Goal: Task Accomplishment & Management: Manage account settings

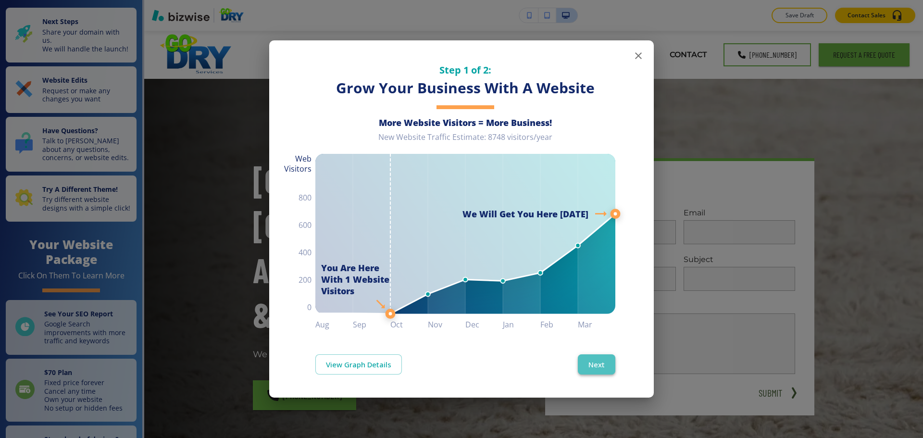
click at [606, 365] on button "Next" at bounding box center [597, 364] width 38 height 20
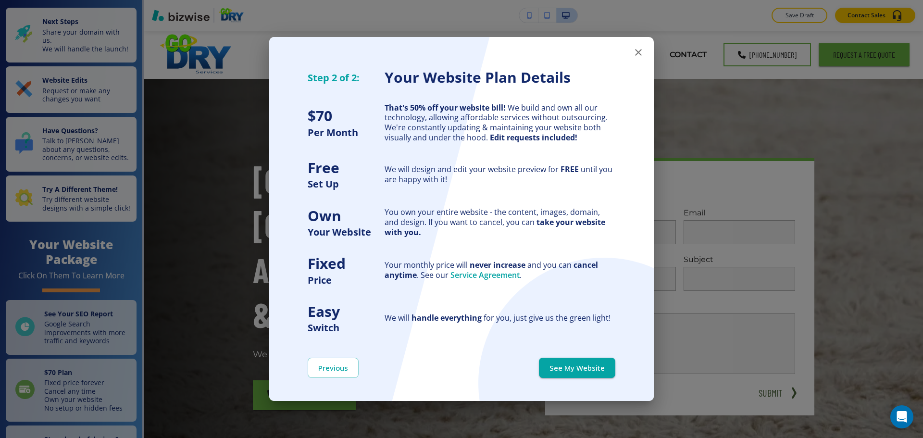
click at [606, 365] on button "See My Website" at bounding box center [577, 368] width 76 height 20
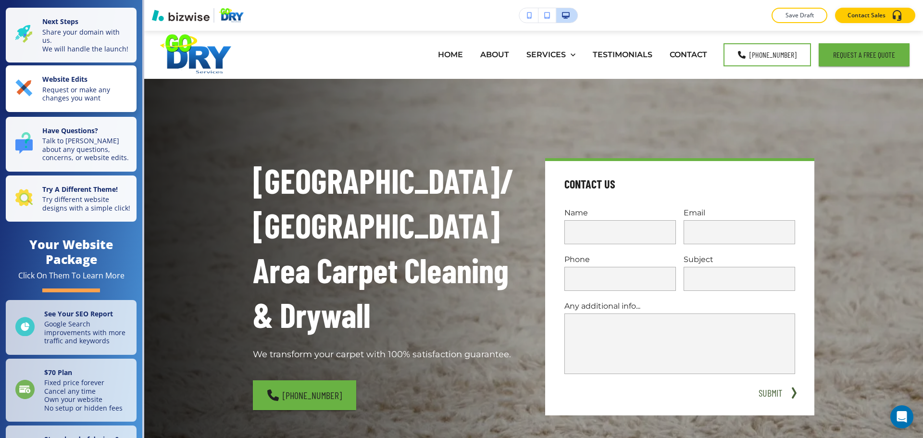
click at [105, 102] on p "Request or make any changes you want" at bounding box center [86, 94] width 88 height 17
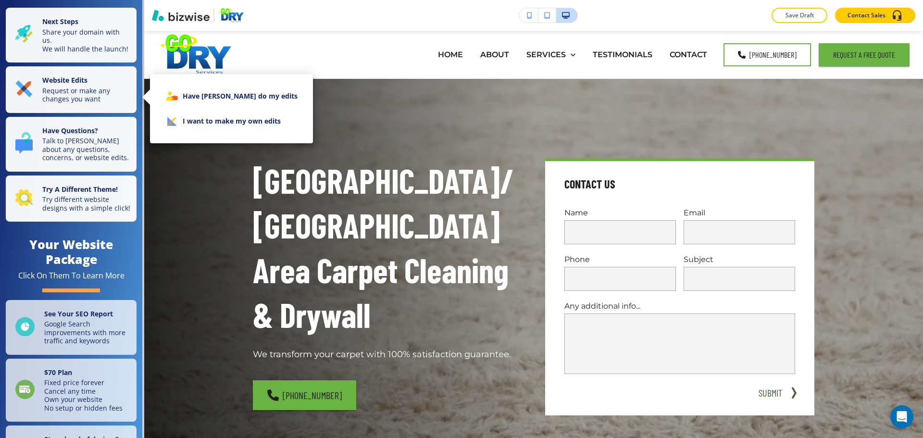
click at [193, 127] on li "I want to make my own edits" at bounding box center [232, 121] width 148 height 25
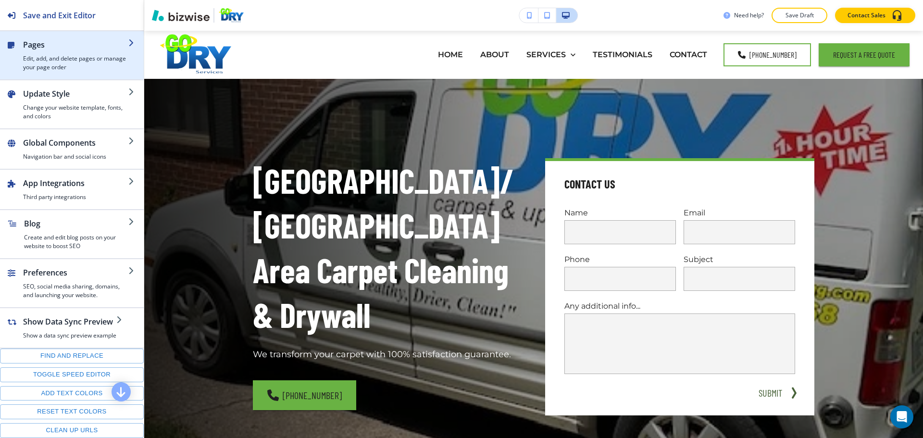
click at [48, 54] on div "button" at bounding box center [75, 52] width 105 height 4
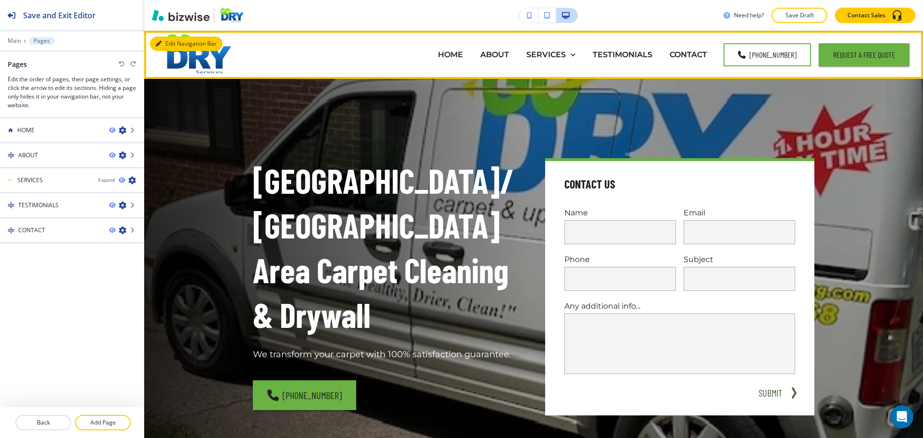
click at [168, 44] on button "Edit Navigation Bar" at bounding box center [186, 44] width 73 height 14
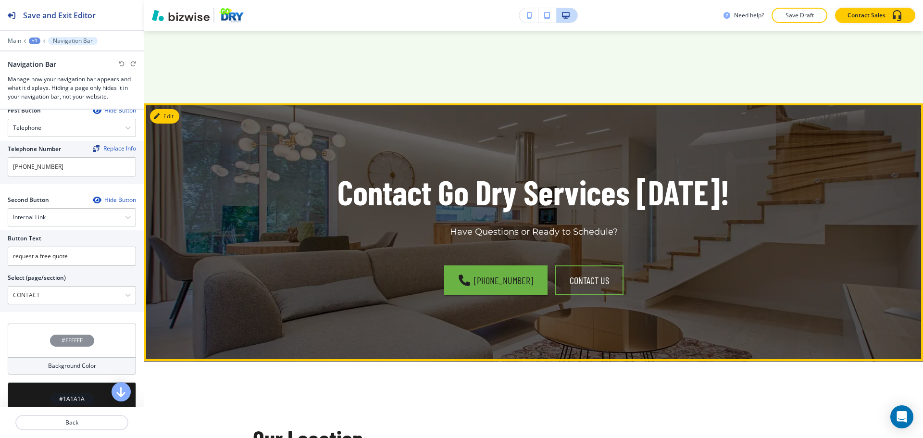
scroll to position [2308, 0]
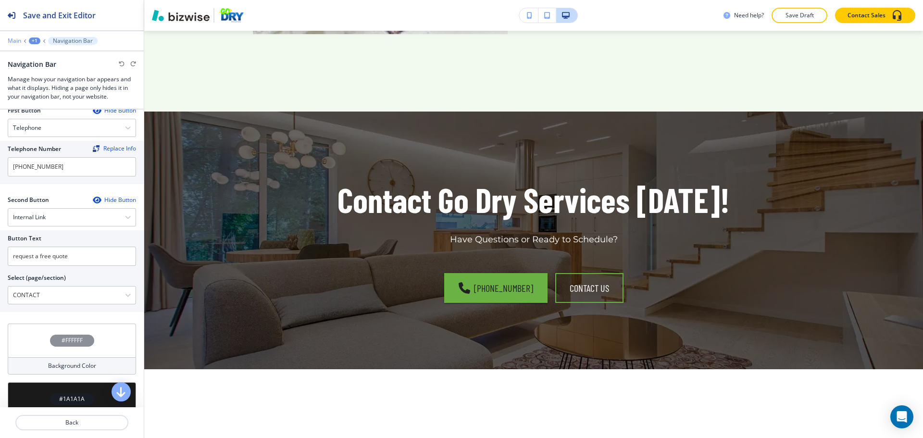
click at [19, 39] on p "Main" at bounding box center [14, 41] width 13 height 7
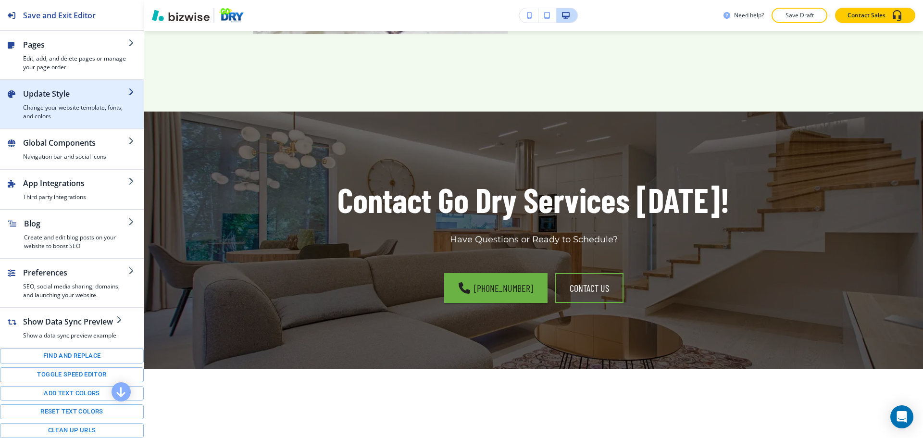
click at [62, 96] on h2 "Update Style" at bounding box center [75, 94] width 105 height 12
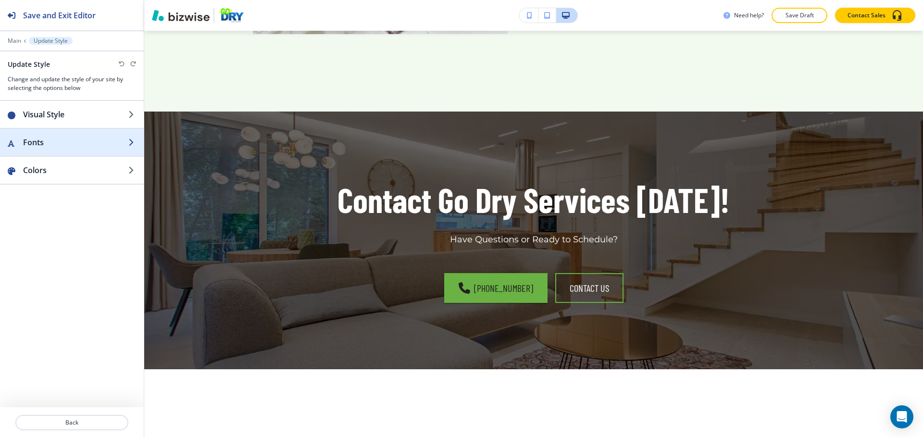
click at [64, 148] on h2 "Fonts" at bounding box center [75, 143] width 105 height 12
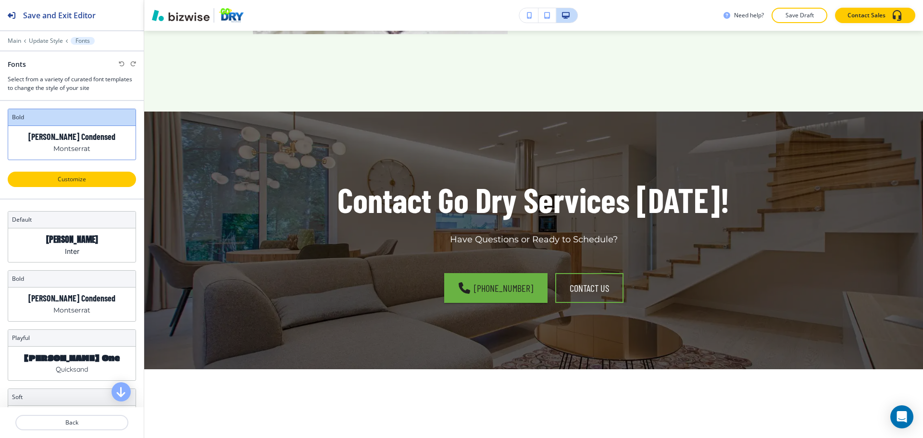
click at [75, 176] on p "Customize" at bounding box center [71, 179] width 103 height 9
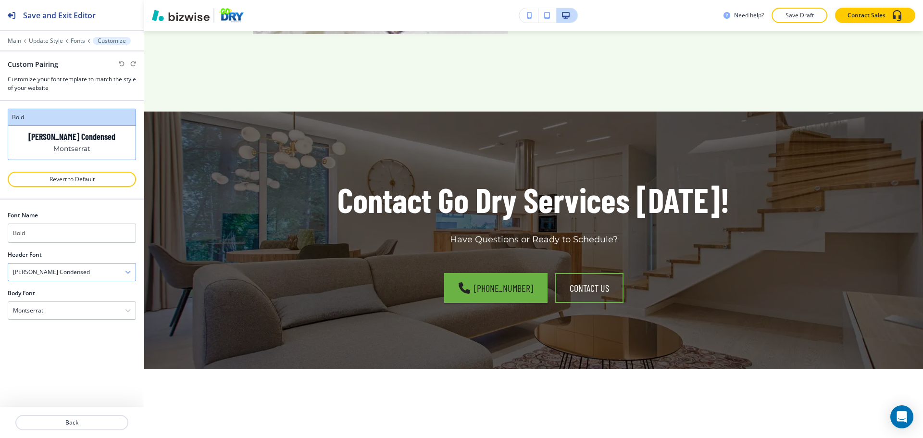
click at [67, 274] on div "Barlow Condensed" at bounding box center [71, 272] width 127 height 17
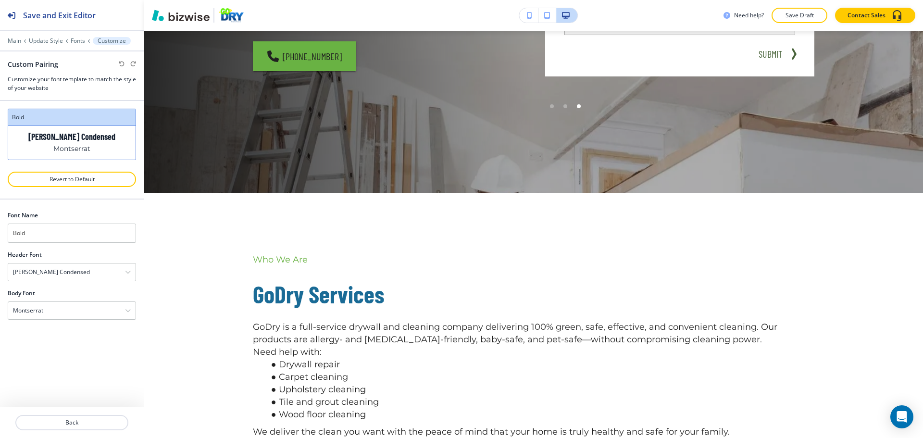
scroll to position [0, 0]
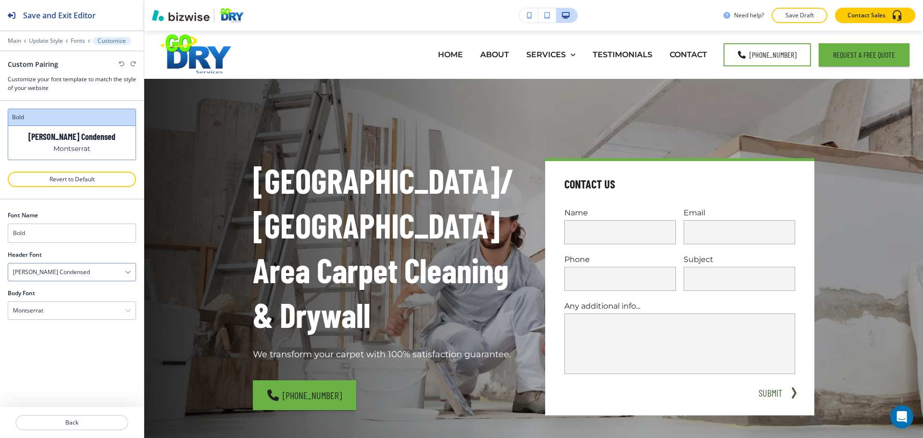
click at [82, 272] on div "Barlow Condensed" at bounding box center [71, 272] width 127 height 17
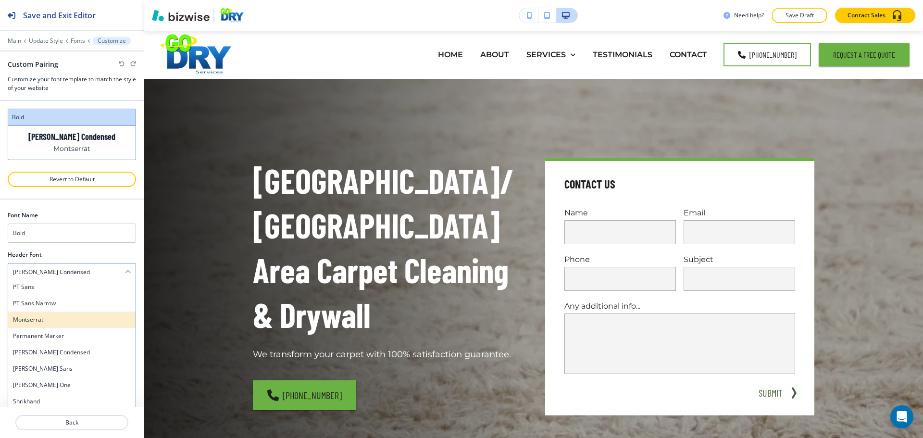
click at [60, 325] on div "Montserrat" at bounding box center [71, 320] width 127 height 16
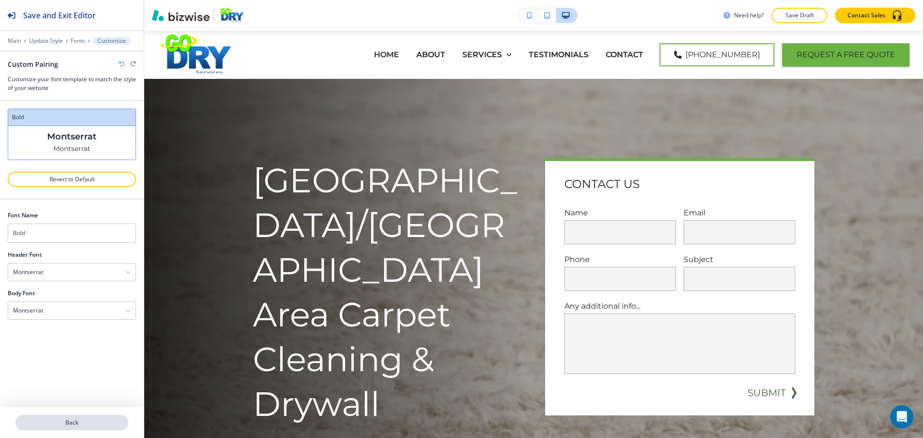
click at [68, 417] on button "Back" at bounding box center [71, 422] width 113 height 15
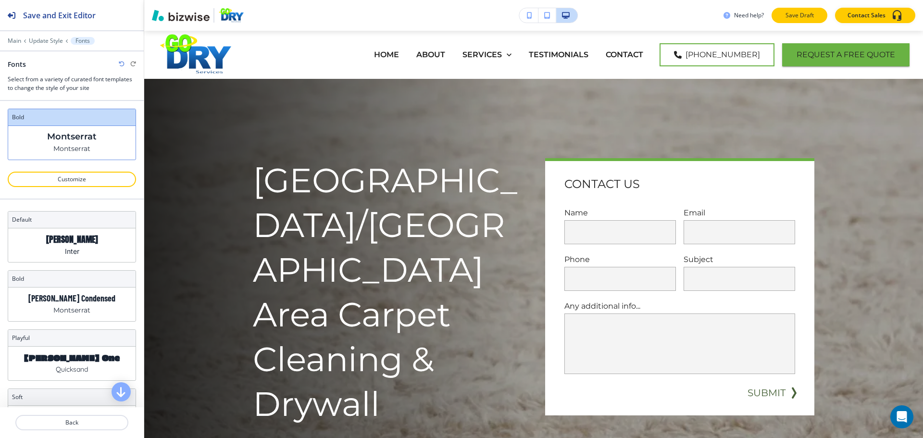
click at [799, 8] on button "Save Draft" at bounding box center [800, 15] width 56 height 15
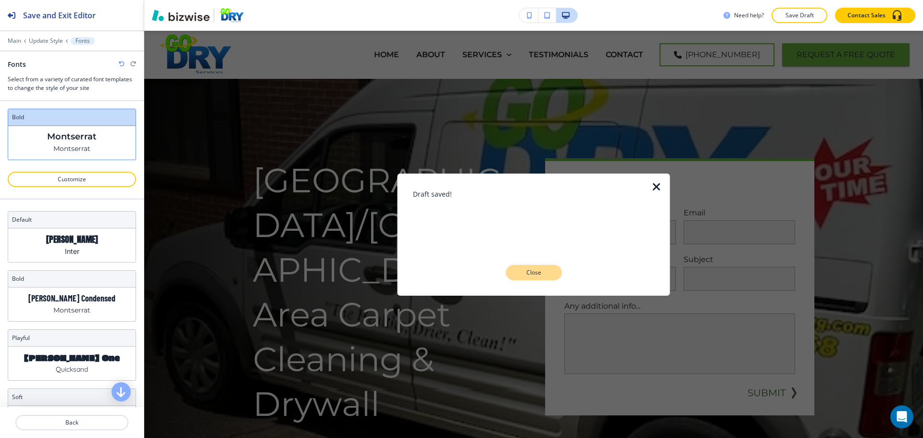
click at [537, 268] on p "Close" at bounding box center [533, 272] width 31 height 9
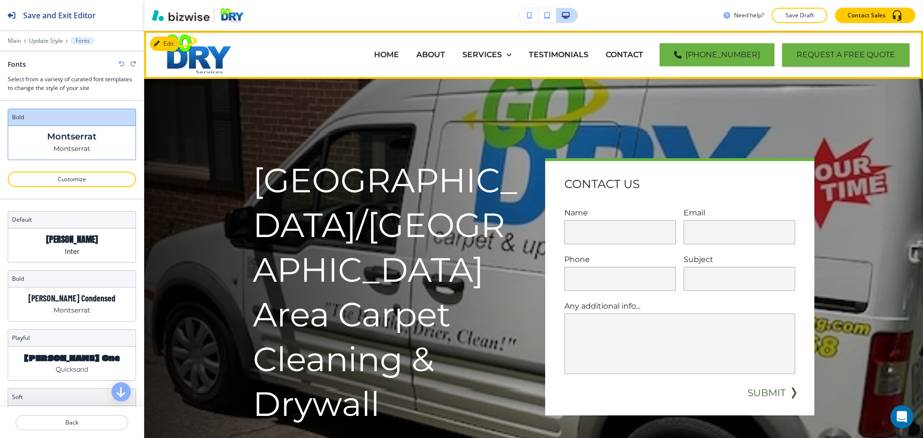
click at [733, 55] on link "[PHONE_NUMBER]" at bounding box center [717, 54] width 115 height 23
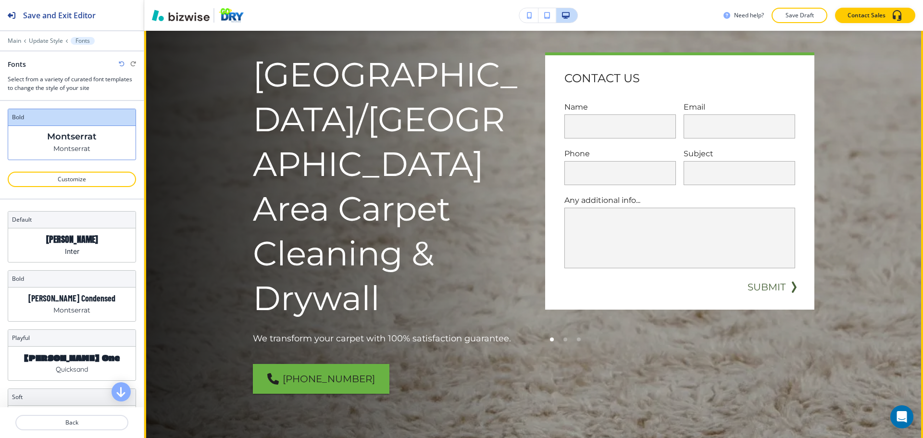
scroll to position [35, 0]
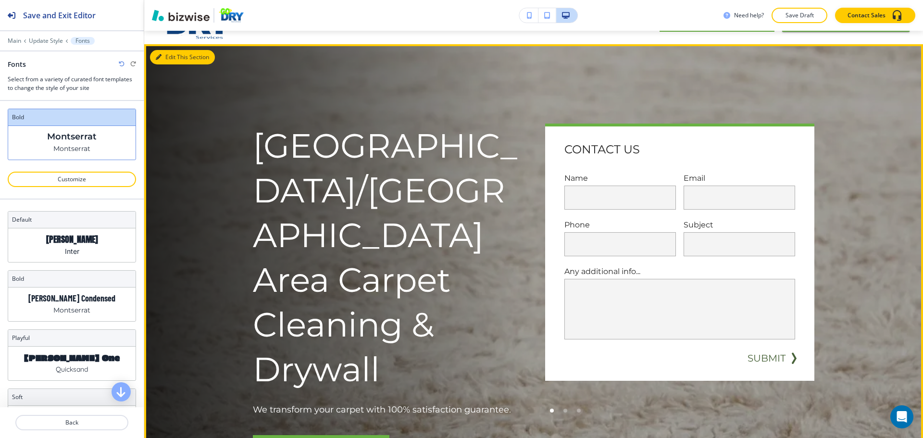
click at [164, 60] on button "Edit This Section" at bounding box center [182, 57] width 65 height 14
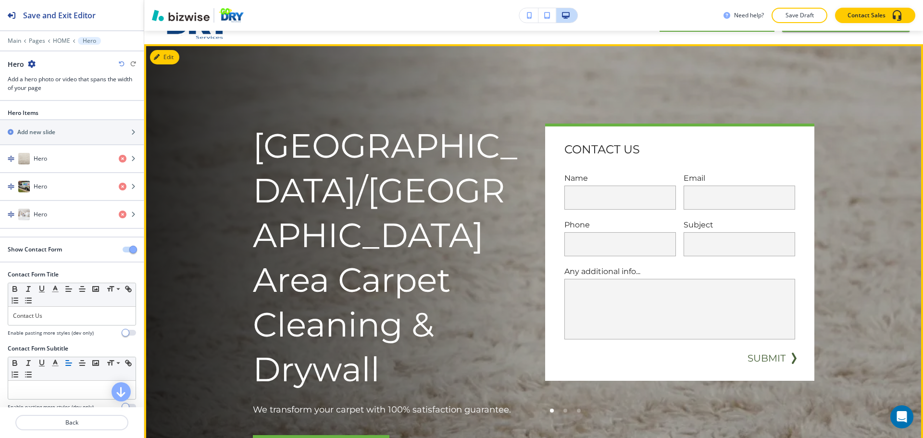
scroll to position [48, 0]
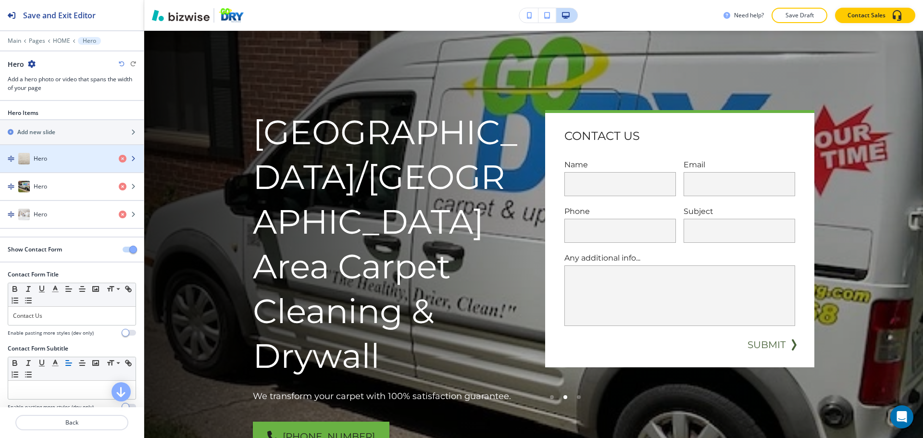
click at [53, 162] on div "Hero" at bounding box center [55, 159] width 111 height 12
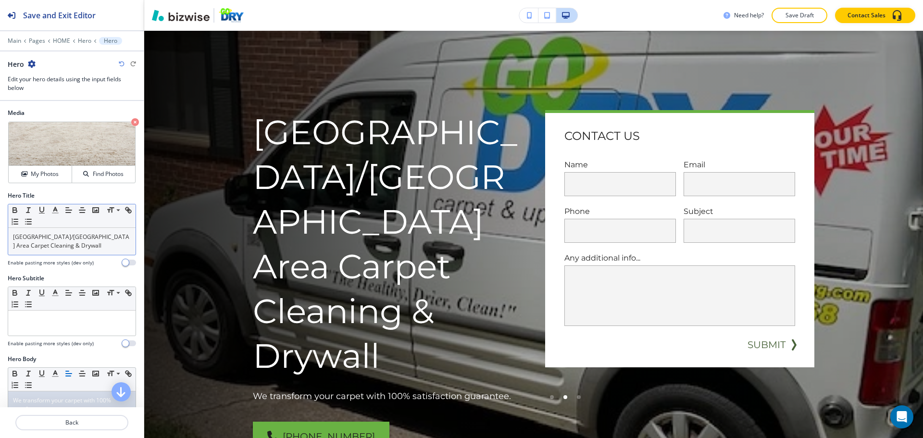
click at [75, 245] on p "Greensboro/Triad Area Carpet Cleaning & Drywall" at bounding box center [72, 241] width 118 height 17
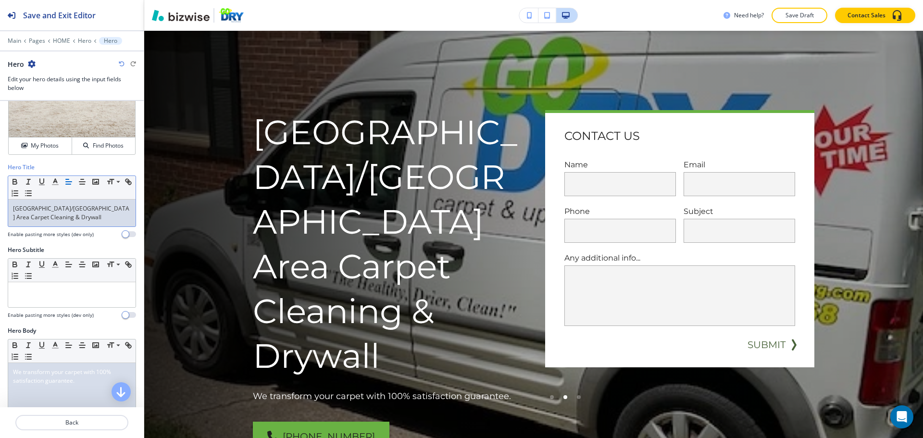
scroll to position [144, 0]
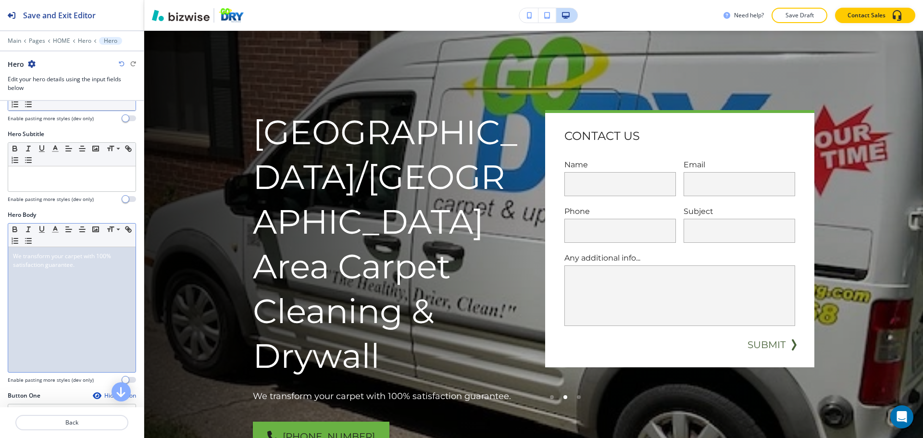
click at [73, 264] on span "﻿We transform your carpet with 100% satisfaction guarantee." at bounding box center [63, 260] width 100 height 17
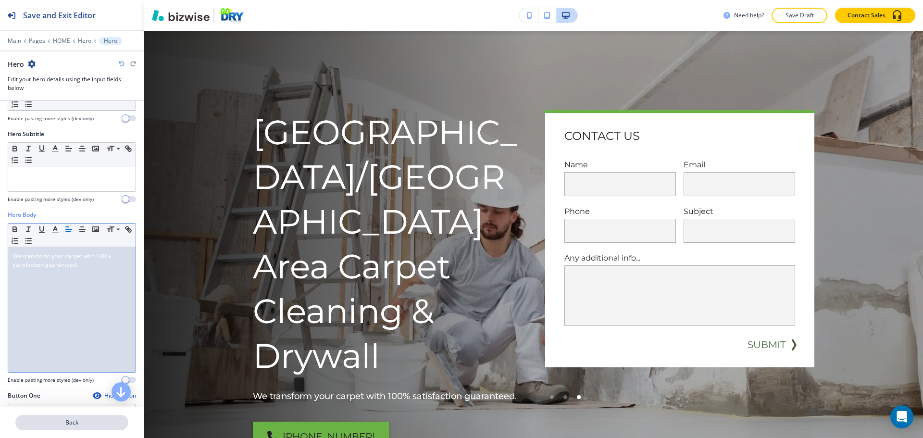
click at [105, 420] on p "Back" at bounding box center [71, 422] width 111 height 9
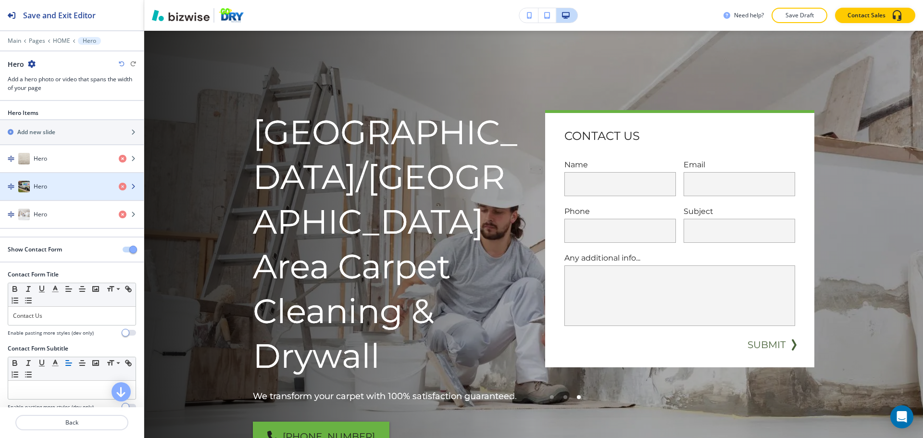
click at [74, 192] on div "button" at bounding box center [72, 196] width 144 height 8
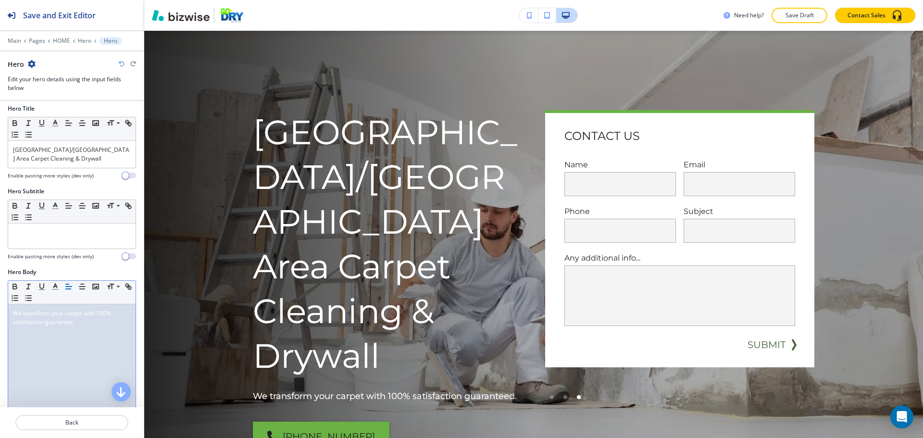
scroll to position [96, 0]
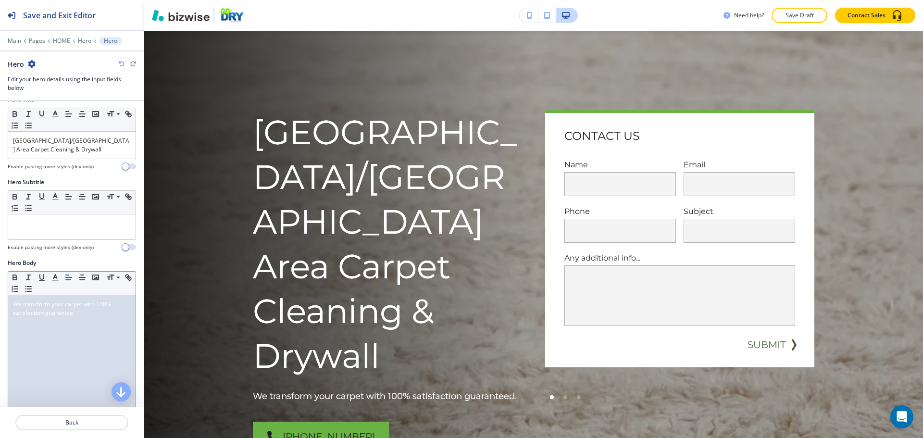
click at [72, 313] on span "﻿We transform your carpet with 100% satisfaction guarantee." at bounding box center [63, 308] width 100 height 17
click at [69, 420] on p "Back" at bounding box center [71, 422] width 111 height 9
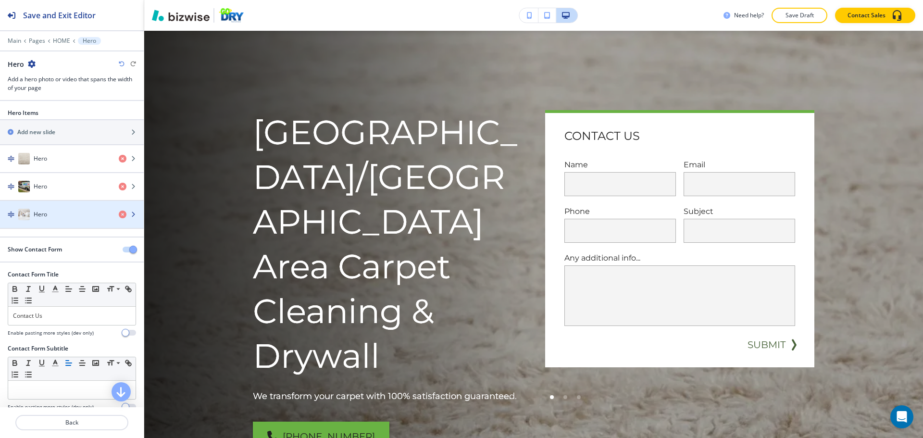
click at [46, 211] on h4 "Hero" at bounding box center [40, 214] width 13 height 9
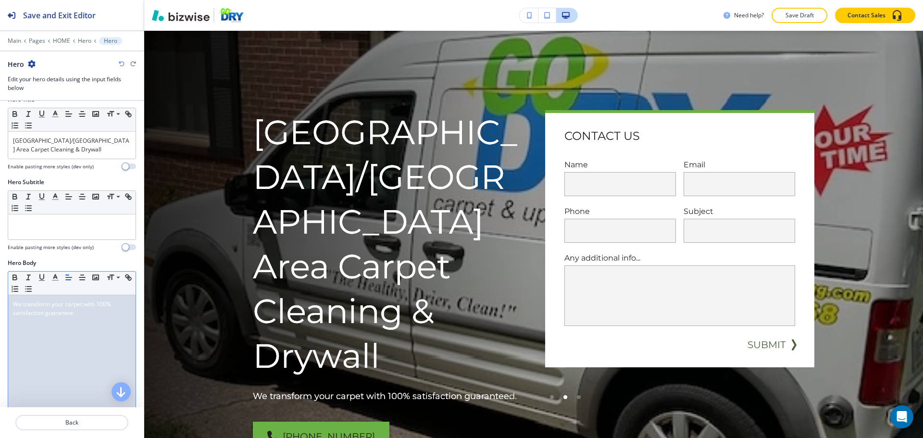
click at [71, 313] on span "﻿We transform your carpet with 100% satisfaction guarantee." at bounding box center [63, 308] width 100 height 17
click at [775, 16] on button "Save Draft" at bounding box center [800, 15] width 56 height 15
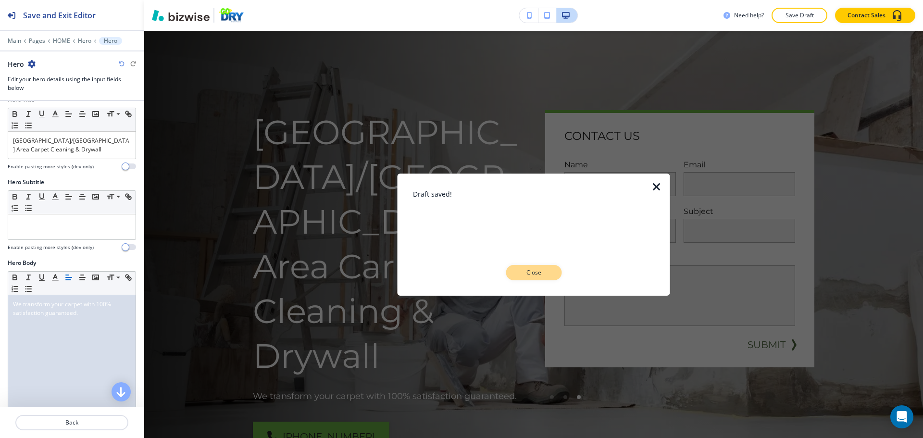
click at [547, 271] on p "Close" at bounding box center [533, 272] width 31 height 9
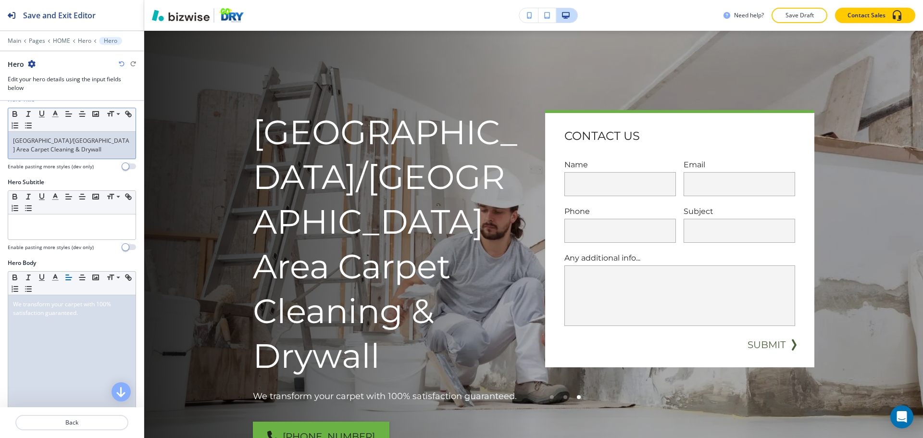
click at [80, 153] on p "Greensboro/Triad Area Carpet Cleaning & Drywall" at bounding box center [72, 145] width 118 height 17
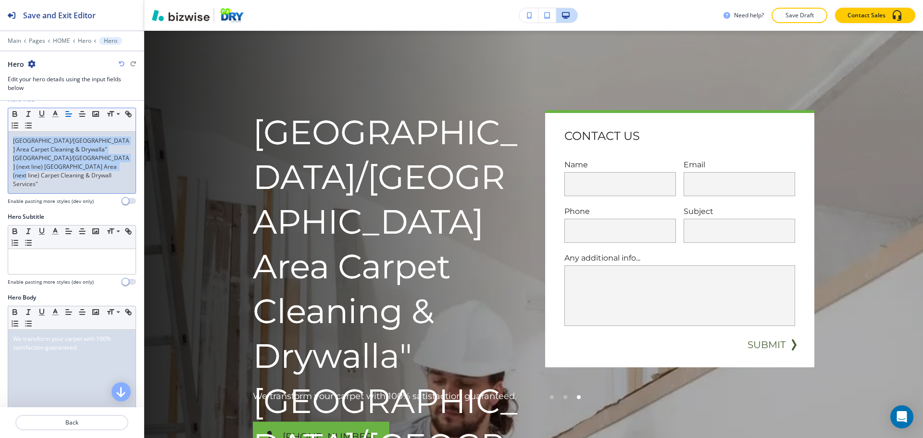
drag, startPoint x: 112, startPoint y: 171, endPoint x: 3, endPoint y: 137, distance: 114.1
click at [3, 137] on div "Hero Title Small Normal Large Huge Greensboro/Triad Area Carpet Cleaning & Dryw…" at bounding box center [72, 153] width 144 height 117
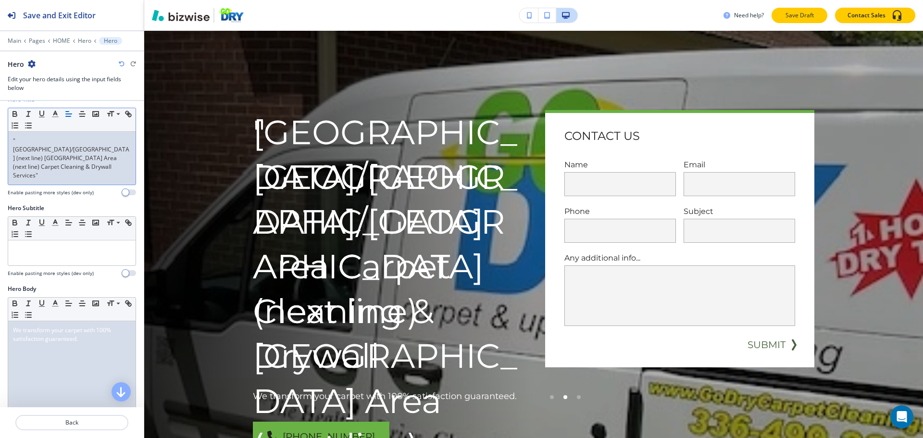
click at [795, 15] on p "Save Draft" at bounding box center [799, 15] width 31 height 9
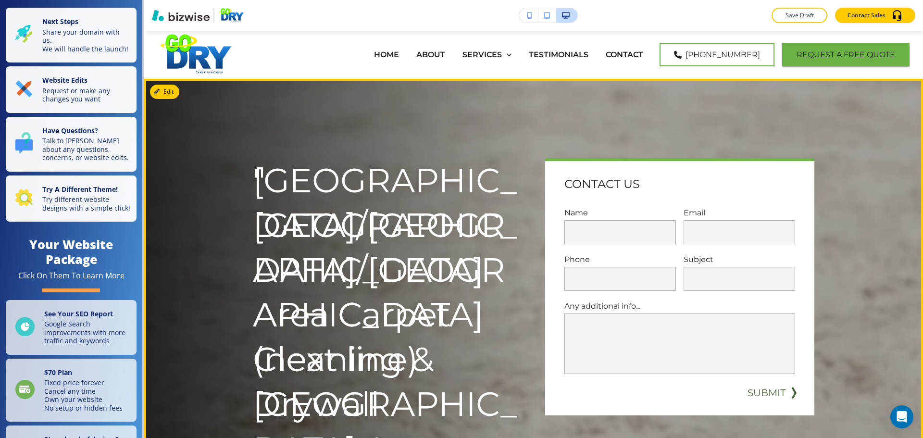
click at [391, 195] on p ""[GEOGRAPHIC_DATA]/[GEOGRAPHIC_DATA] (next line) [GEOGRAPHIC_DATA] Area (next l…" at bounding box center [387, 426] width 269 height 537
click at [162, 95] on button "Edit This Section" at bounding box center [182, 92] width 65 height 14
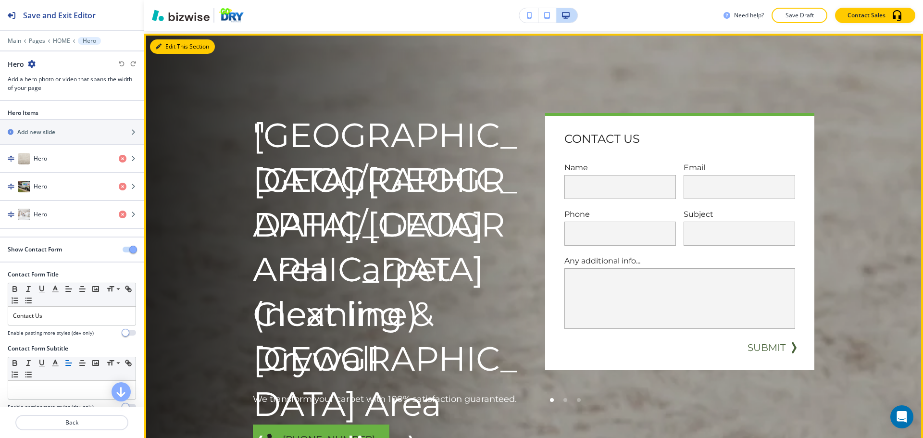
scroll to position [48, 0]
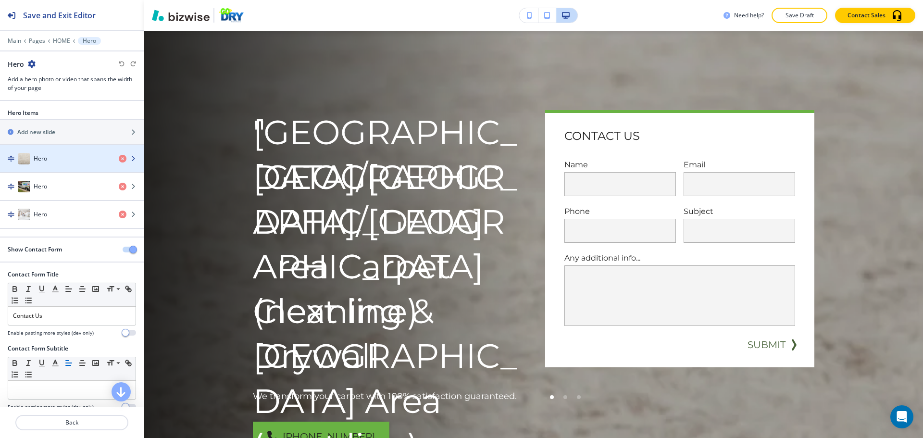
click at [69, 165] on div "button" at bounding box center [72, 168] width 144 height 8
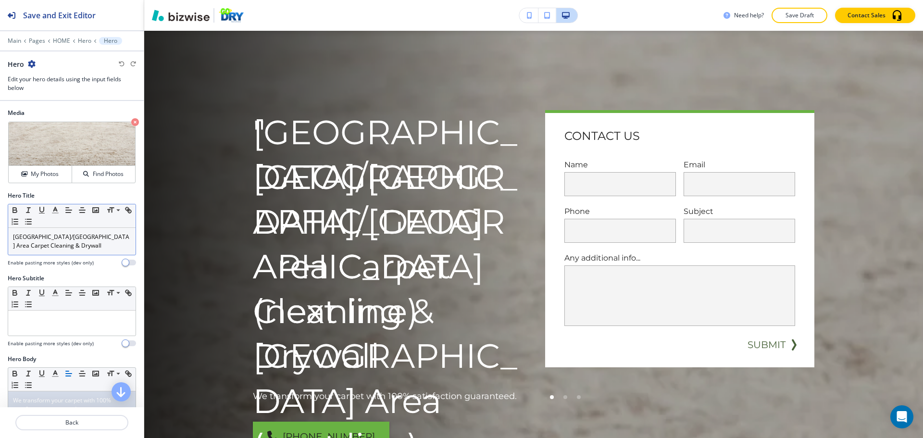
scroll to position [96, 0]
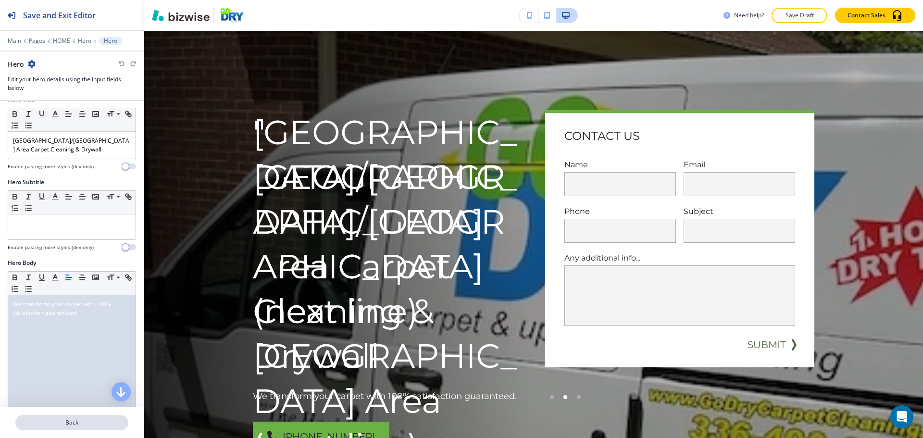
click at [88, 425] on p "Back" at bounding box center [71, 422] width 111 height 9
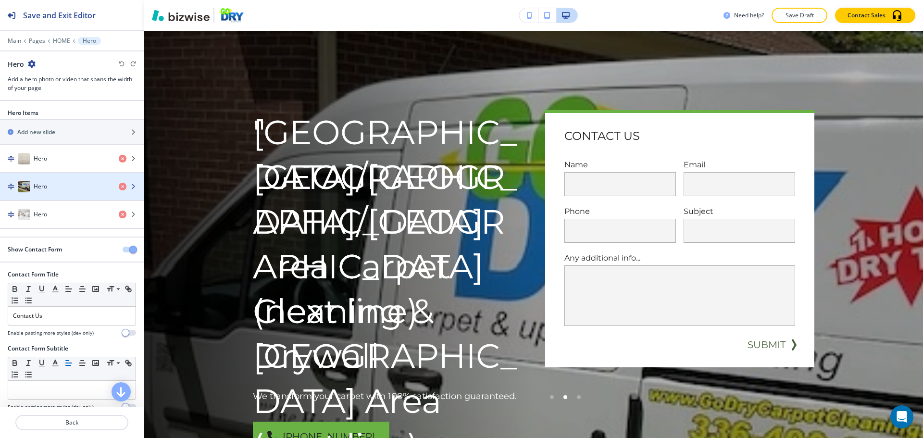
click at [77, 186] on div "Hero" at bounding box center [55, 187] width 111 height 12
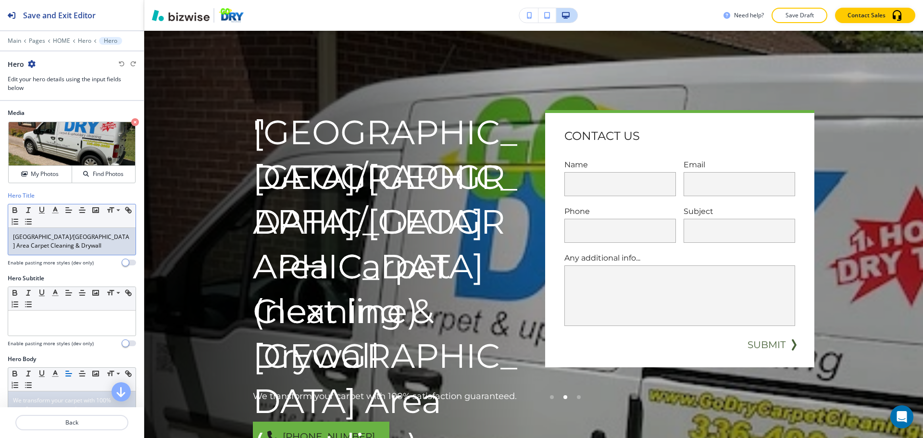
click at [67, 246] on p "[GEOGRAPHIC_DATA]/[GEOGRAPHIC_DATA] Area Carpet Cleaning & Drywall" at bounding box center [72, 241] width 118 height 17
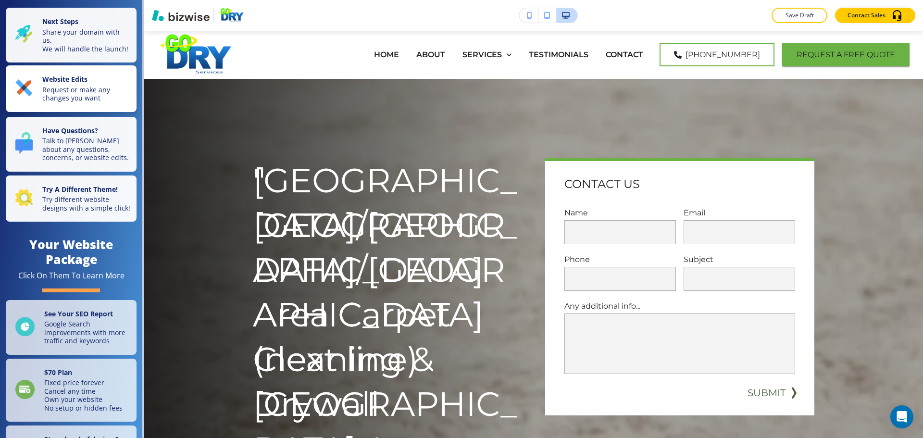
click at [92, 101] on p "Request or make any changes you want" at bounding box center [86, 94] width 88 height 17
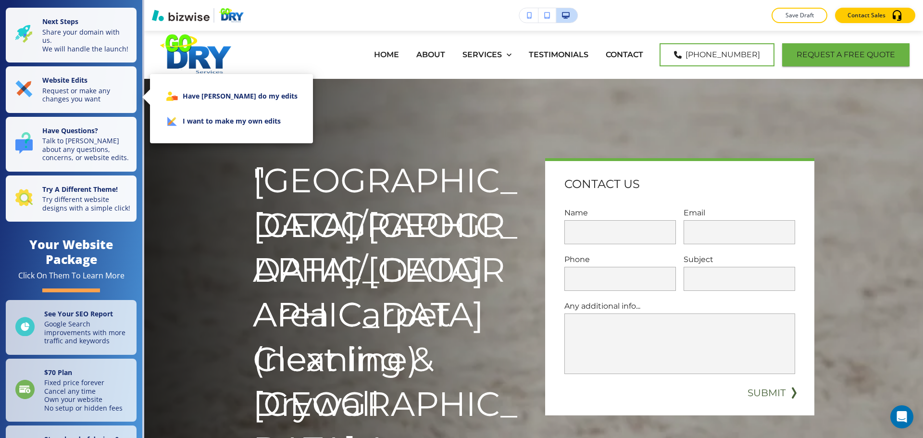
click at [193, 113] on li "I want to make my own edits" at bounding box center [232, 121] width 148 height 25
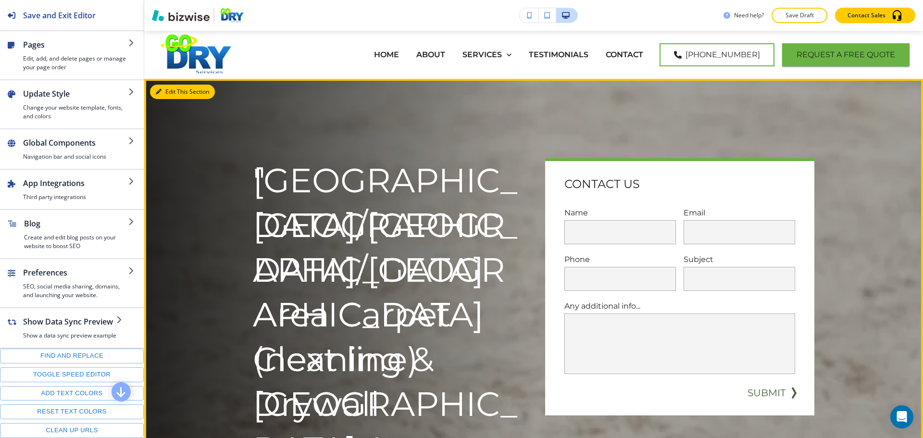
click at [175, 97] on button "Edit This Section" at bounding box center [182, 92] width 65 height 14
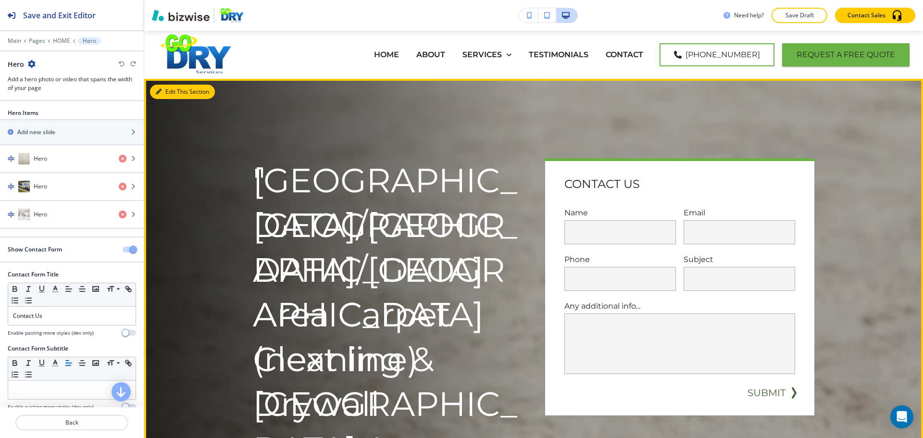
scroll to position [48, 0]
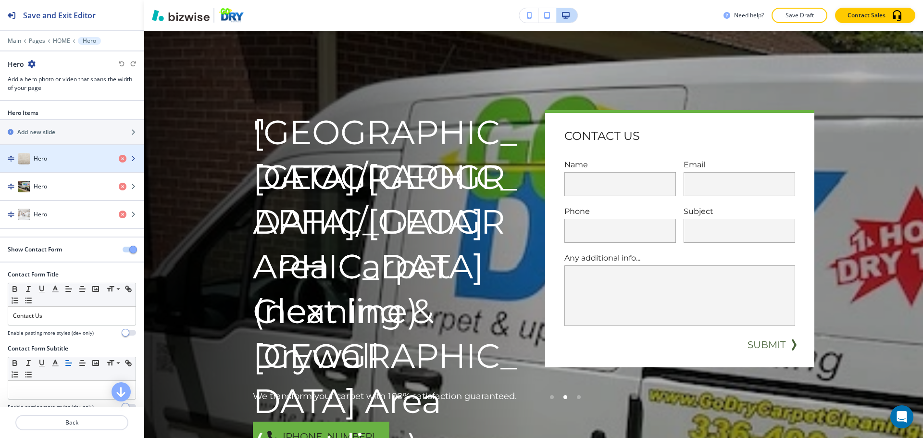
click at [60, 164] on div "Hero" at bounding box center [55, 159] width 111 height 12
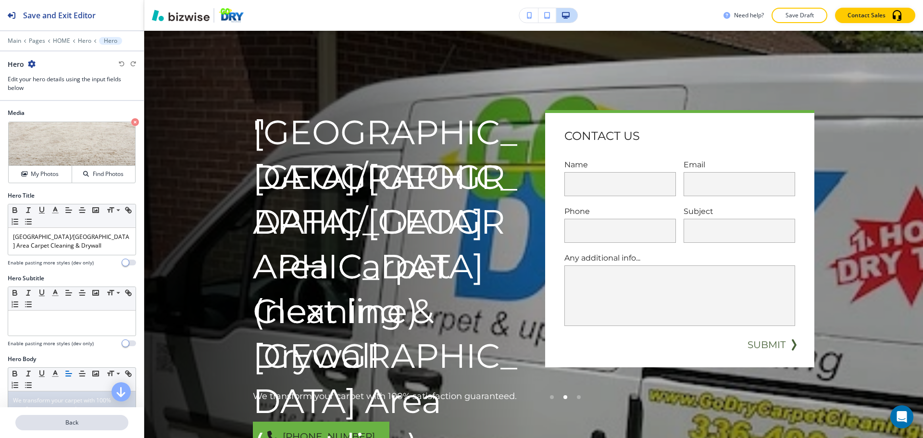
click at [86, 424] on p "Back" at bounding box center [71, 422] width 111 height 9
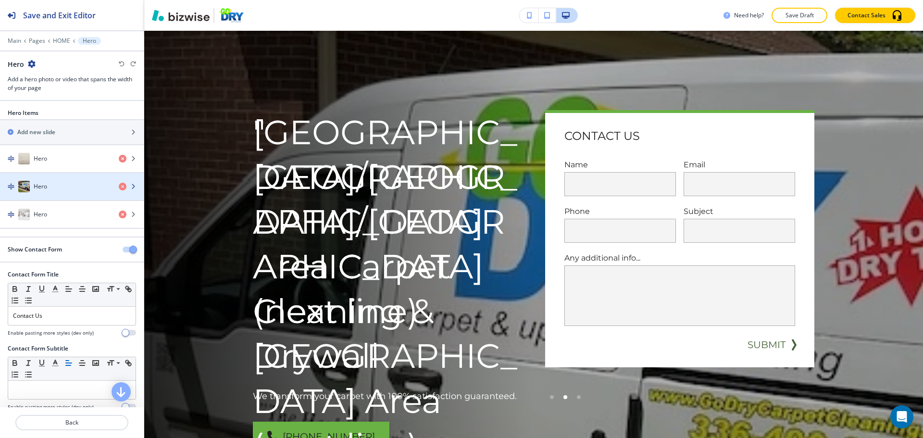
click at [63, 193] on div "button" at bounding box center [72, 196] width 144 height 8
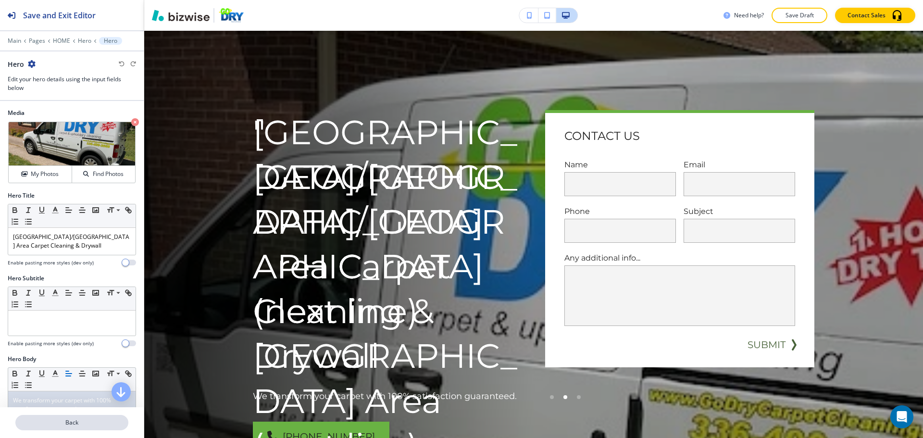
click at [44, 426] on p "Back" at bounding box center [71, 422] width 111 height 9
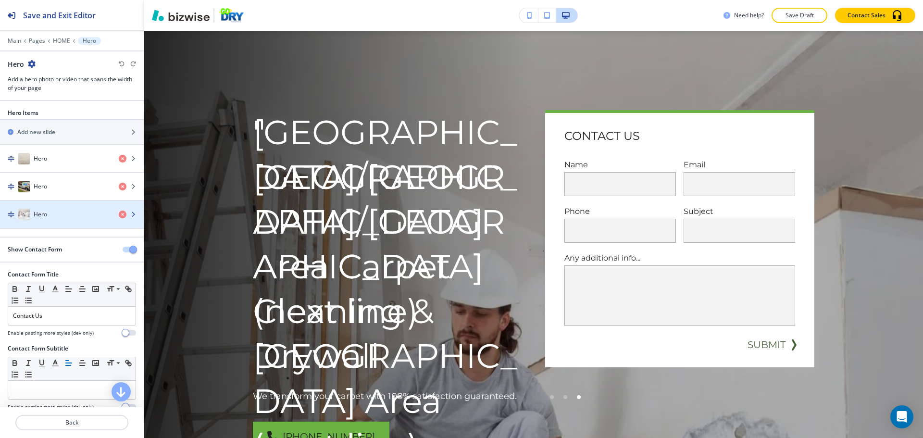
click at [64, 219] on div "Hero" at bounding box center [55, 215] width 111 height 12
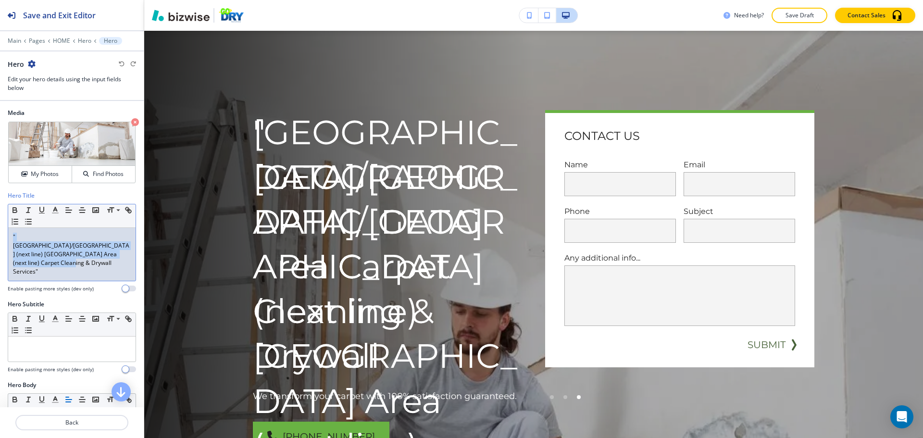
drag, startPoint x: 69, startPoint y: 257, endPoint x: 9, endPoint y: 239, distance: 62.5
click at [9, 239] on div ""Greensboro/Winston Salem (next line) Triad Area (next line) Carpet Cleaning & …" at bounding box center [71, 254] width 127 height 53
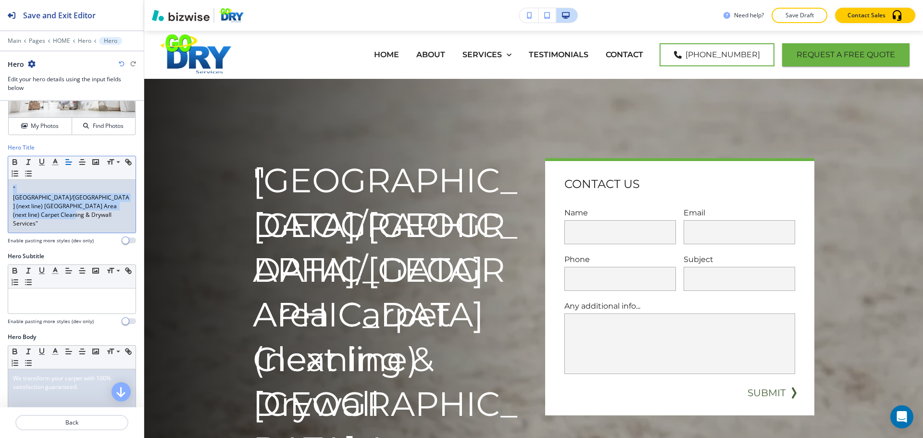
drag, startPoint x: 69, startPoint y: 209, endPoint x: 11, endPoint y: 192, distance: 60.3
click at [11, 192] on div ""Greensboro/Winston Salem (next line) Triad Area (next line) Carpet Cleaning & …" at bounding box center [71, 206] width 127 height 53
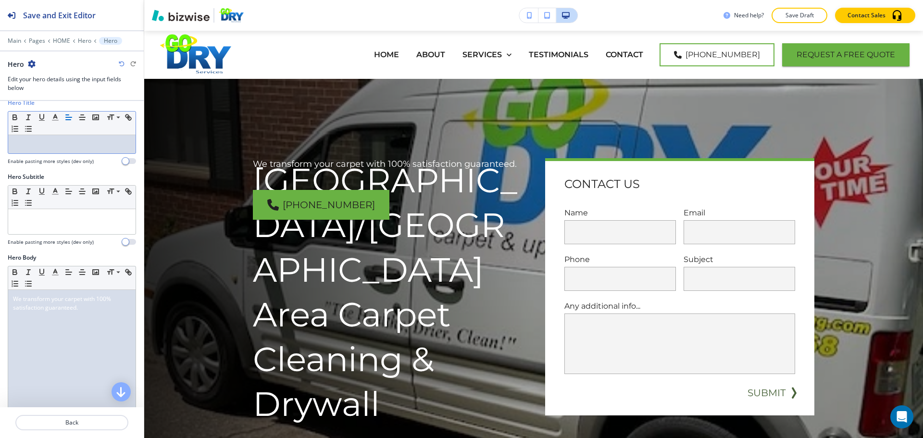
scroll to position [96, 0]
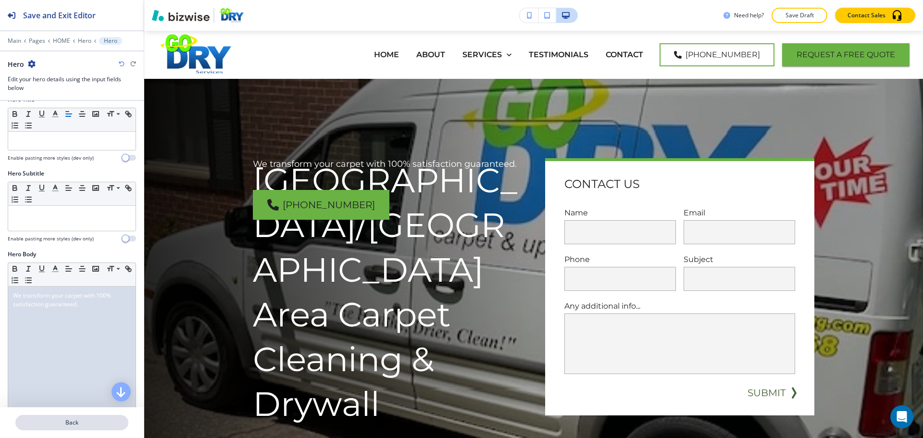
click at [67, 426] on p "Back" at bounding box center [71, 422] width 111 height 9
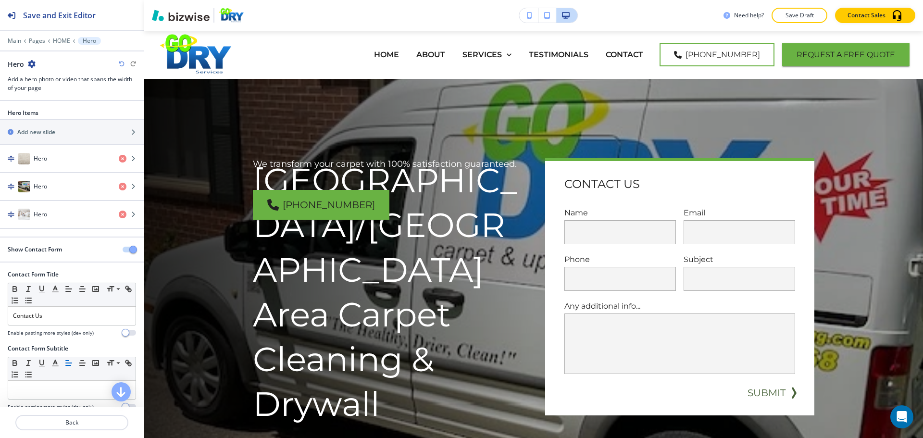
scroll to position [48, 0]
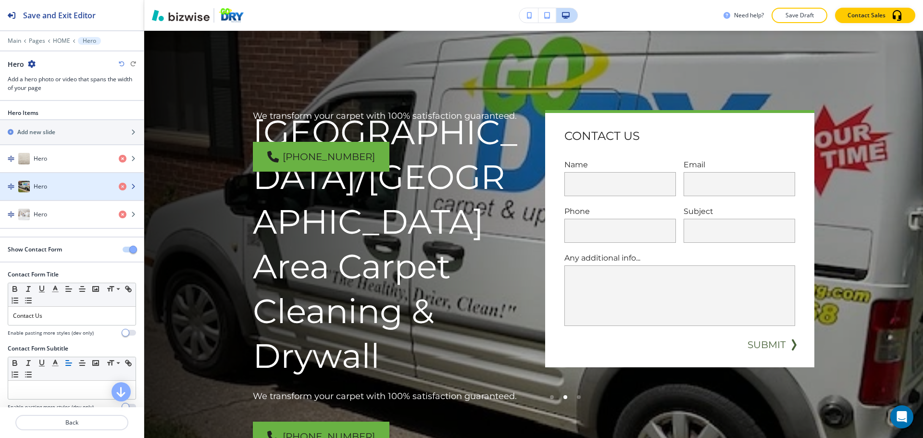
click at [79, 186] on div "Hero" at bounding box center [55, 187] width 111 height 12
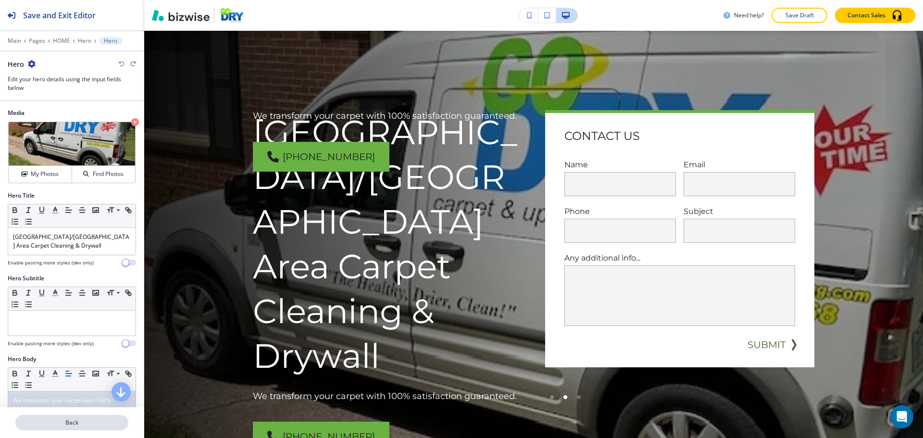
click at [79, 424] on p "Back" at bounding box center [71, 422] width 111 height 9
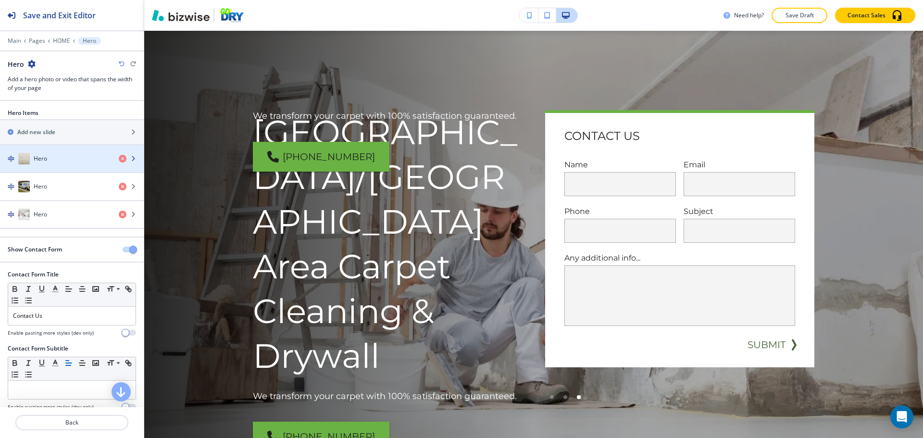
click at [68, 171] on div "button" at bounding box center [72, 168] width 144 height 8
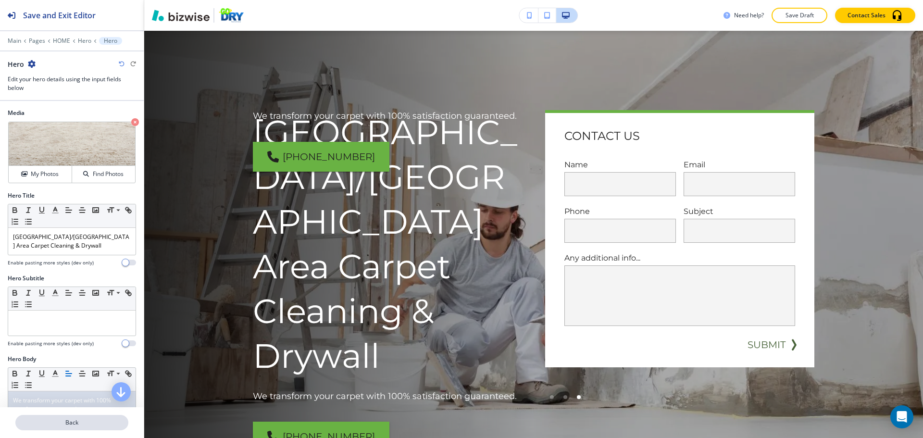
click at [66, 420] on p "Back" at bounding box center [71, 422] width 111 height 9
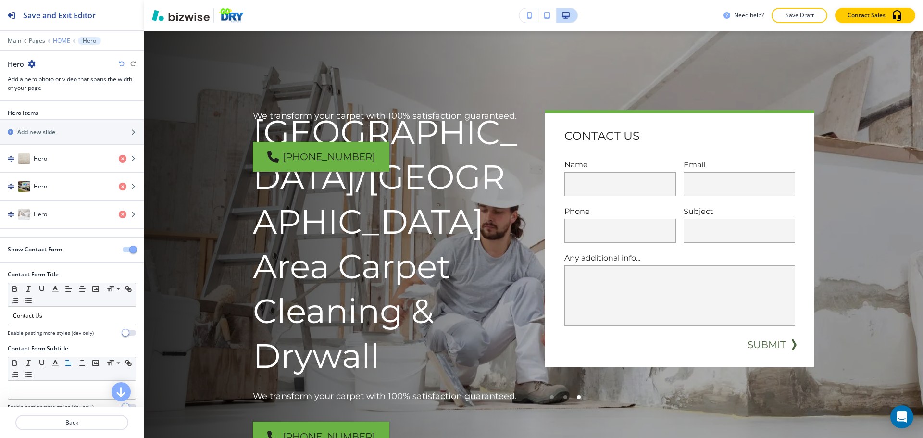
click at [63, 43] on p "HOME" at bounding box center [61, 41] width 17 height 7
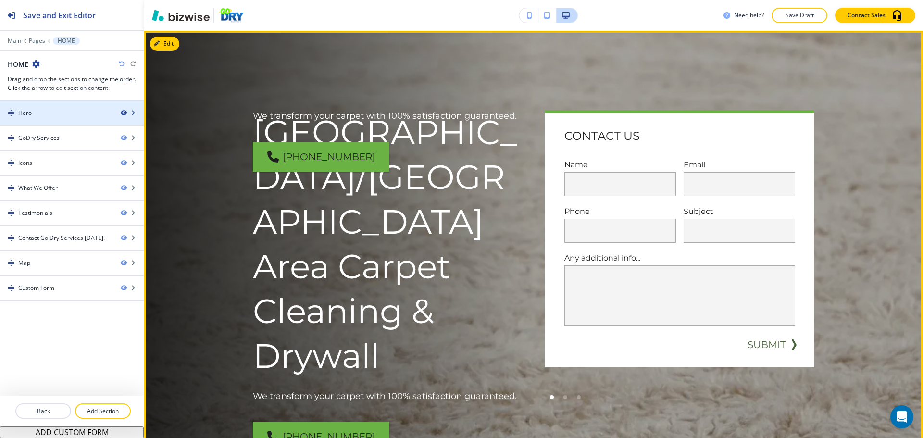
click at [123, 114] on icon "button" at bounding box center [124, 113] width 6 height 6
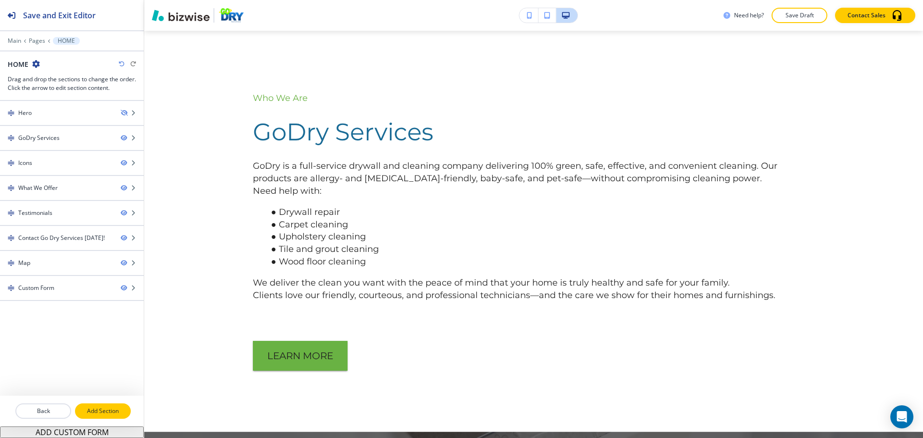
click at [104, 412] on p "Add Section" at bounding box center [103, 411] width 54 height 9
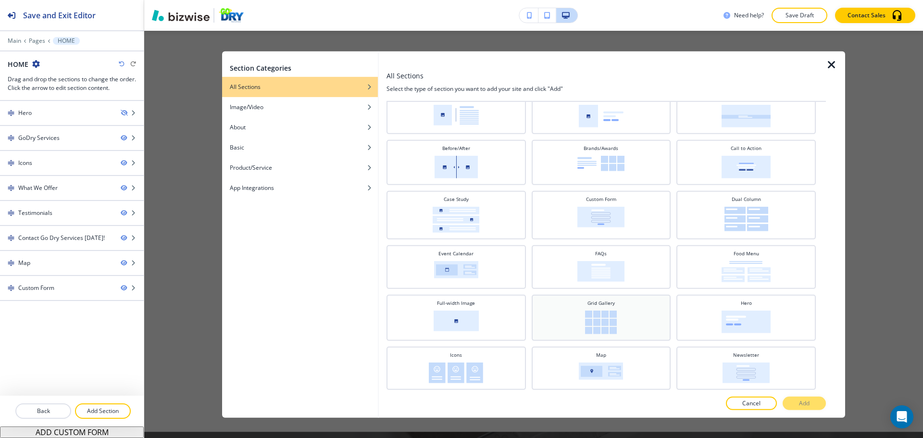
scroll to position [96, 0]
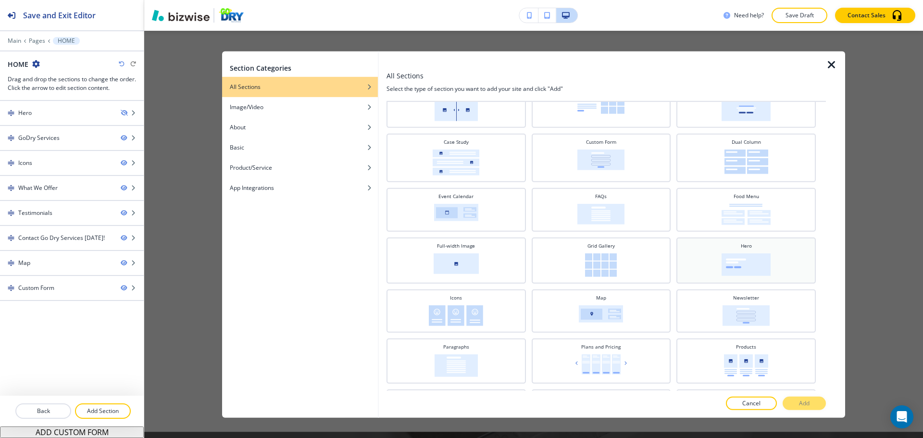
click at [719, 281] on div "Hero" at bounding box center [746, 260] width 139 height 46
click at [799, 401] on p "Add" at bounding box center [804, 403] width 11 height 9
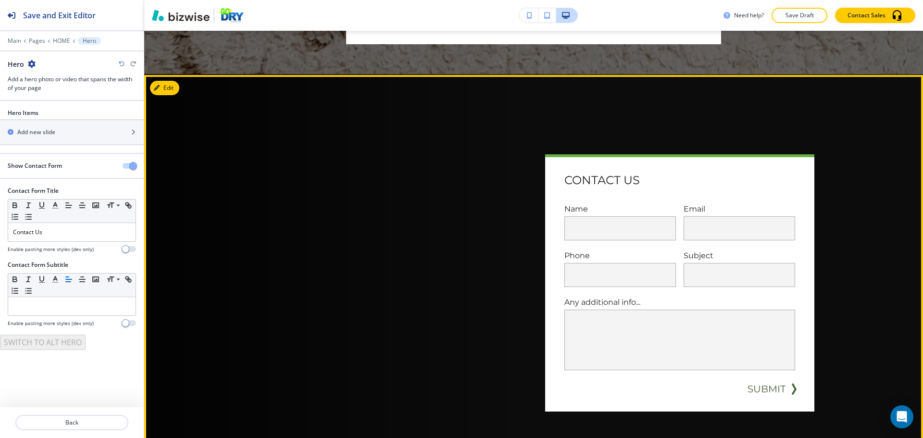
scroll to position [3093, 0]
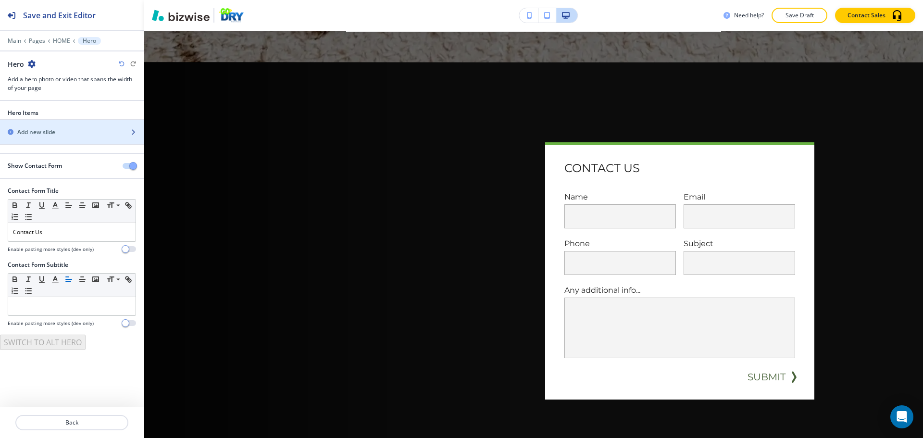
click at [52, 130] on h2 "Add new slide" at bounding box center [36, 132] width 38 height 9
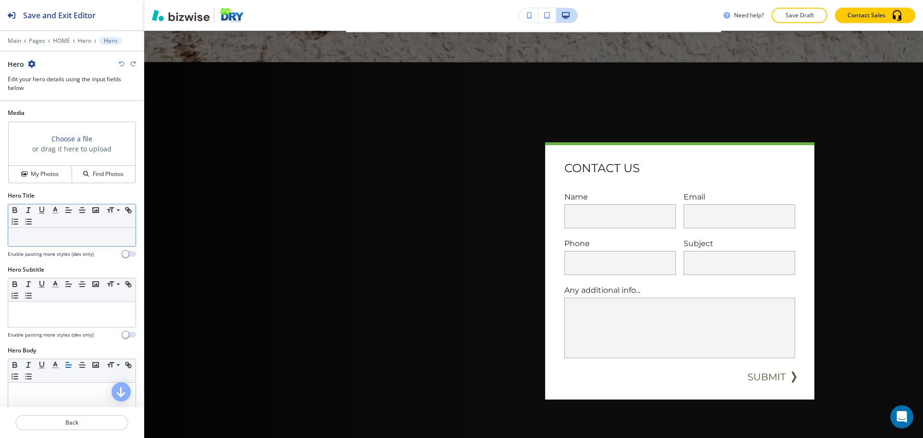
click at [63, 235] on p at bounding box center [72, 237] width 118 height 9
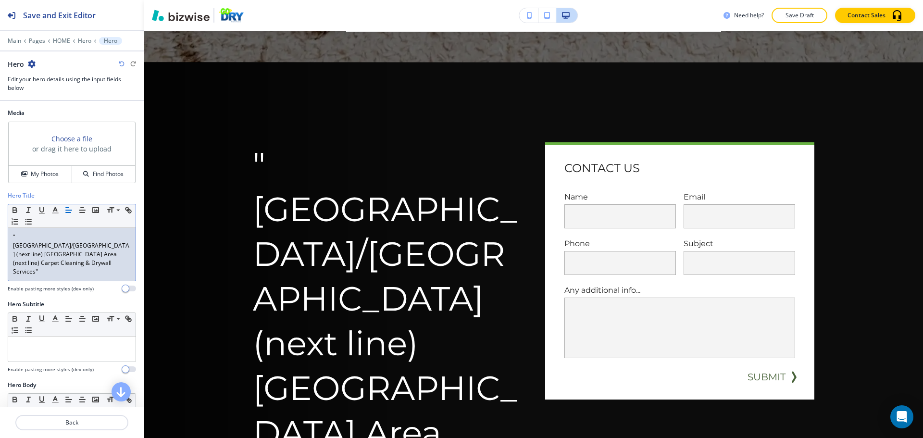
click at [16, 236] on p ""Greensboro/Winston Salem (next line) Triad Area (next line) Carpet Cleaning & …" at bounding box center [72, 254] width 118 height 43
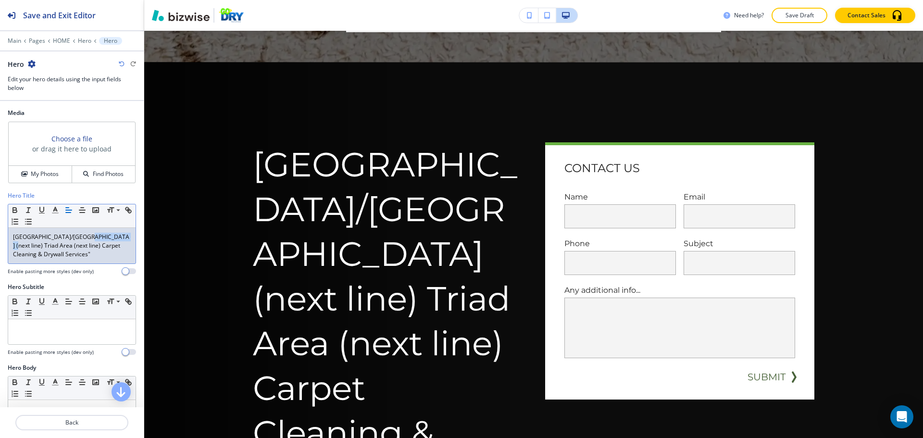
drag, startPoint x: 88, startPoint y: 238, endPoint x: 117, endPoint y: 236, distance: 29.4
click at [117, 236] on p "Greensboro/Winston Salem (next line) Triad Area (next line) Carpet Cleaning & D…" at bounding box center [72, 246] width 118 height 26
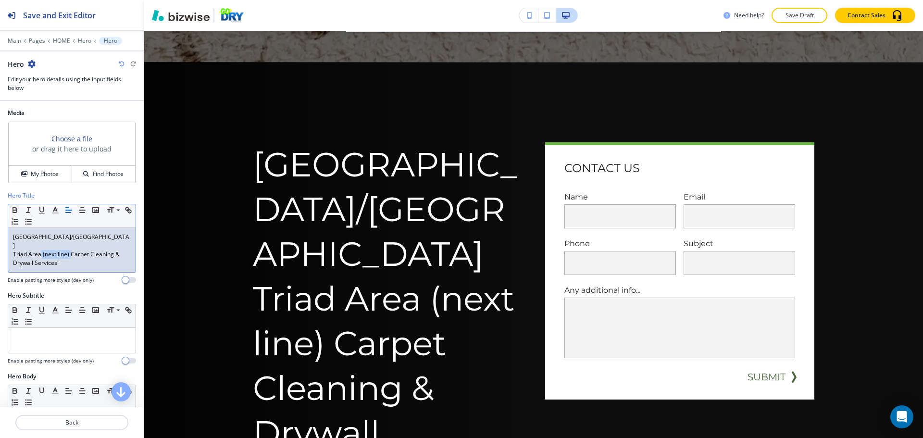
drag, startPoint x: 40, startPoint y: 244, endPoint x: 71, endPoint y: 246, distance: 30.4
click at [71, 250] on p "Triad Area (next line) Carpet Cleaning & Drywall Services"" at bounding box center [72, 258] width 118 height 17
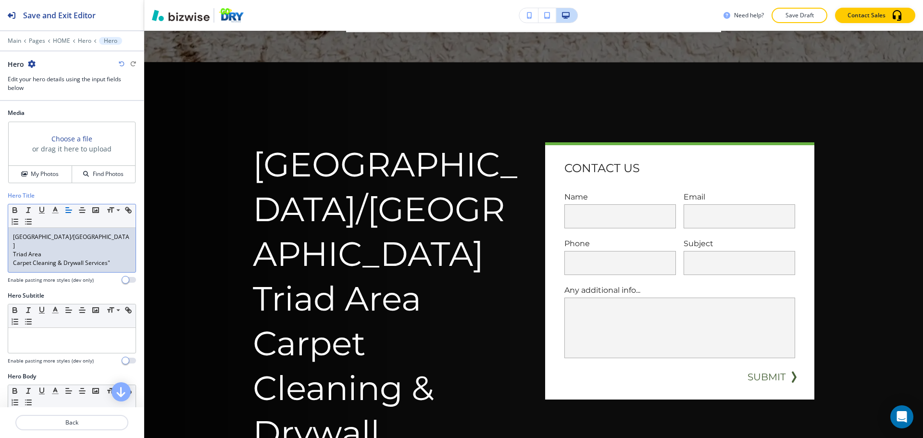
click at [113, 259] on p "Carpet Cleaning & Drywall Services"" at bounding box center [72, 263] width 118 height 9
click at [60, 250] on p "Triad Area" at bounding box center [72, 254] width 118 height 9
drag, startPoint x: 12, startPoint y: 234, endPoint x: 122, endPoint y: 257, distance: 112.5
click at [122, 257] on div "Greensboro/Winston Salem Triad Area Carpet Cleaning & Drywall Services" at bounding box center [71, 250] width 127 height 44
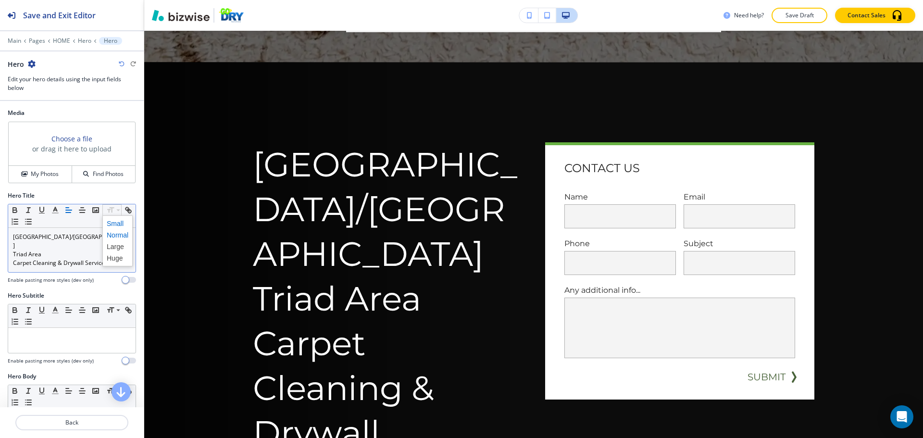
click at [117, 226] on span at bounding box center [118, 224] width 22 height 12
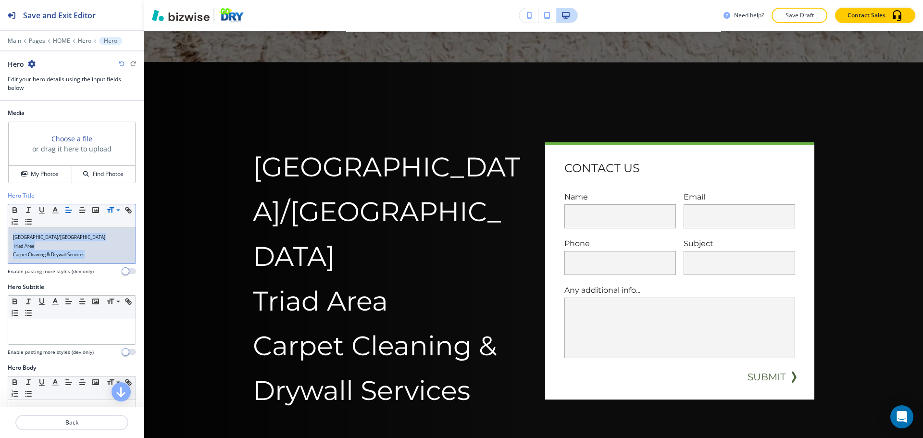
click at [102, 239] on p "[GEOGRAPHIC_DATA]/[GEOGRAPHIC_DATA]" at bounding box center [72, 237] width 118 height 9
drag, startPoint x: 11, startPoint y: 236, endPoint x: 96, endPoint y: 252, distance: 86.2
click at [96, 252] on div "Greensboro/Winston Salem Triad Area Carpet Cleaning & Drywall Services" at bounding box center [71, 246] width 127 height 36
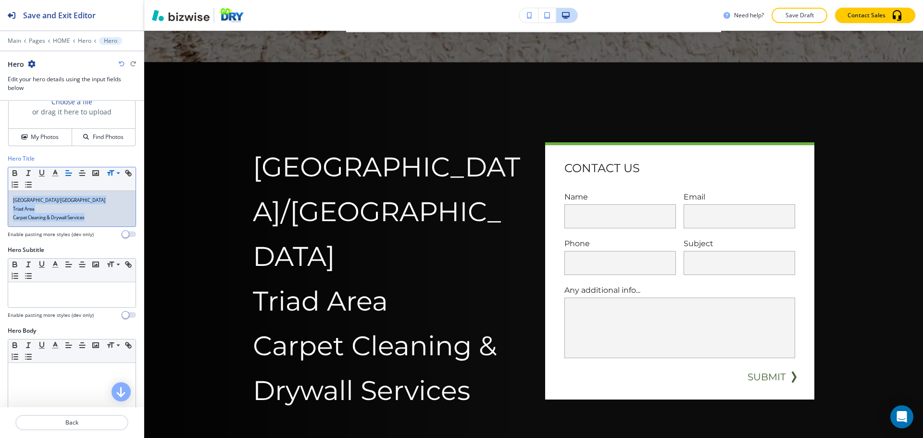
scroll to position [96, 0]
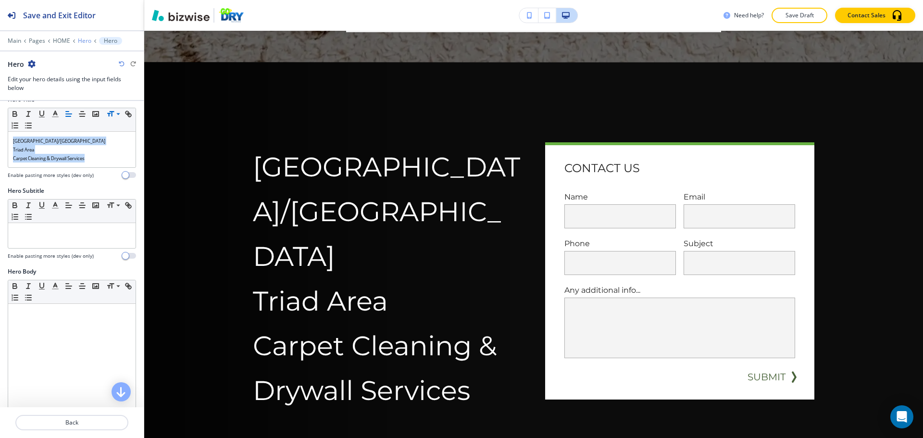
click at [81, 39] on p "Hero" at bounding box center [84, 41] width 13 height 7
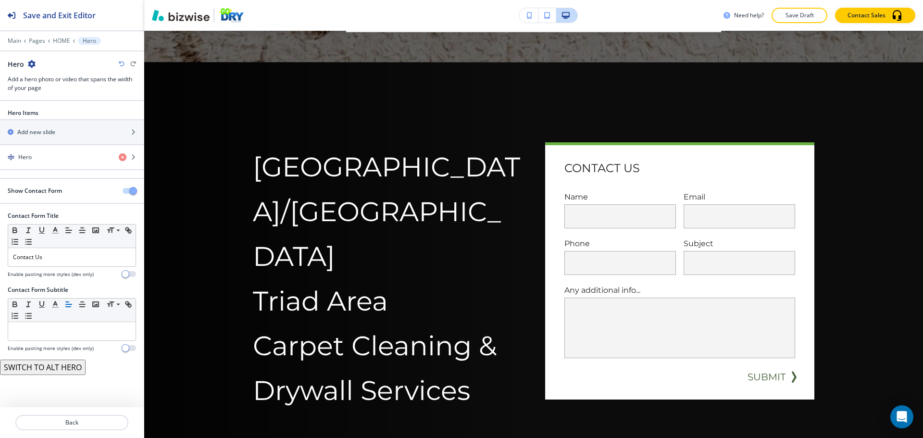
click at [130, 190] on span "button" at bounding box center [133, 191] width 8 height 8
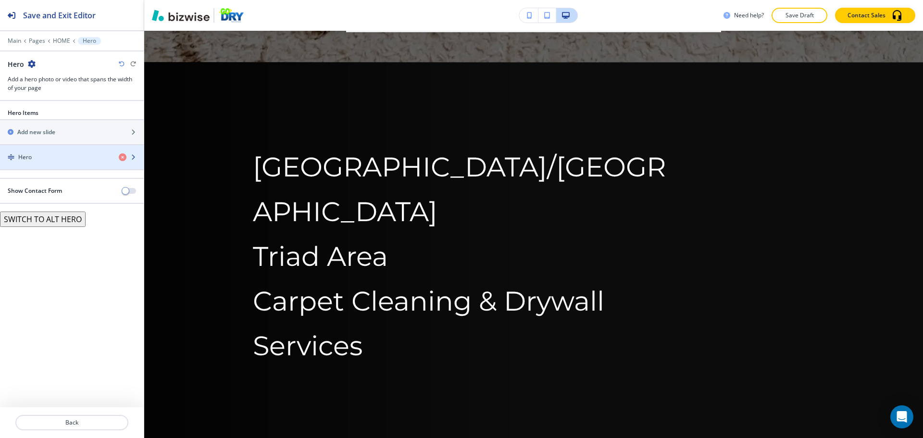
click at [63, 162] on div "button" at bounding box center [72, 166] width 144 height 8
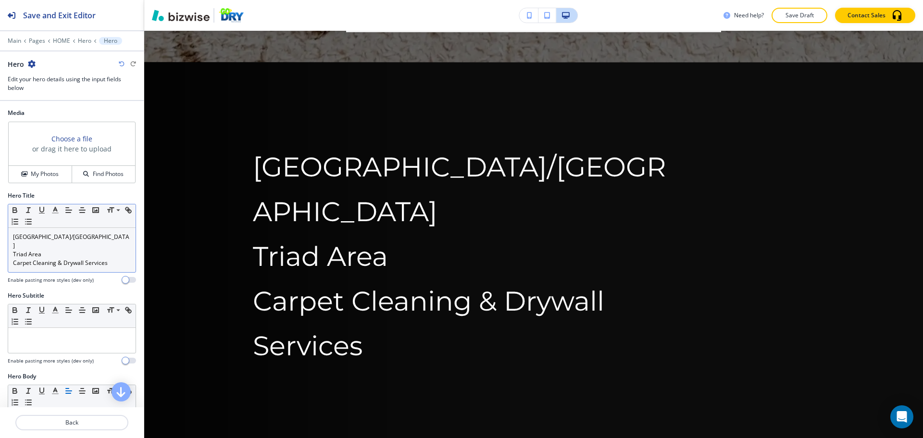
click at [88, 259] on p "Carpet Cleaning & Drywall Services" at bounding box center [72, 263] width 118 height 9
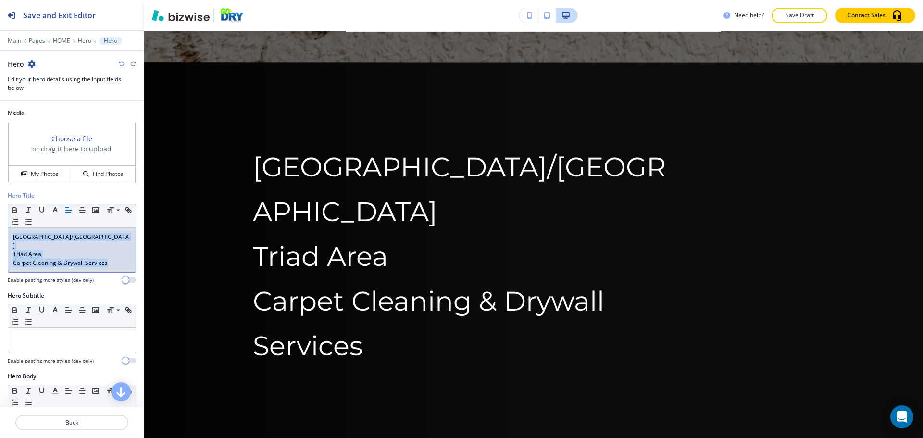
drag, startPoint x: 111, startPoint y: 254, endPoint x: 0, endPoint y: 231, distance: 113.0
click at [0, 231] on div "Hero Title Small Normal Large Huge Greensboro/Winston Salem Triad Area Carpet C…" at bounding box center [72, 241] width 144 height 100
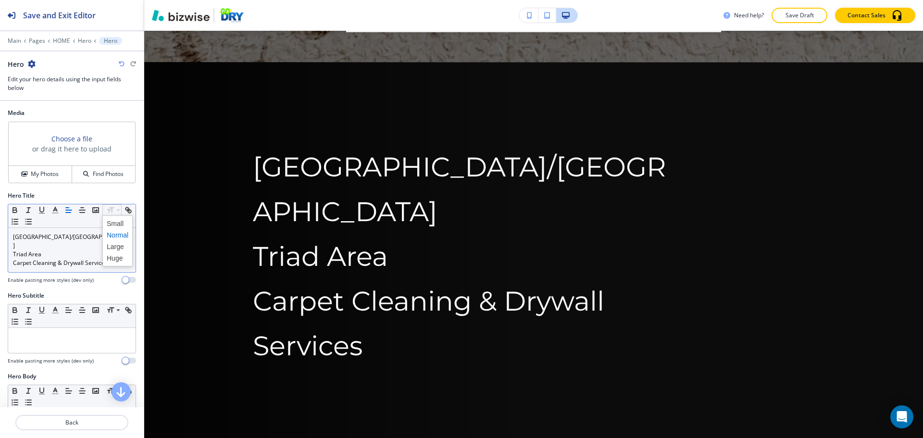
click at [119, 236] on span at bounding box center [118, 235] width 22 height 12
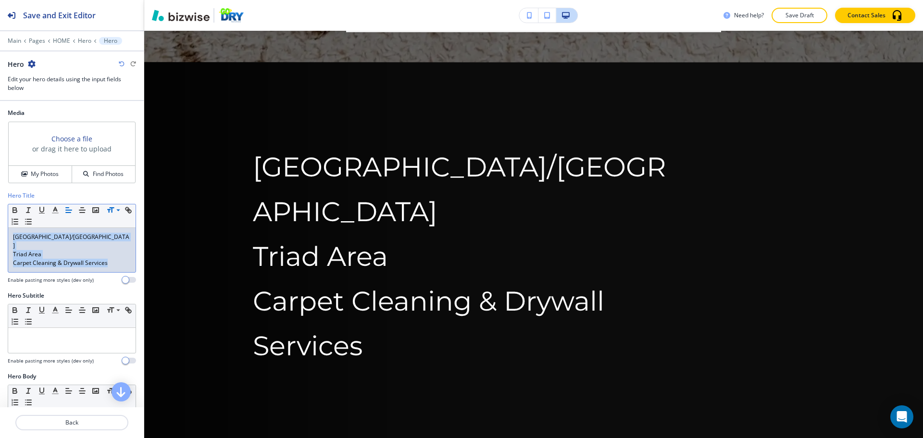
click at [73, 259] on p "Carpet Cleaning & Drywall Services" at bounding box center [72, 263] width 118 height 9
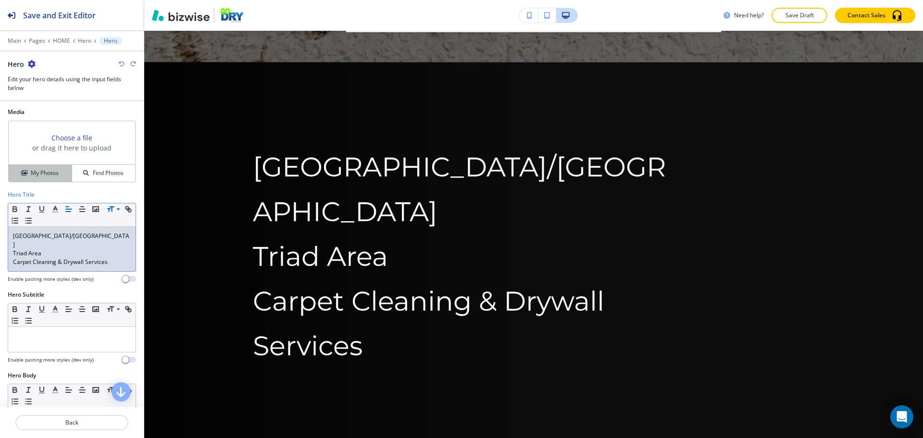
scroll to position [0, 0]
click at [40, 168] on button "My Photos" at bounding box center [40, 174] width 63 height 17
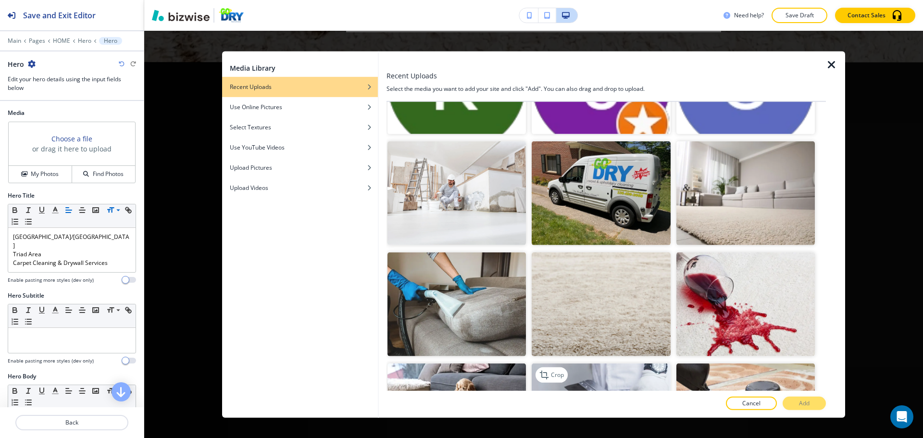
scroll to position [2165, 0]
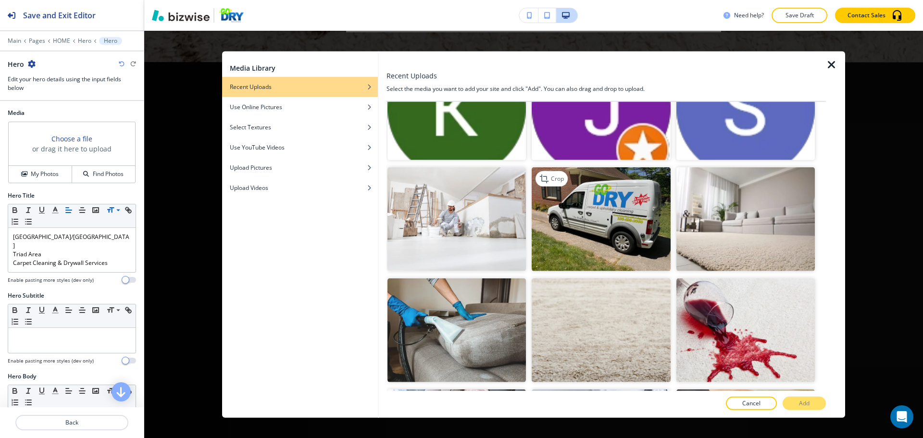
click at [619, 231] on img "button" at bounding box center [601, 219] width 139 height 104
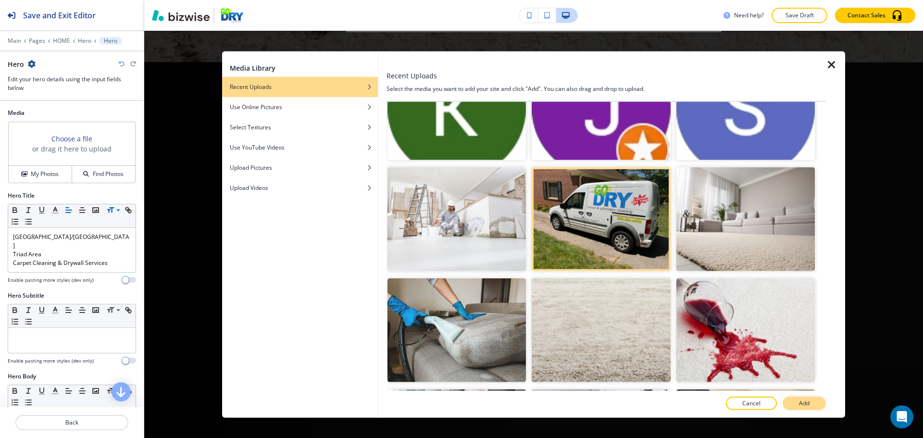
click at [793, 397] on button "Add" at bounding box center [804, 403] width 43 height 13
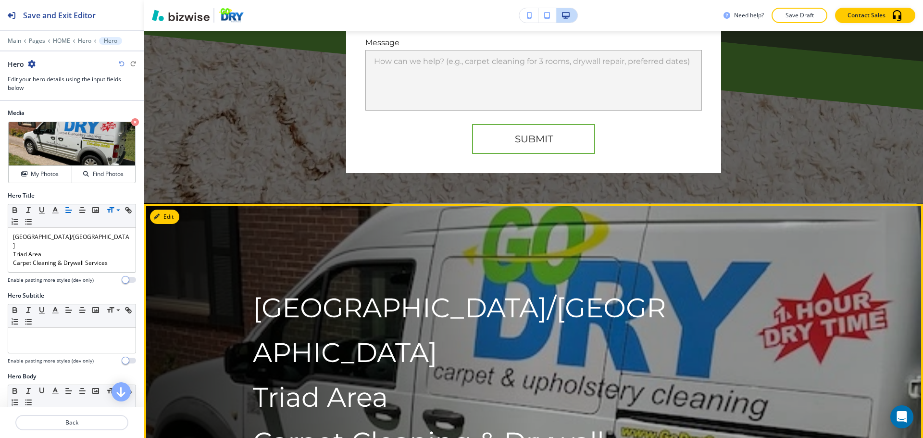
scroll to position [2853, 0]
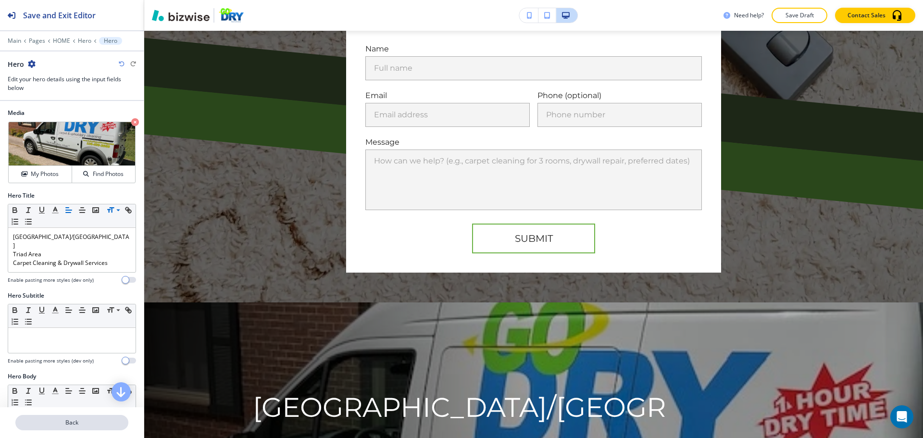
click at [73, 423] on p "Back" at bounding box center [71, 422] width 111 height 9
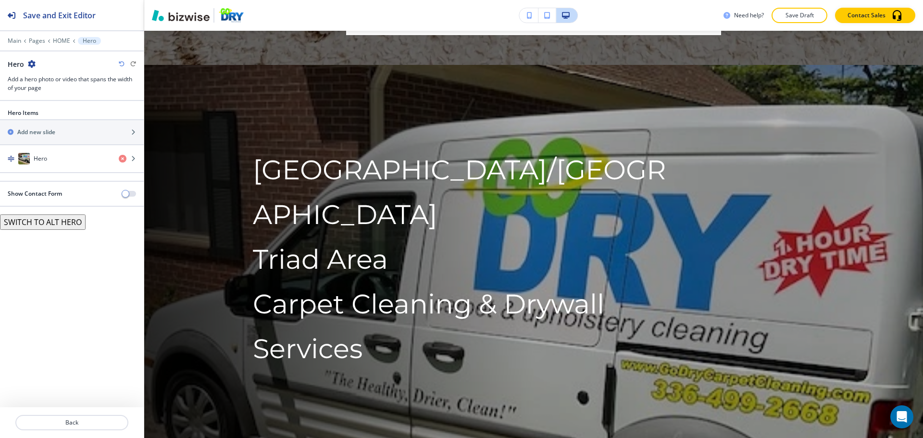
scroll to position [3093, 0]
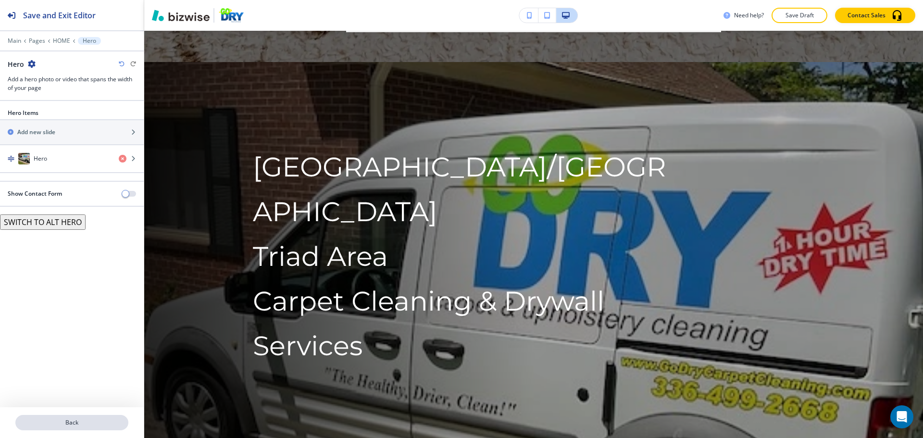
click at [34, 419] on p "Back" at bounding box center [71, 422] width 111 height 9
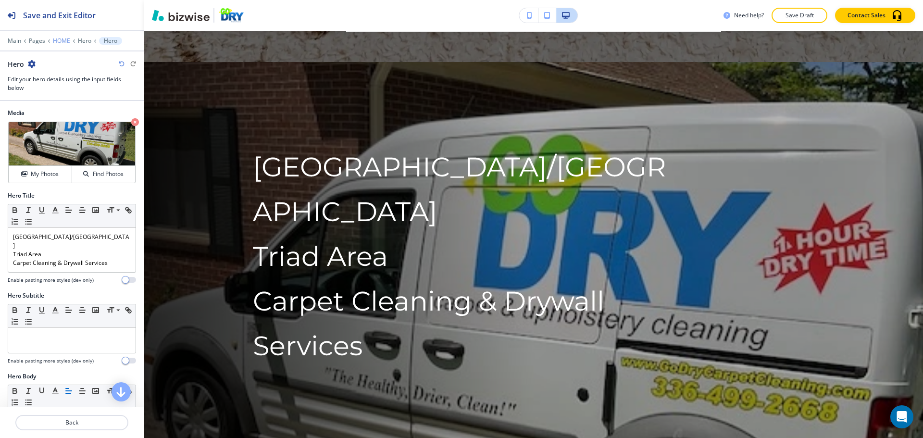
click at [60, 40] on p "HOME" at bounding box center [61, 41] width 17 height 7
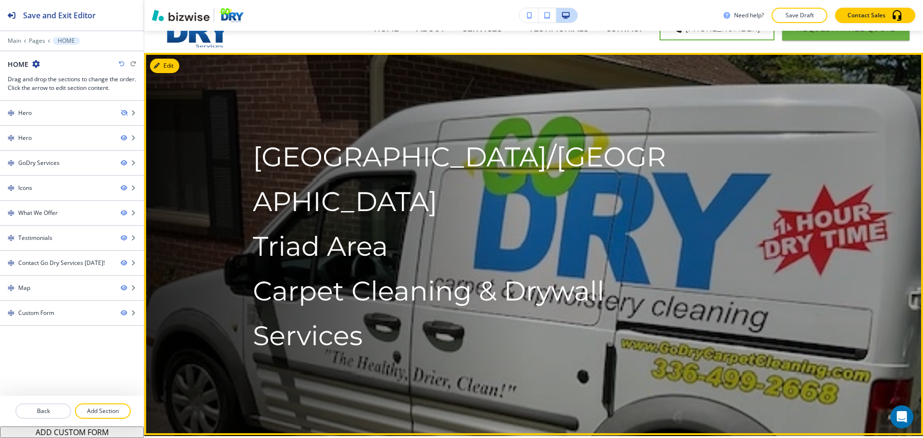
scroll to position [0, 0]
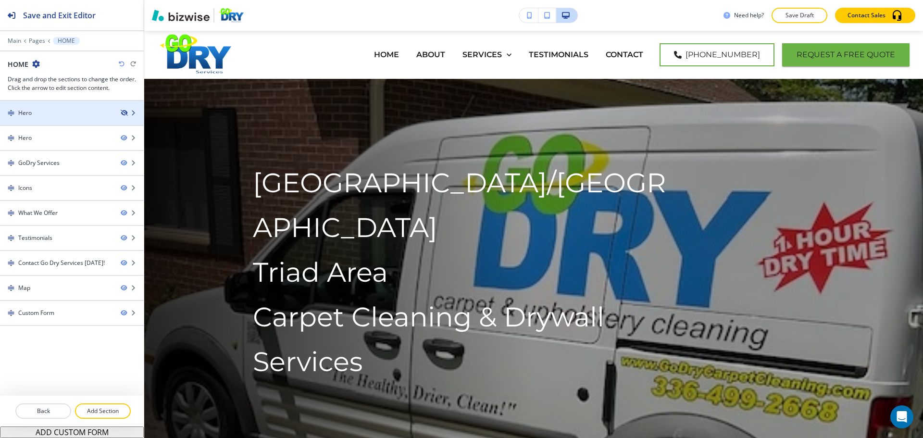
click at [124, 113] on icon "button" at bounding box center [124, 113] width 6 height 6
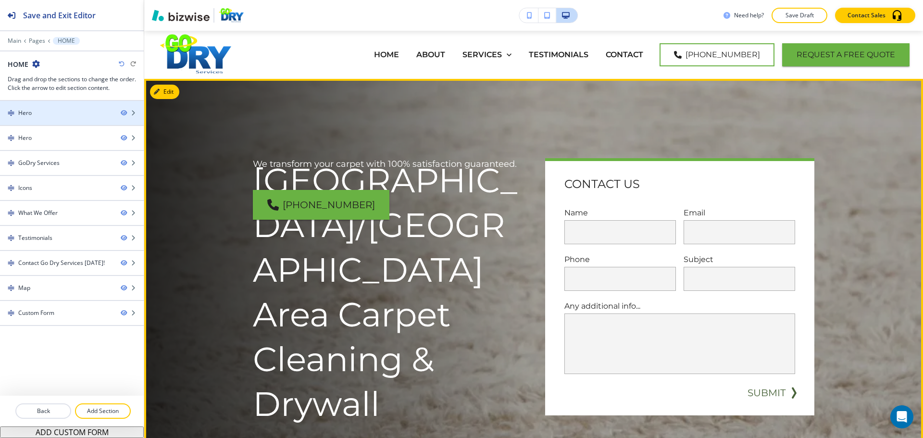
click at [94, 111] on div "Hero" at bounding box center [56, 113] width 113 height 9
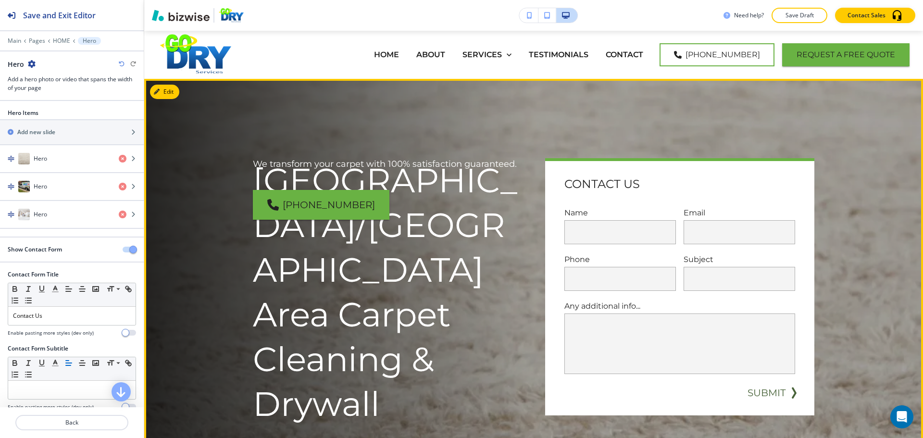
scroll to position [48, 0]
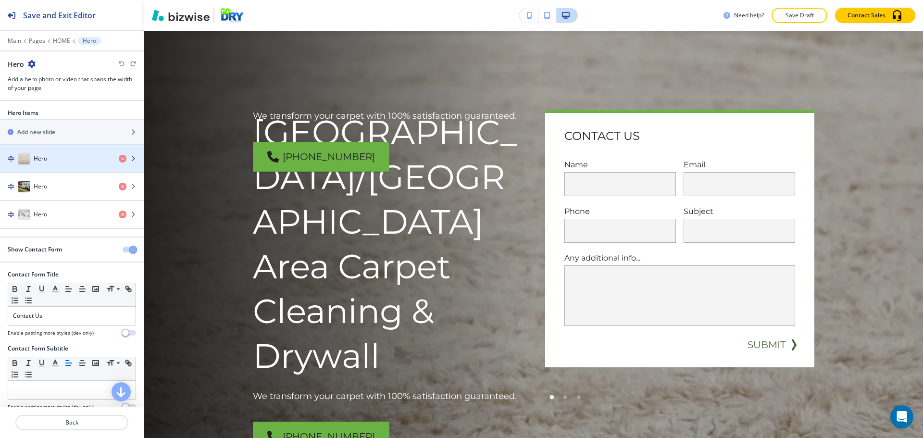
click at [78, 160] on div "Hero" at bounding box center [55, 159] width 111 height 12
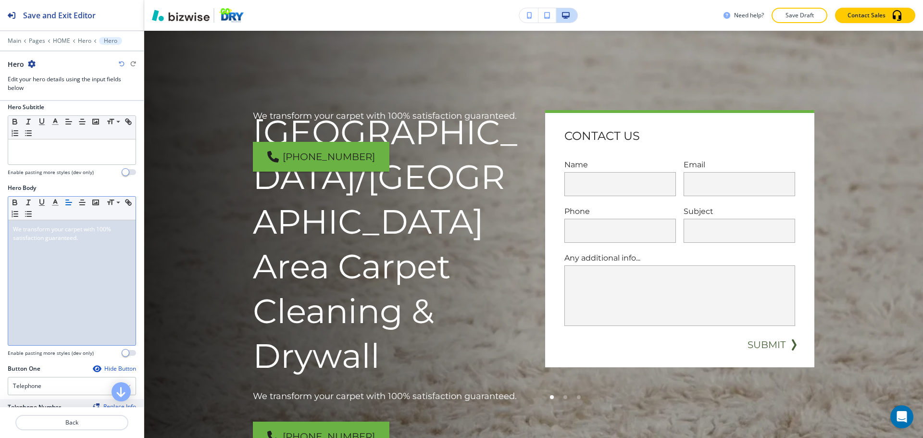
scroll to position [192, 0]
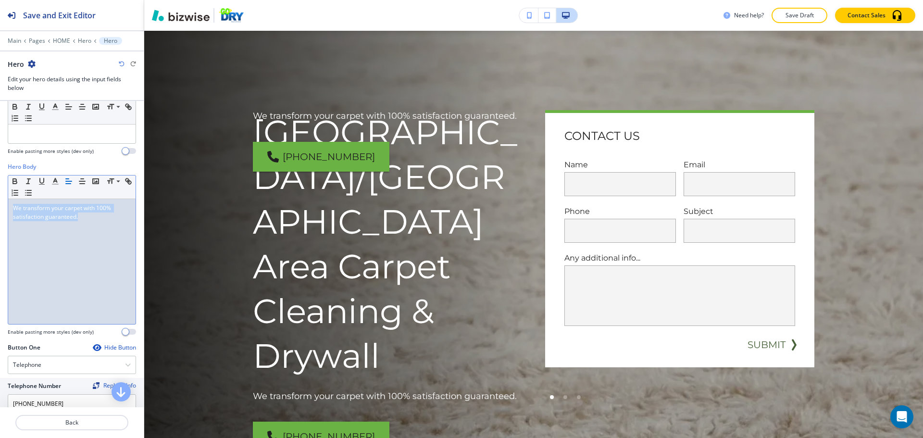
drag, startPoint x: 90, startPoint y: 221, endPoint x: 4, endPoint y: 206, distance: 86.8
click at [4, 206] on div "Hero Body Small Normal Large Huge ﻿We transform your carpet with 100% satisfact…" at bounding box center [72, 253] width 144 height 181
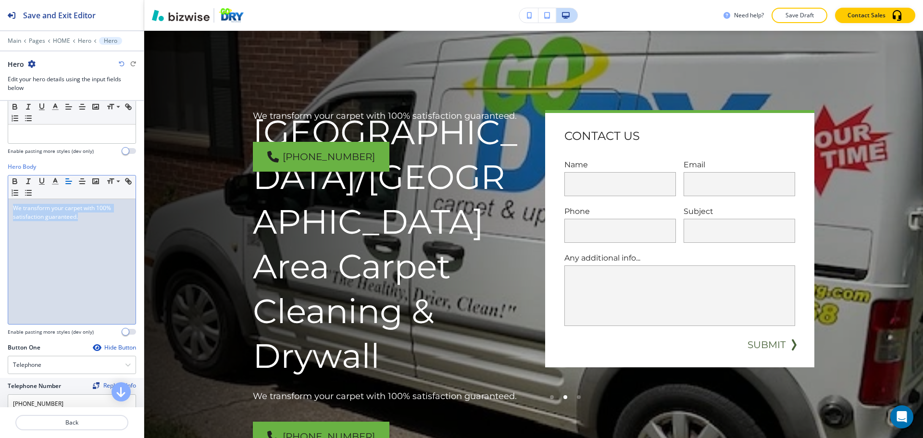
copy span "﻿We transform your carpet with 100% satisfaction guaranteed."
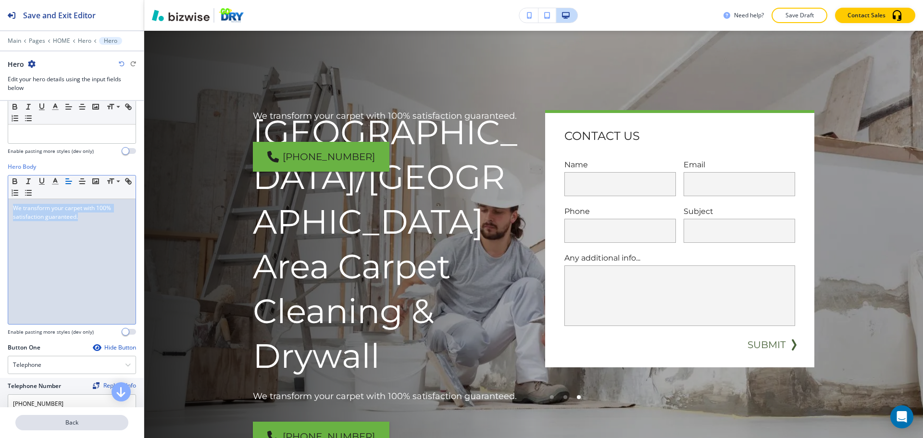
click at [59, 419] on p "Back" at bounding box center [71, 422] width 111 height 9
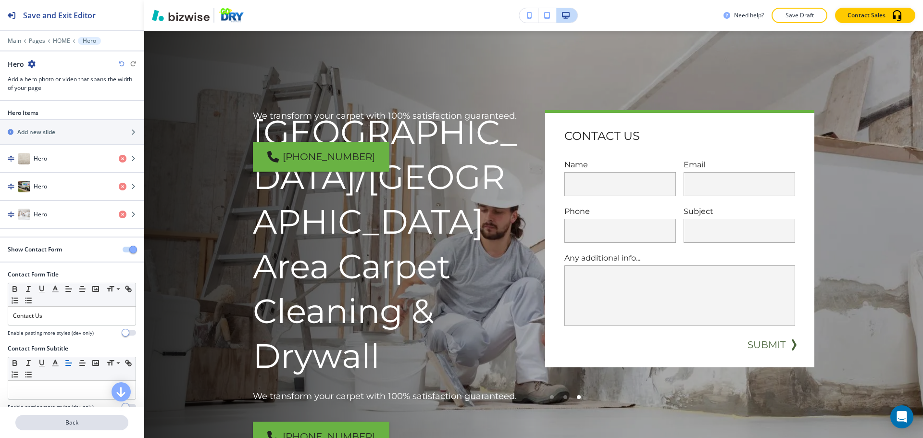
click at [49, 423] on p "Back" at bounding box center [71, 422] width 111 height 9
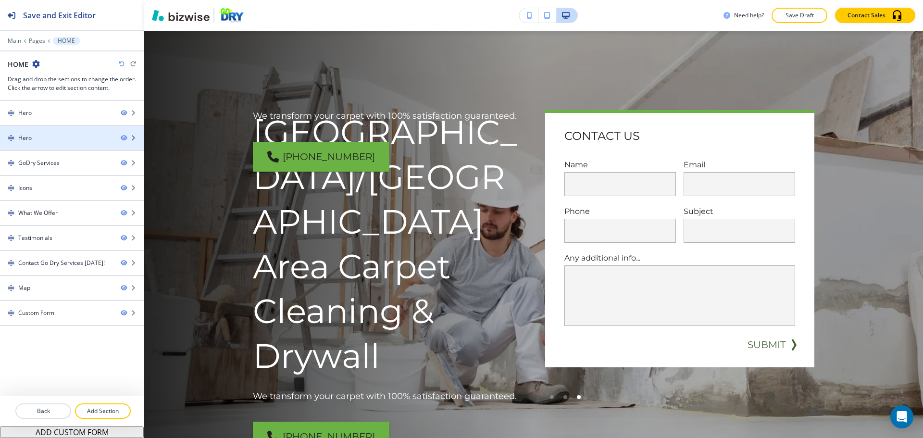
click at [52, 139] on div "Hero" at bounding box center [56, 138] width 113 height 9
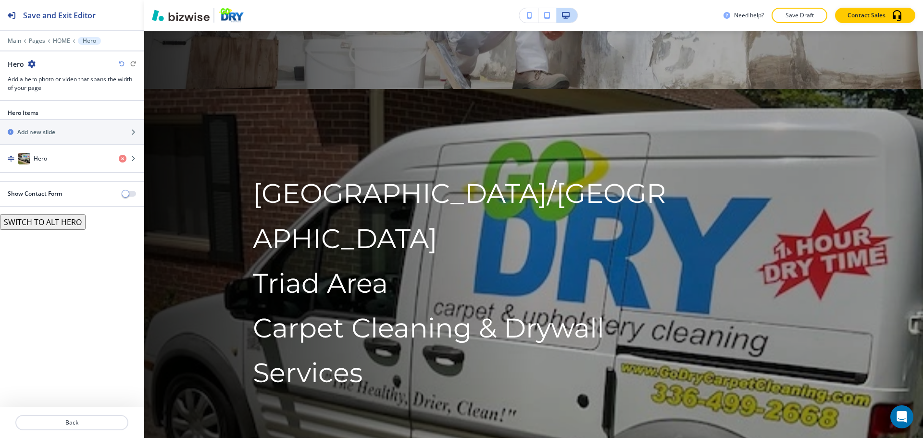
scroll to position [501, 0]
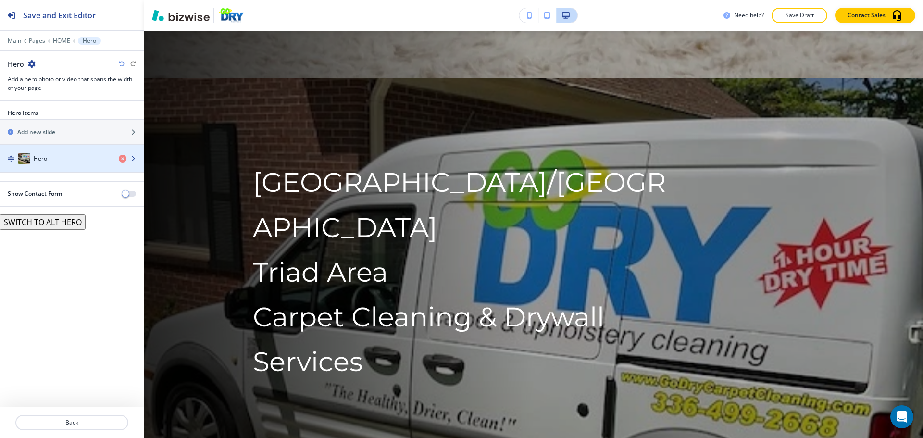
click at [57, 159] on div "Hero" at bounding box center [55, 159] width 111 height 12
click at [57, 160] on div "Hero" at bounding box center [55, 159] width 111 height 12
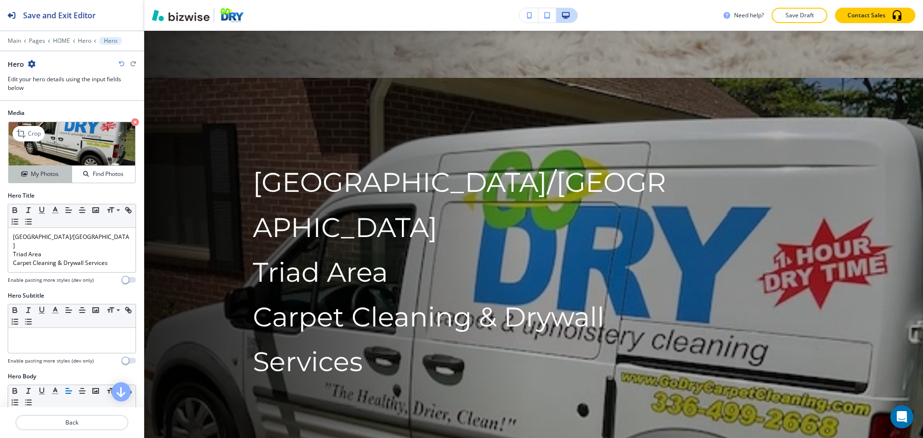
click at [42, 167] on button "My Photos" at bounding box center [40, 174] width 63 height 17
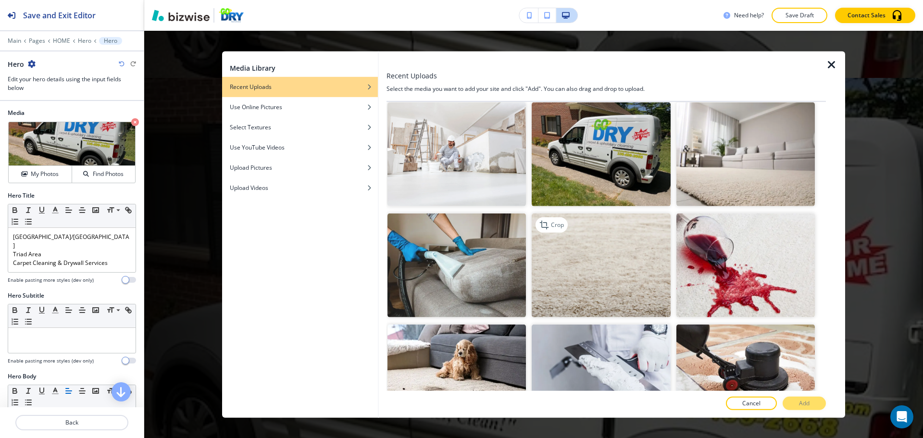
scroll to position [2165, 0]
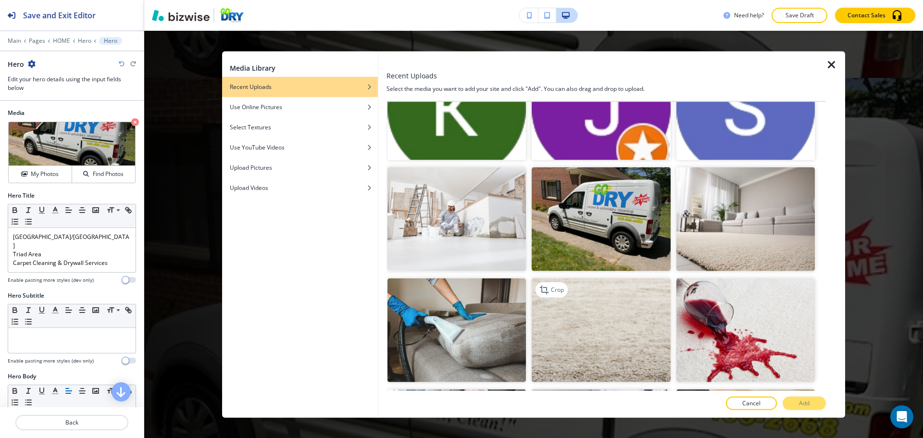
click at [624, 283] on img "button" at bounding box center [601, 330] width 139 height 104
click at [791, 403] on button "Add" at bounding box center [804, 403] width 43 height 13
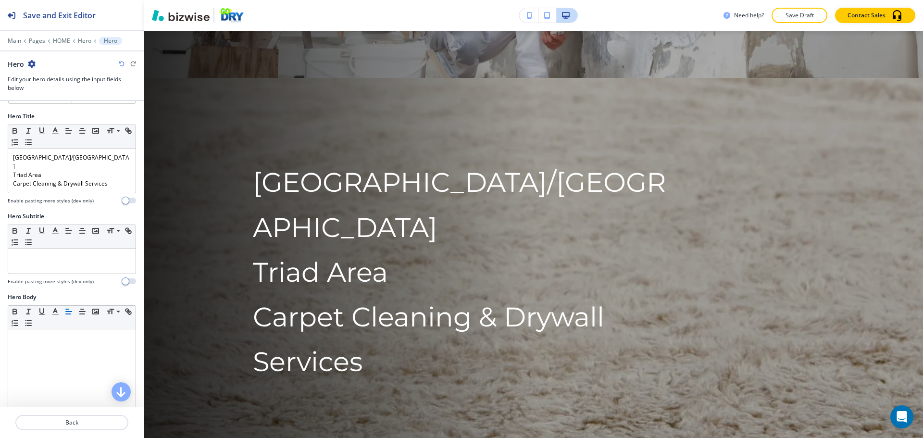
scroll to position [96, 0]
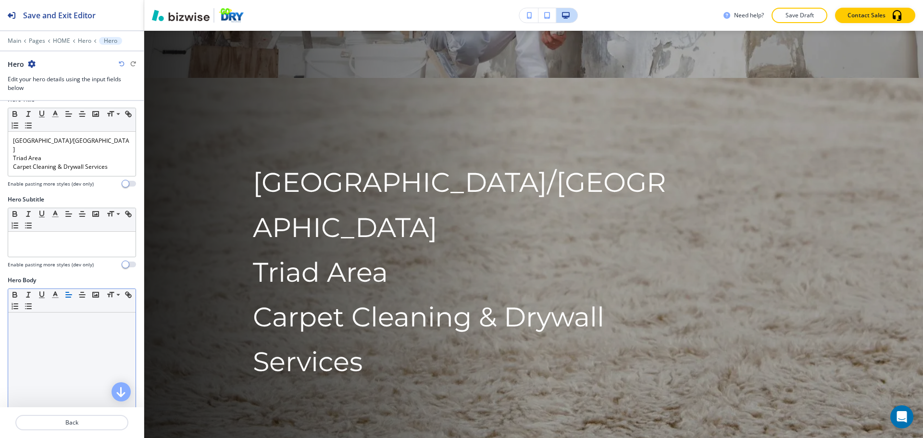
click at [62, 326] on div at bounding box center [71, 375] width 127 height 125
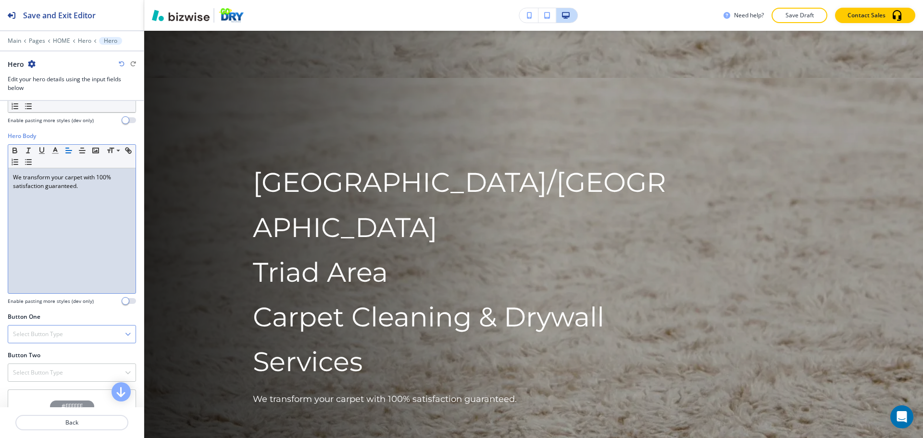
click at [88, 326] on div "Select Button Type" at bounding box center [71, 334] width 127 height 17
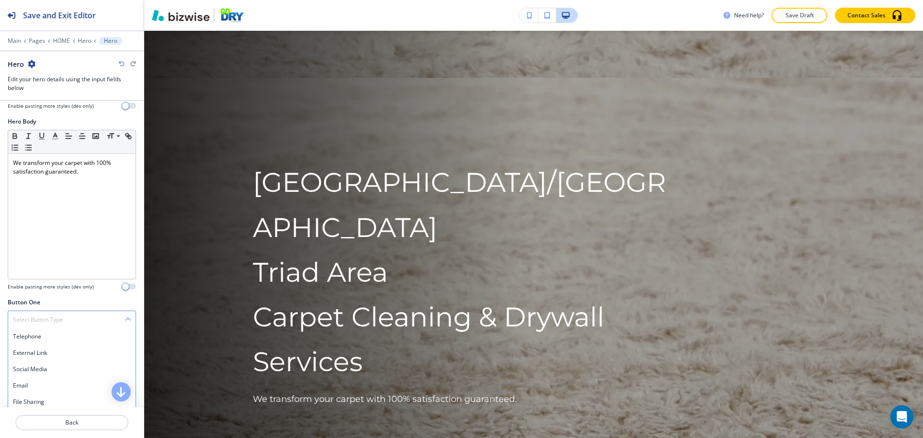
scroll to position [273, 0]
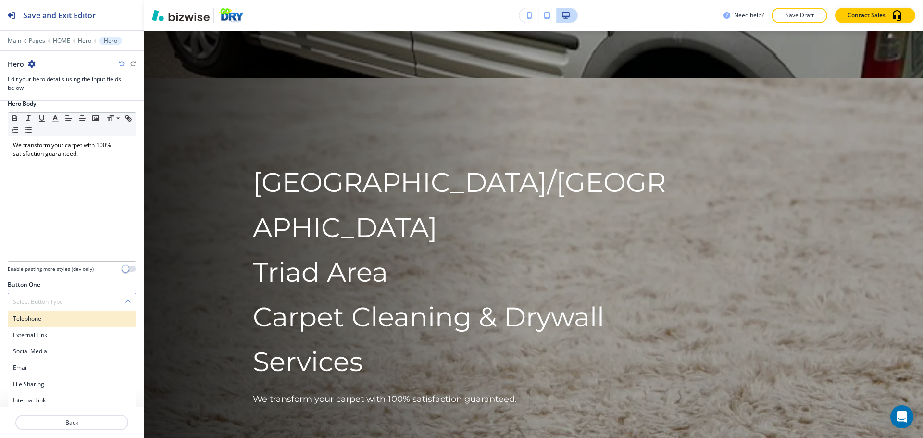
click at [43, 315] on h4 "Telephone" at bounding box center [72, 319] width 118 height 9
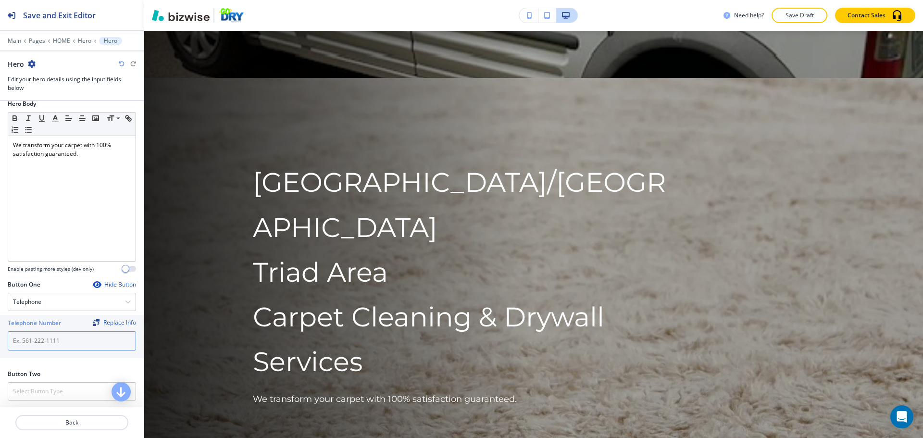
click at [65, 336] on input "text" at bounding box center [72, 340] width 128 height 19
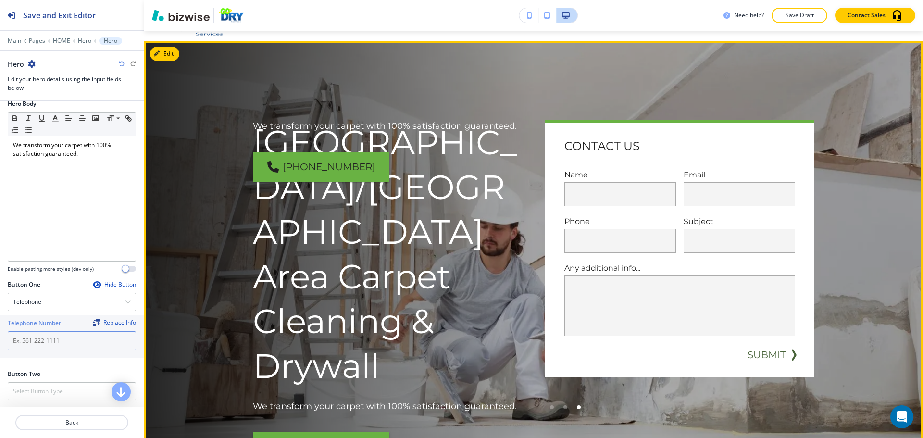
scroll to position [0, 0]
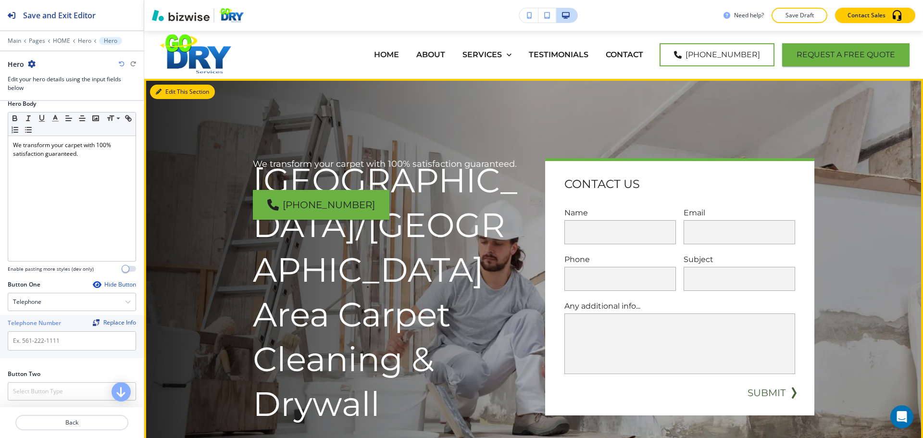
click at [165, 90] on button "Edit This Section" at bounding box center [182, 92] width 65 height 14
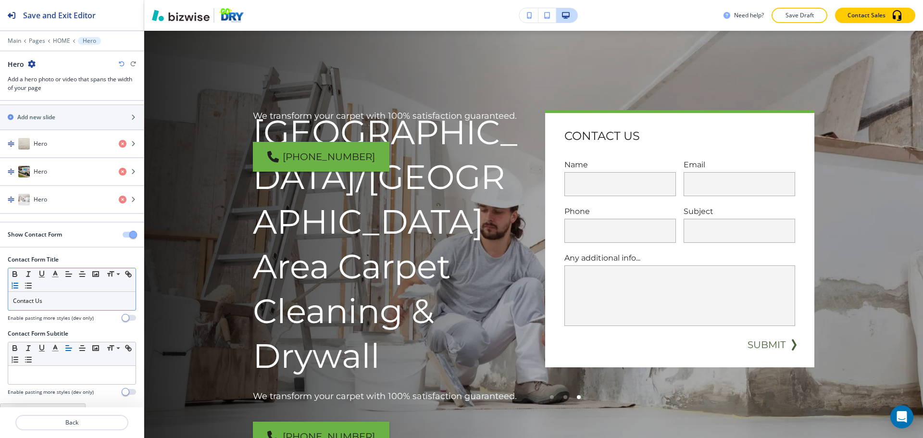
scroll to position [26, 0]
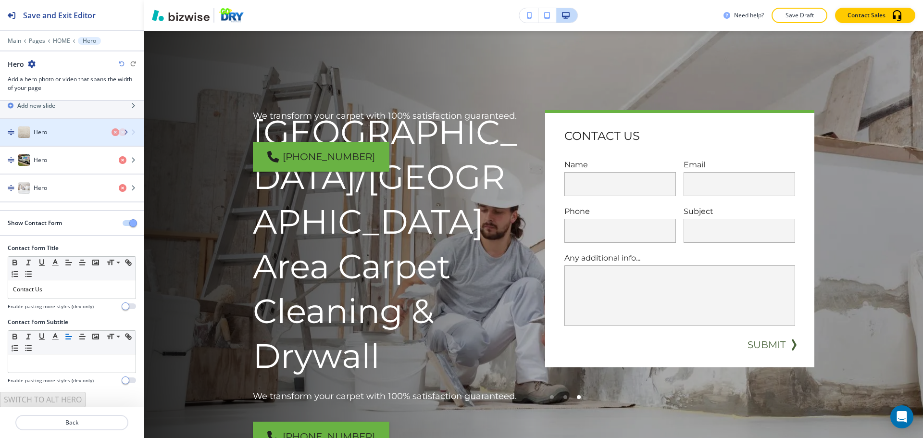
click at [40, 137] on div "Hero" at bounding box center [72, 132] width 144 height 27
click at [54, 142] on div "button" at bounding box center [72, 142] width 144 height 8
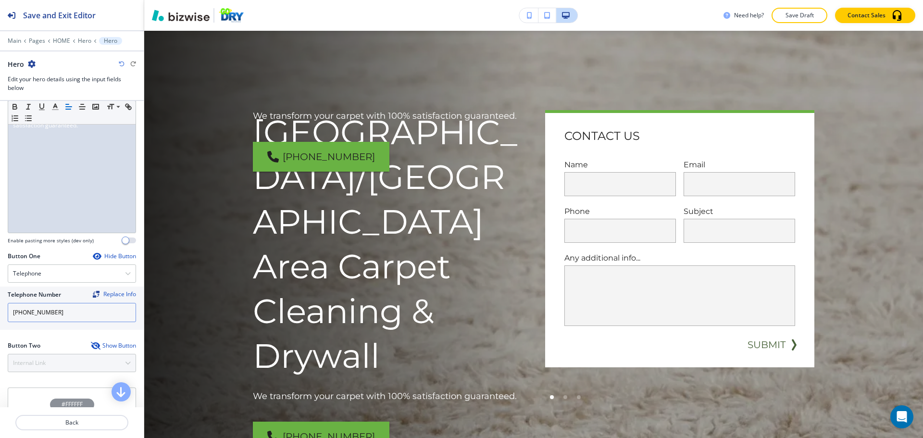
scroll to position [289, 0]
click at [63, 306] on input "[PHONE_NUMBER]" at bounding box center [72, 307] width 128 height 19
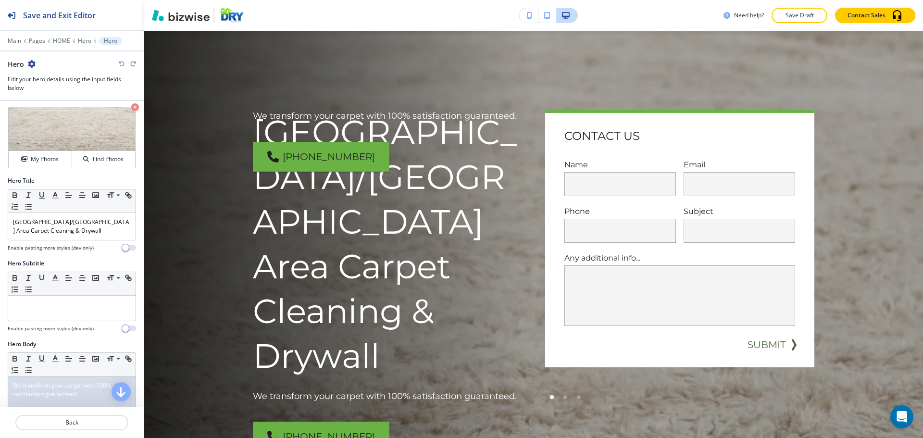
scroll to position [0, 0]
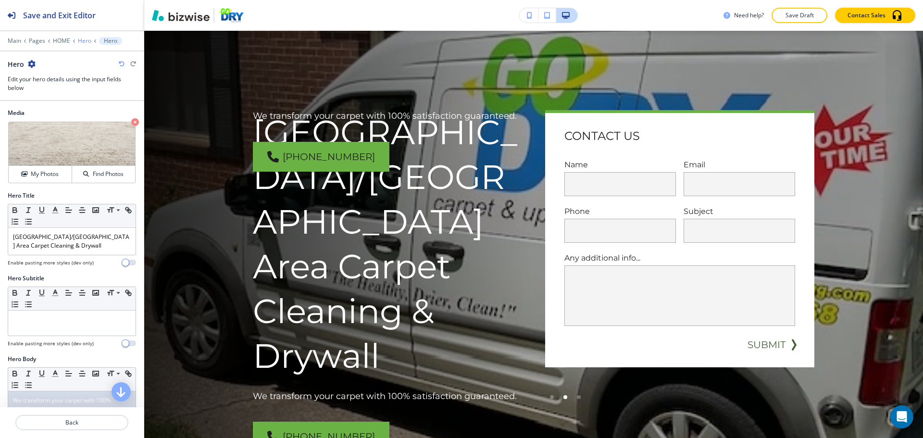
click at [85, 42] on p "Hero" at bounding box center [84, 41] width 13 height 7
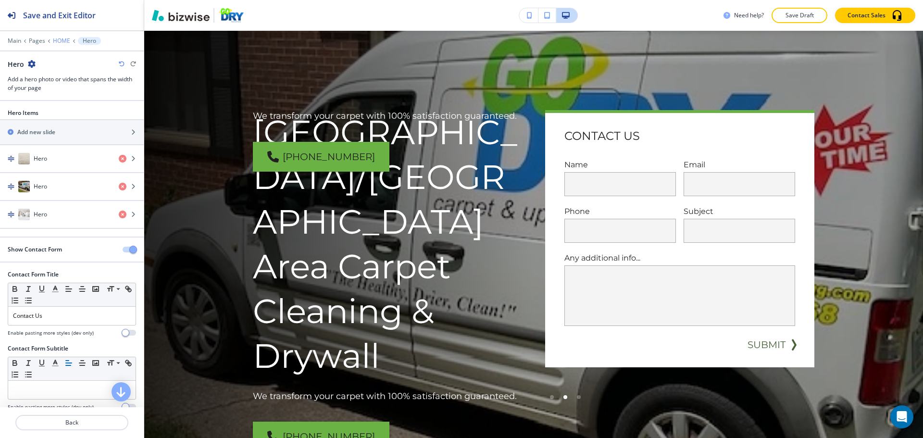
click at [55, 41] on p "HOME" at bounding box center [61, 41] width 17 height 7
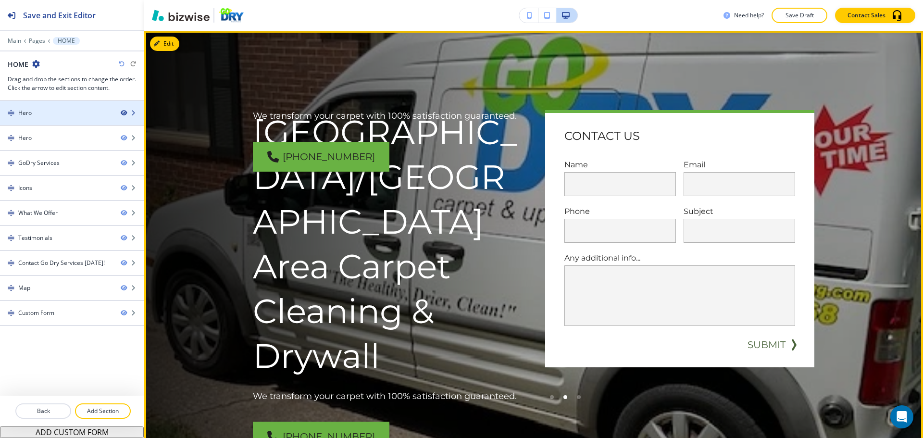
click at [124, 112] on icon "button" at bounding box center [124, 113] width 6 height 6
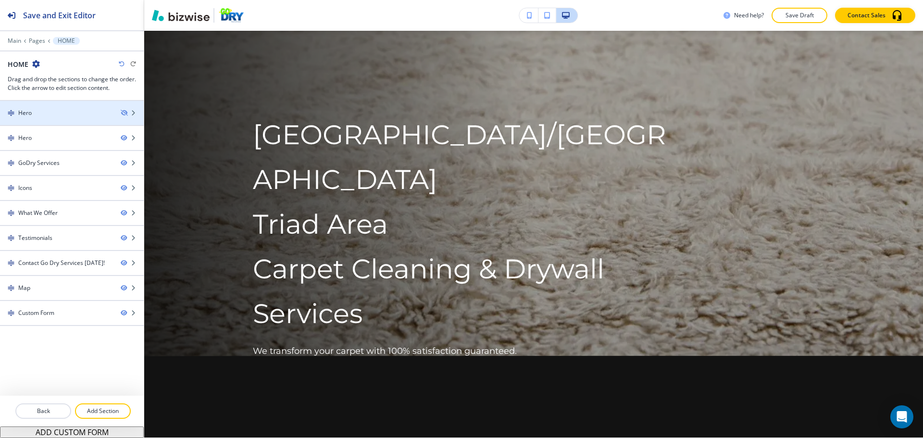
click at [77, 118] on div at bounding box center [72, 121] width 144 height 8
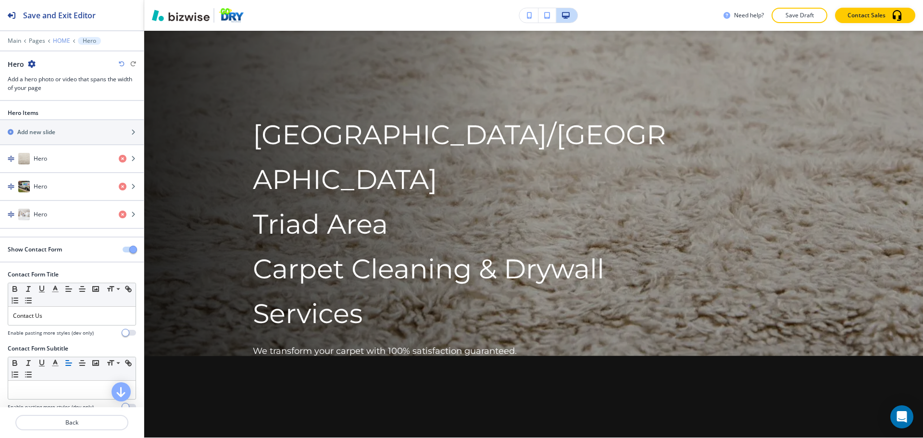
click at [60, 38] on p "HOME" at bounding box center [61, 41] width 17 height 7
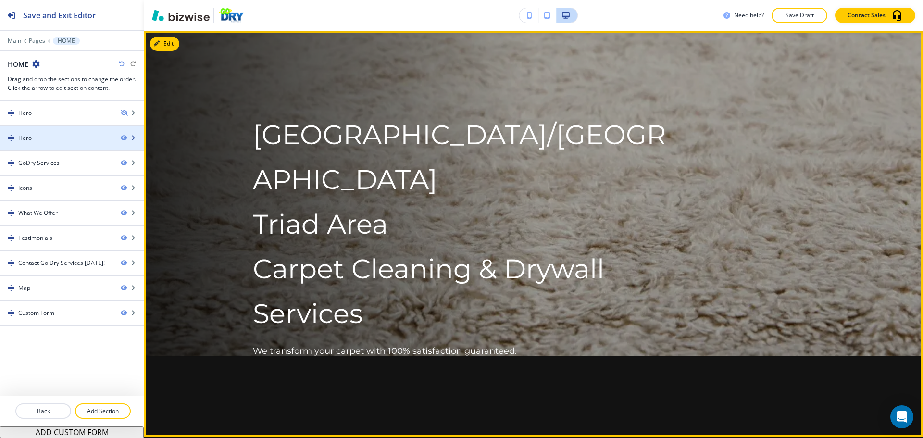
click at [72, 143] on div at bounding box center [72, 146] width 144 height 8
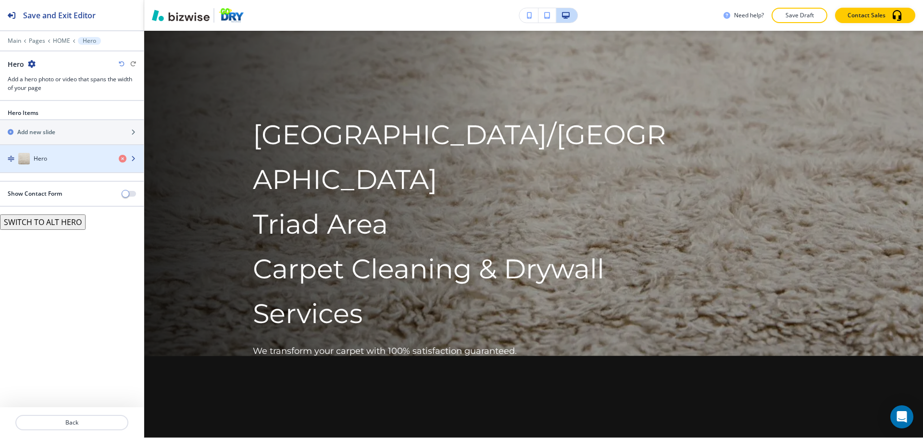
click at [70, 157] on div "Hero" at bounding box center [55, 159] width 111 height 12
click at [71, 160] on div "Hero" at bounding box center [55, 159] width 111 height 12
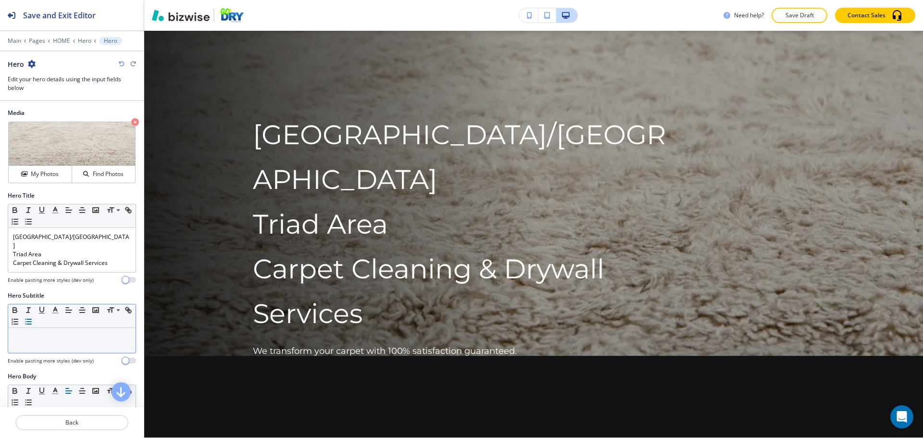
scroll to position [96, 0]
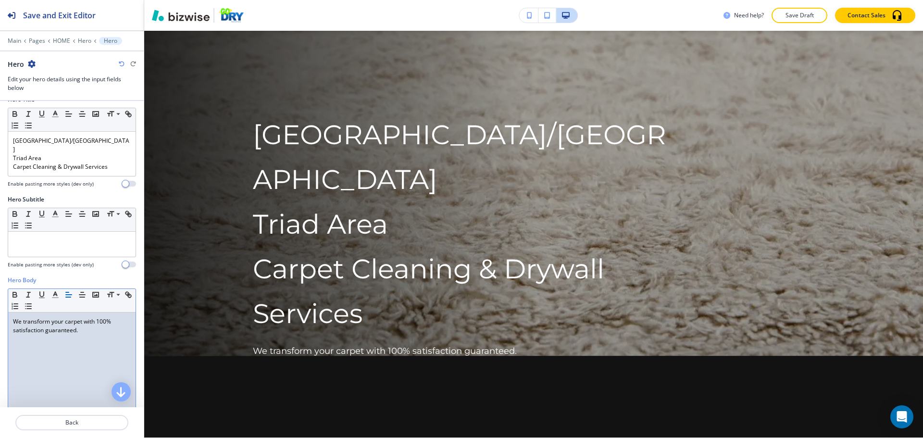
click at [90, 321] on p "﻿We transform your carpet with 100% satisfaction guaranteed." at bounding box center [72, 325] width 118 height 17
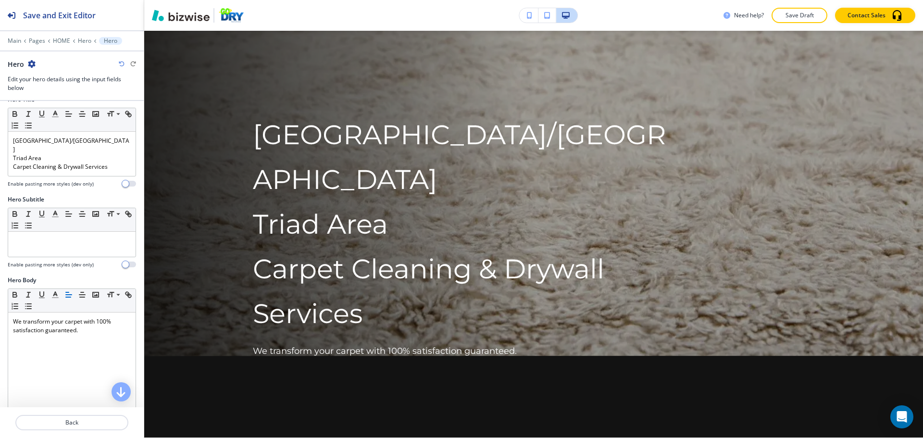
click at [119, 63] on icon "button" at bounding box center [122, 64] width 6 height 6
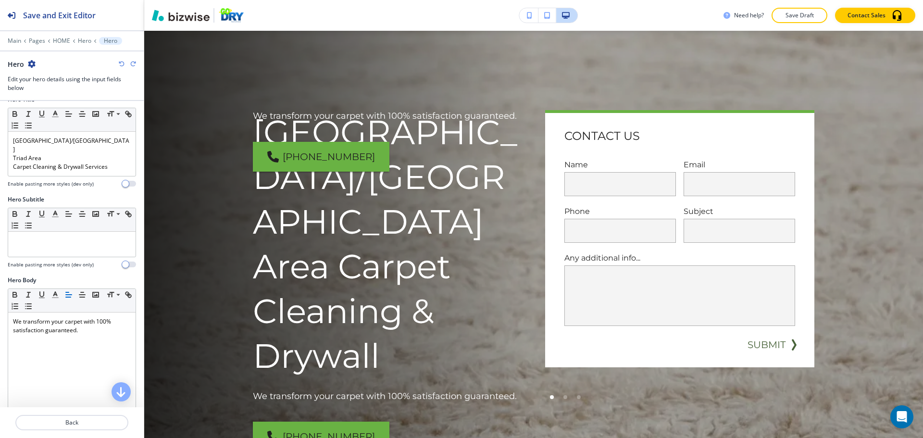
click at [119, 63] on icon "button" at bounding box center [122, 64] width 6 height 6
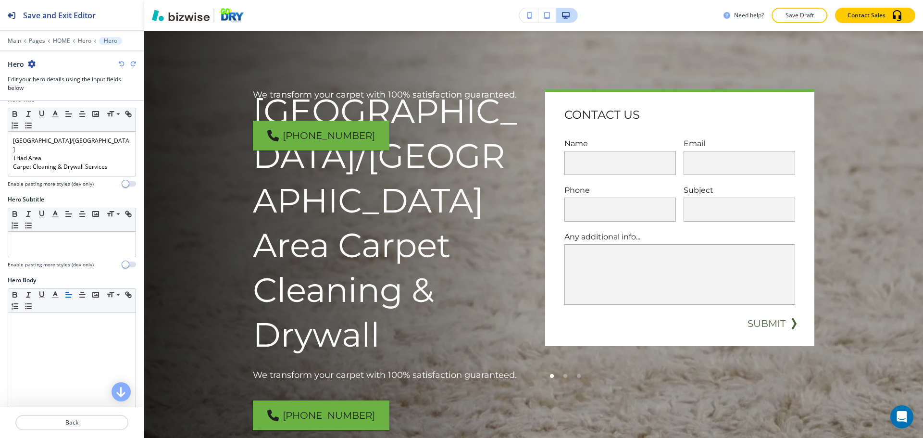
scroll to position [48, 0]
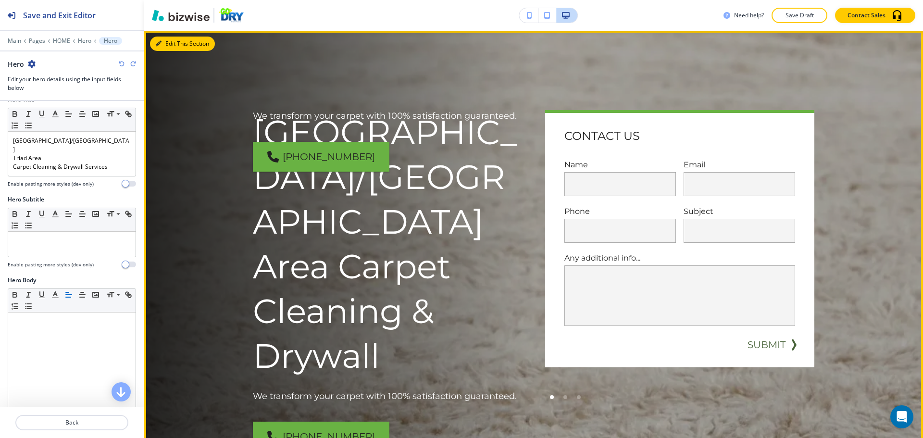
click at [166, 45] on button "Edit This Section" at bounding box center [182, 44] width 65 height 14
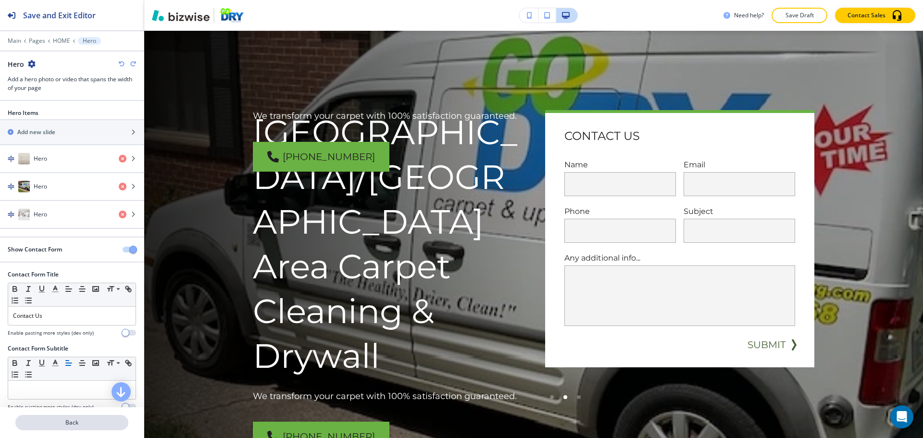
click at [83, 417] on button "Back" at bounding box center [71, 422] width 113 height 15
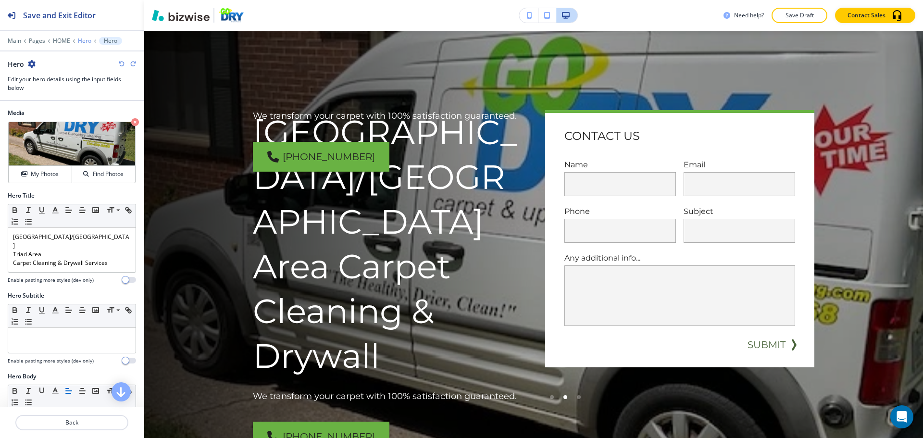
click at [79, 39] on p "Hero" at bounding box center [84, 41] width 13 height 7
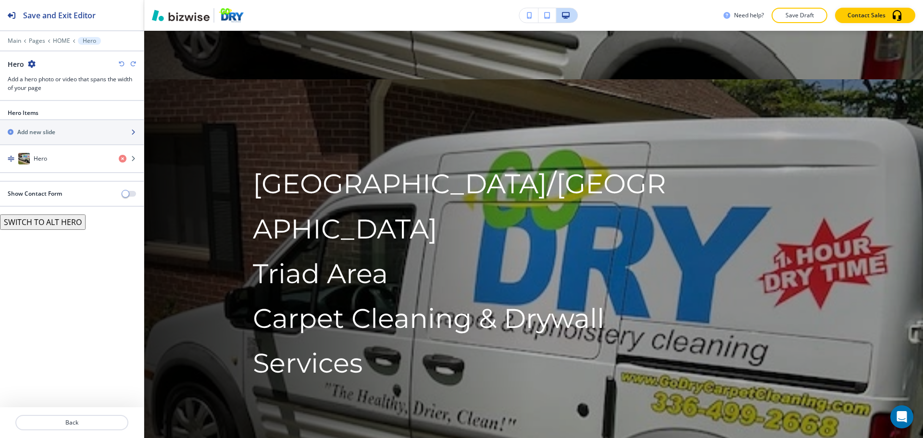
scroll to position [501, 0]
click at [63, 38] on p "HOME" at bounding box center [61, 41] width 17 height 7
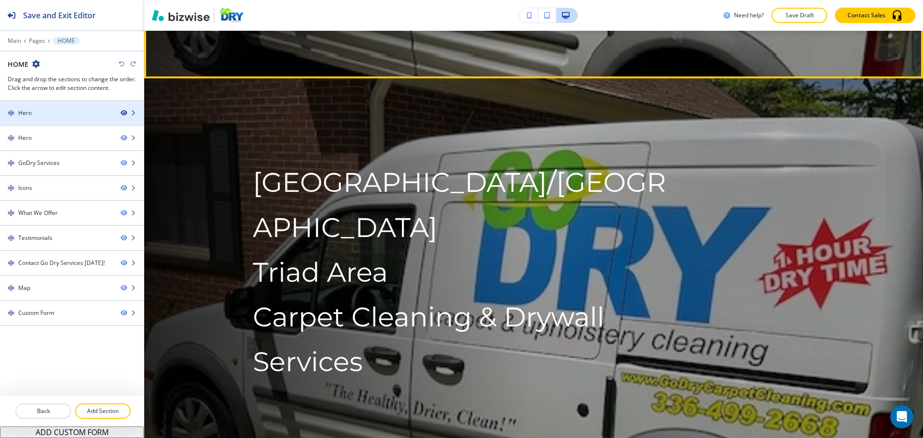
click at [122, 111] on icon "button" at bounding box center [124, 113] width 6 height 6
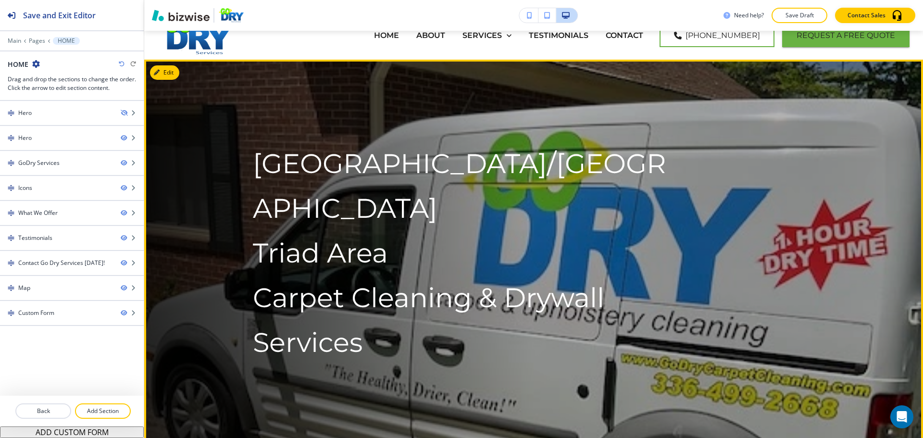
scroll to position [0, 0]
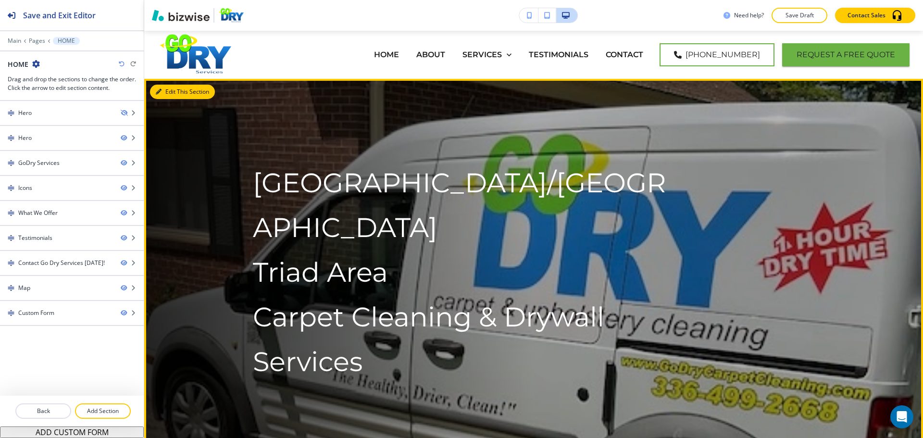
click at [167, 87] on button "Edit This Section" at bounding box center [182, 92] width 65 height 14
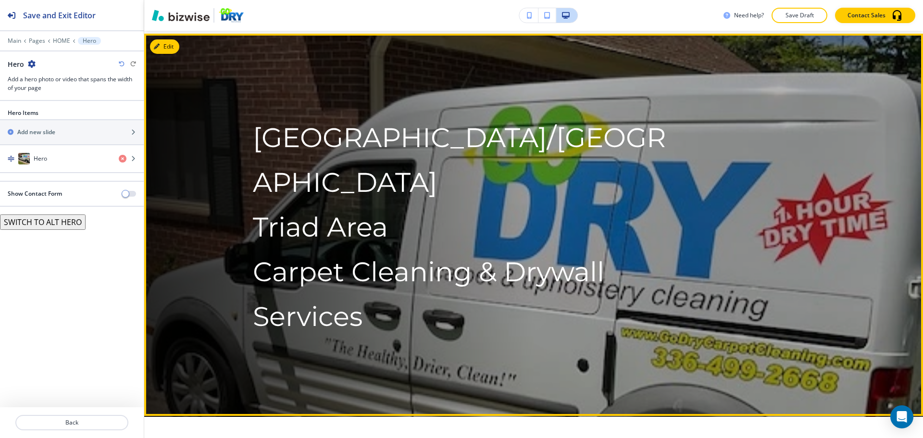
scroll to position [48, 0]
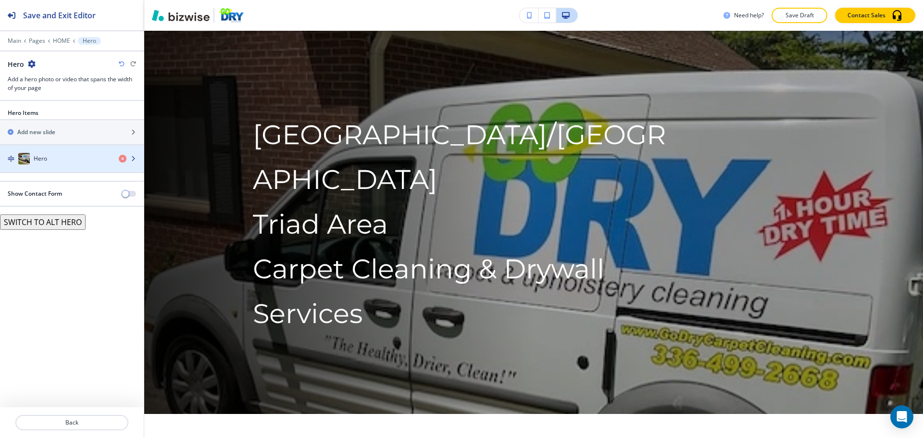
click at [51, 162] on div "Hero" at bounding box center [55, 159] width 111 height 12
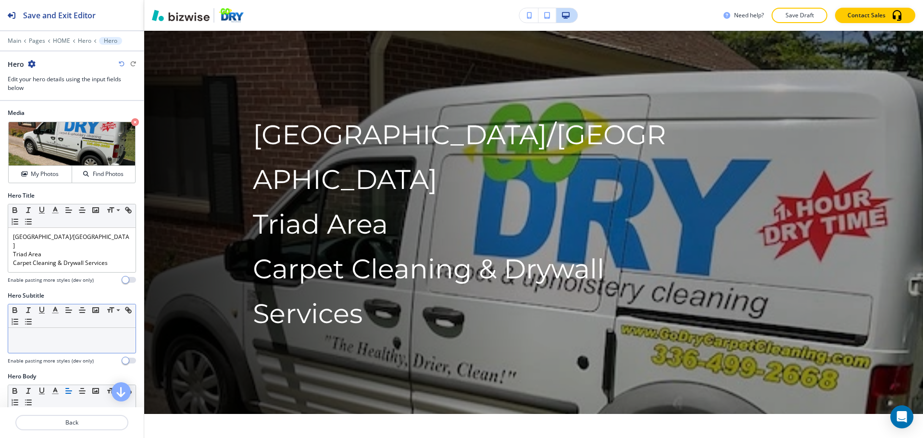
scroll to position [144, 0]
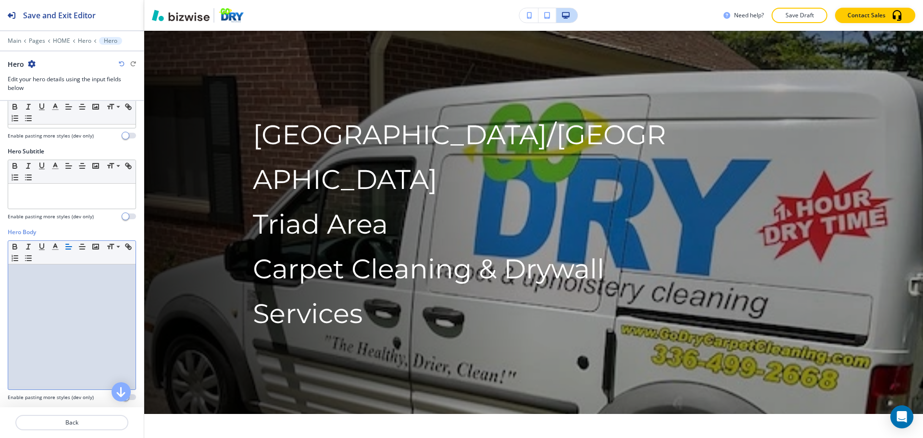
click at [52, 277] on div at bounding box center [71, 327] width 127 height 125
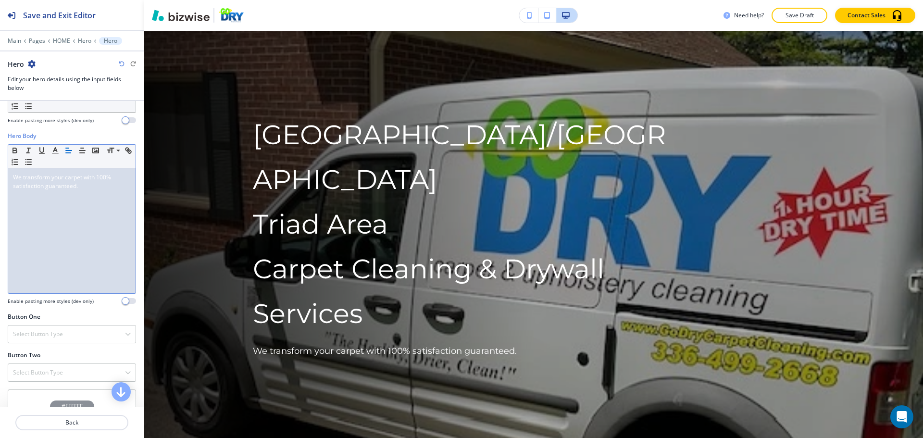
scroll to position [273, 0]
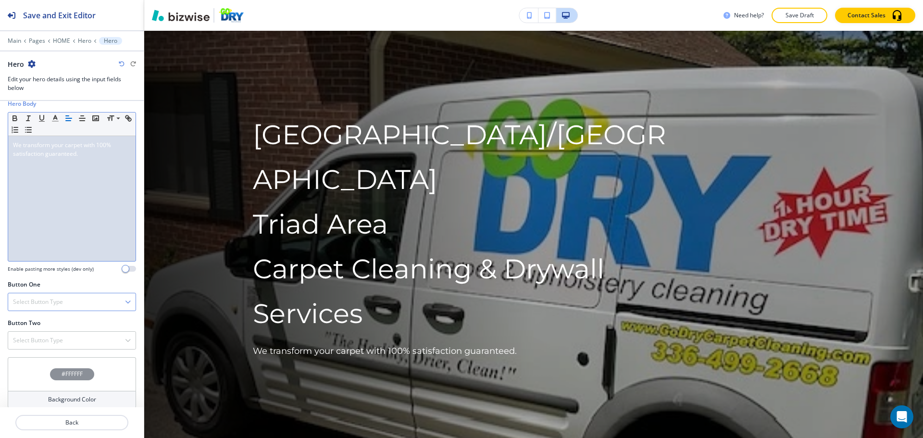
click at [85, 299] on div "Select Button Type" at bounding box center [71, 301] width 127 height 17
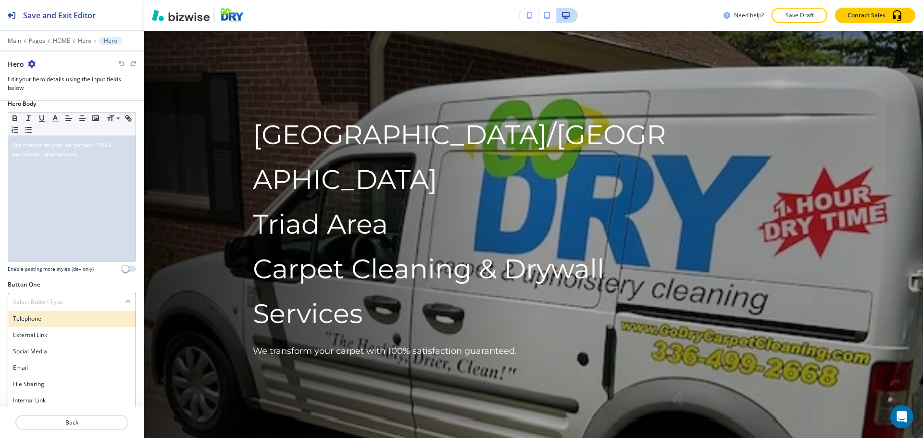
click at [67, 315] on h4 "Telephone" at bounding box center [72, 319] width 118 height 9
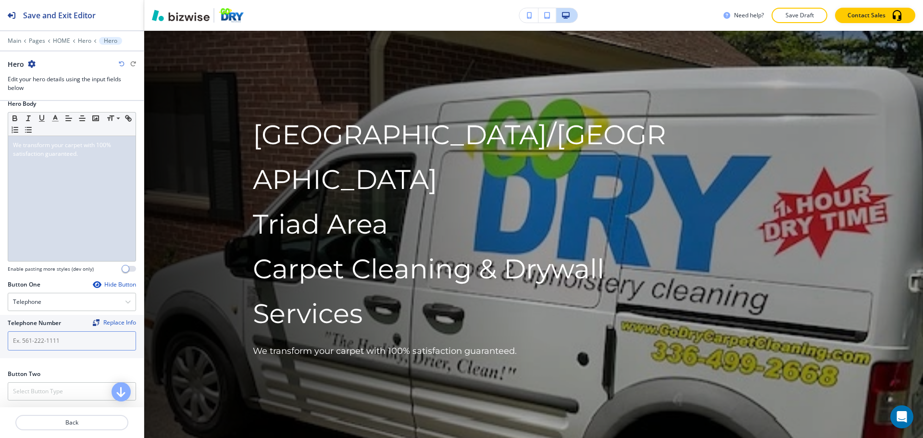
click at [64, 333] on input "text" at bounding box center [72, 340] width 128 height 19
paste input "[PHONE_NUMBER]"
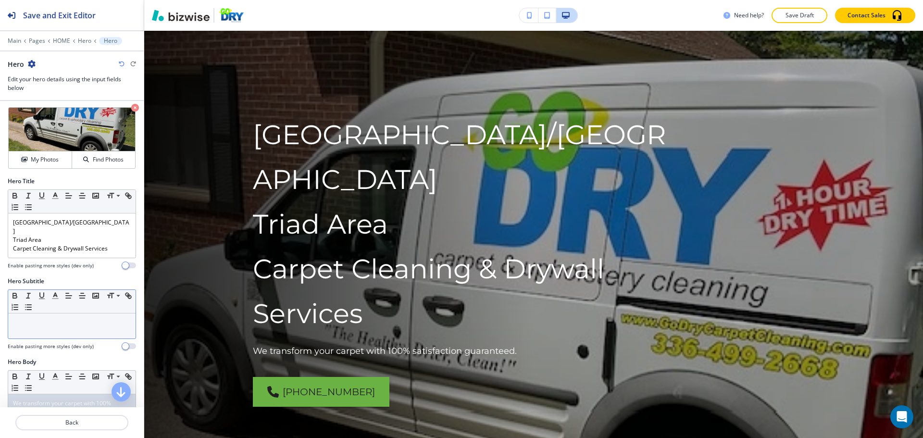
scroll to position [0, 0]
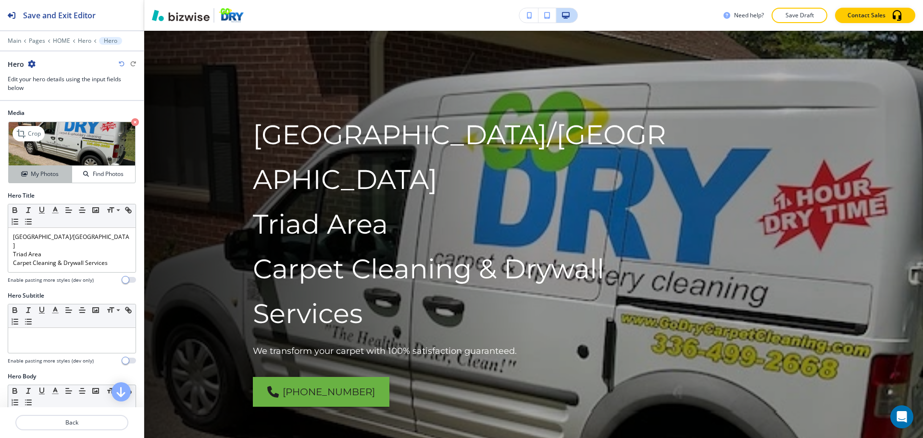
type input "[PHONE_NUMBER]"
click at [46, 169] on button "My Photos" at bounding box center [40, 174] width 63 height 17
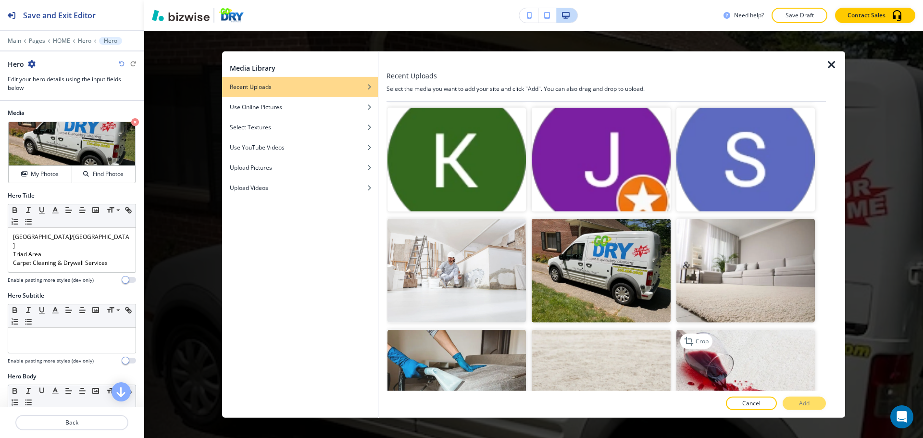
scroll to position [2118, 0]
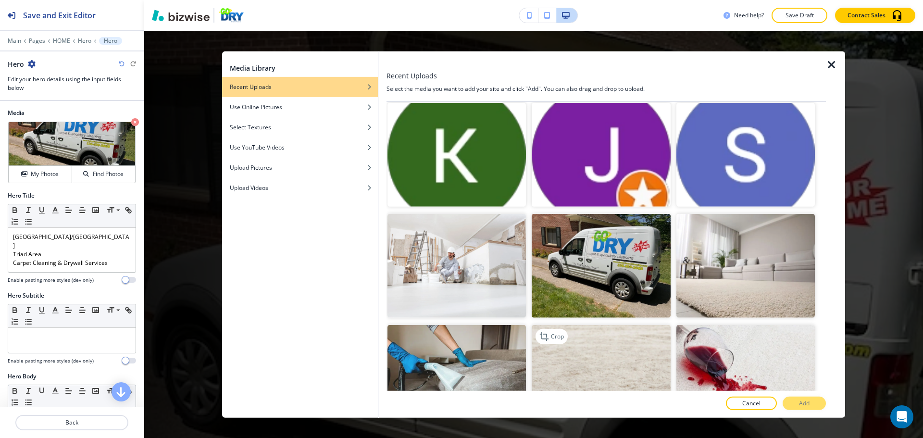
click at [629, 337] on img "button" at bounding box center [601, 377] width 139 height 104
click at [814, 398] on button "Add" at bounding box center [804, 403] width 43 height 13
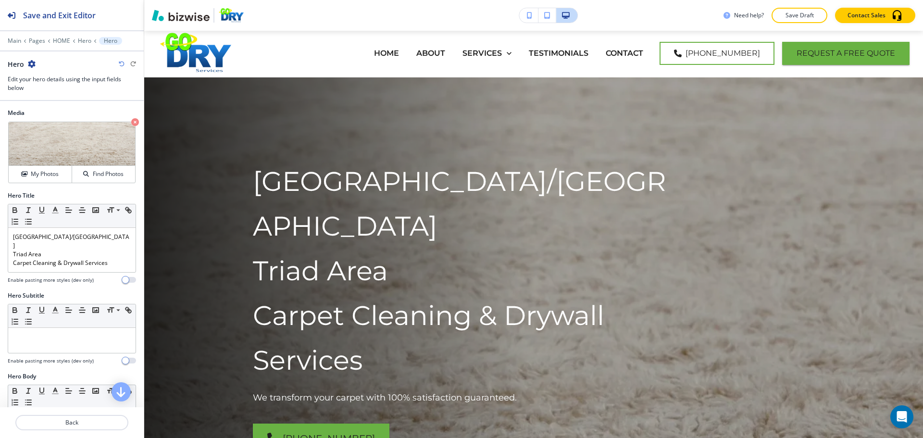
scroll to position [0, 0]
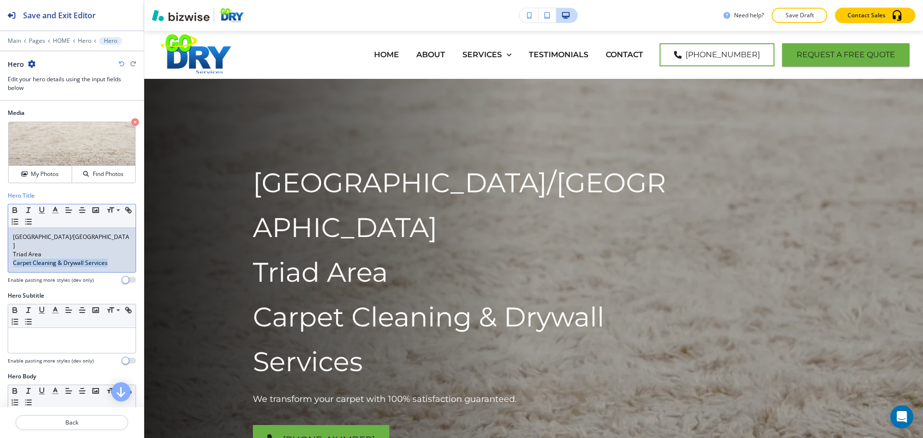
drag, startPoint x: 116, startPoint y: 255, endPoint x: 5, endPoint y: 253, distance: 111.1
click at [5, 253] on div "Hero Title Small Normal Large Huge Greensboro/Winston Salem Triad Area Carpet C…" at bounding box center [72, 241] width 144 height 100
click at [34, 333] on p at bounding box center [72, 337] width 118 height 9
drag, startPoint x: 113, startPoint y: 258, endPoint x: 8, endPoint y: 240, distance: 106.3
click at [8, 240] on div "Greensboro/Winston Salem Triad Area Carpet Cleaning & Drywall Services" at bounding box center [71, 250] width 127 height 44
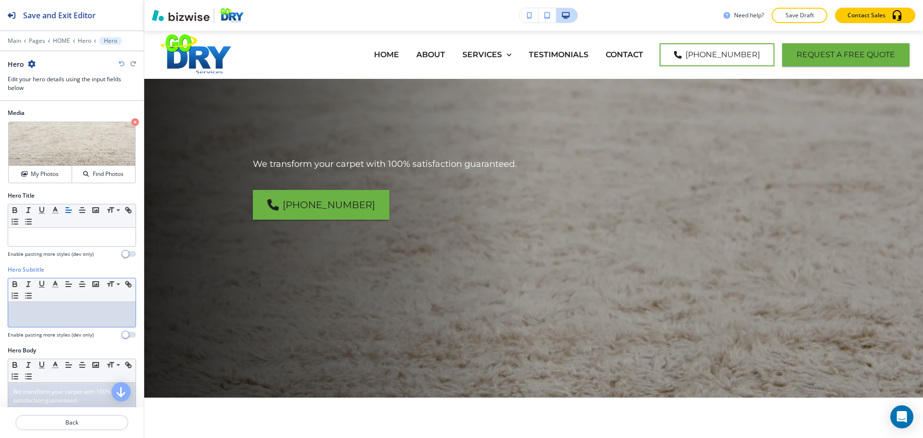
click at [20, 307] on p at bounding box center [72, 311] width 118 height 9
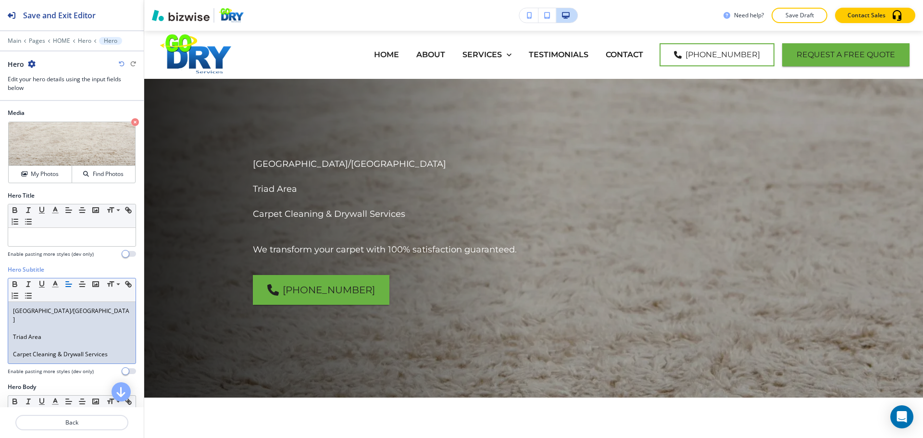
click at [28, 341] on p at bounding box center [72, 345] width 118 height 9
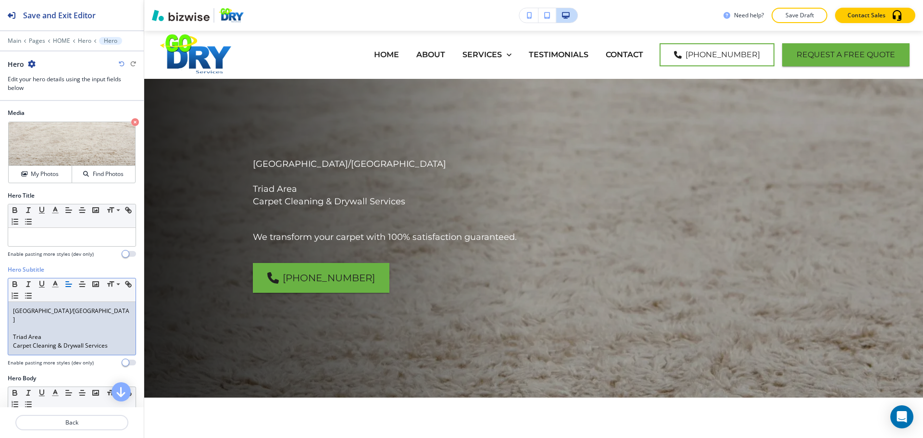
click at [22, 324] on p at bounding box center [72, 328] width 118 height 9
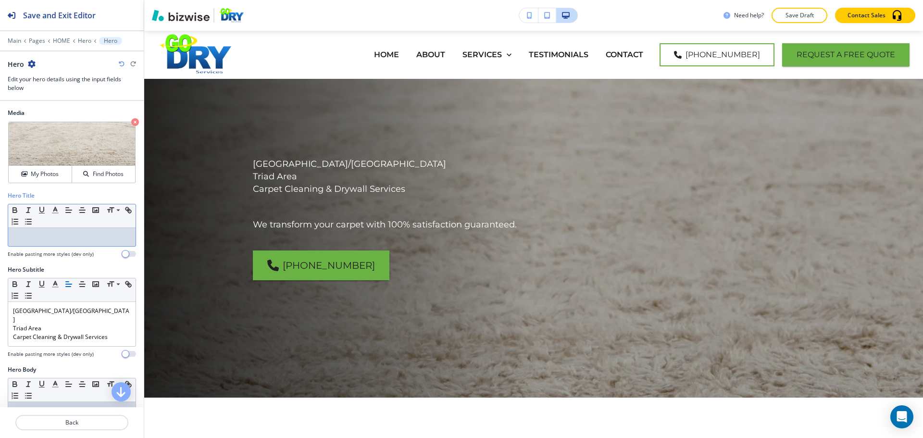
click at [51, 238] on p at bounding box center [72, 237] width 118 height 9
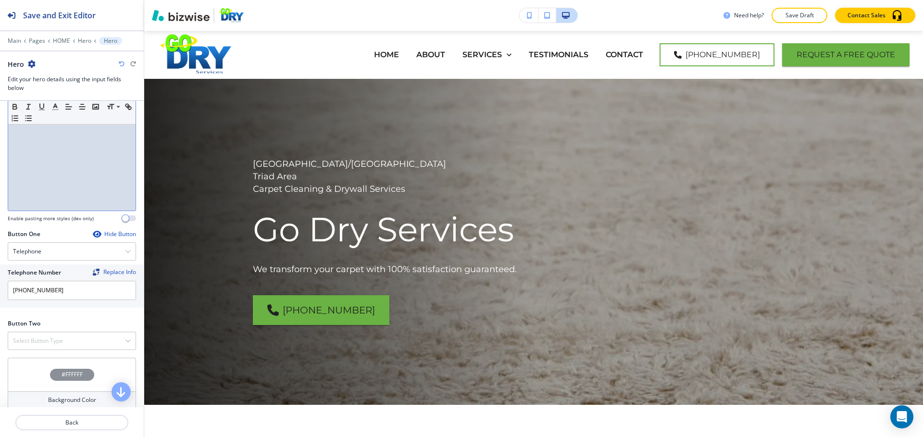
scroll to position [317, 0]
click at [71, 420] on p "Back" at bounding box center [71, 422] width 111 height 9
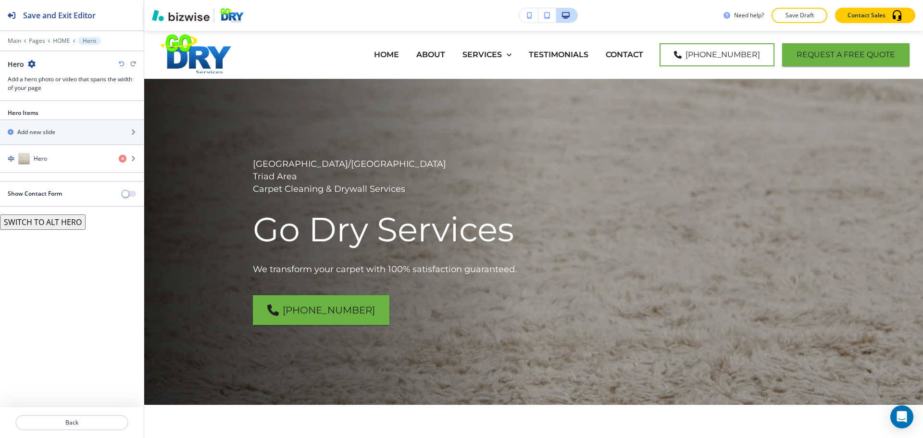
scroll to position [48, 0]
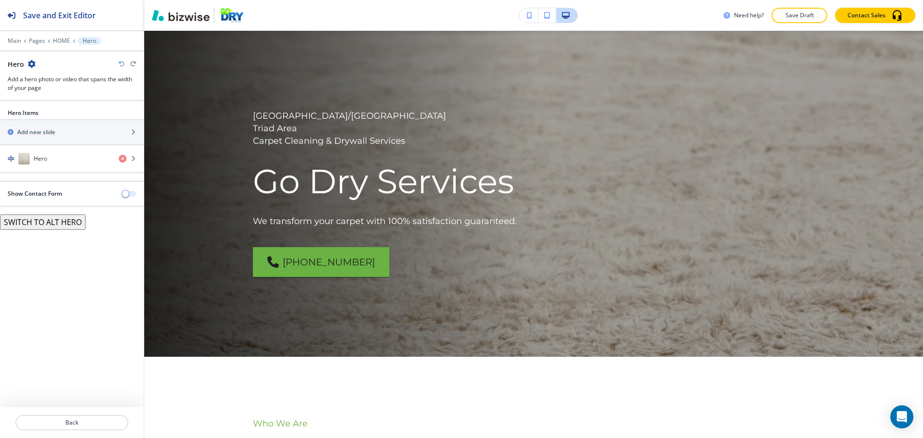
click at [132, 194] on button "button" at bounding box center [129, 194] width 13 height 6
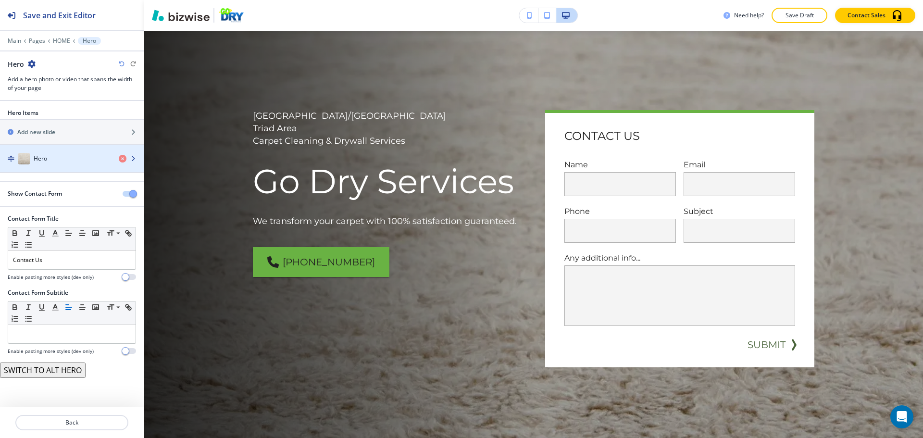
click at [62, 163] on div "Hero" at bounding box center [55, 159] width 111 height 12
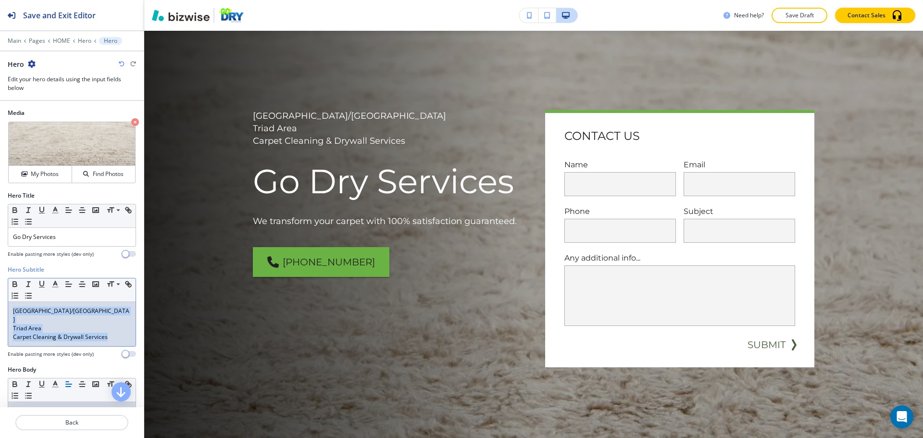
drag, startPoint x: 81, startPoint y: 321, endPoint x: 11, endPoint y: 310, distance: 71.1
click at [11, 310] on div "Greensboro/Winston Salem Triad Area Carpet Cleaning & Drywall Services" at bounding box center [71, 324] width 127 height 44
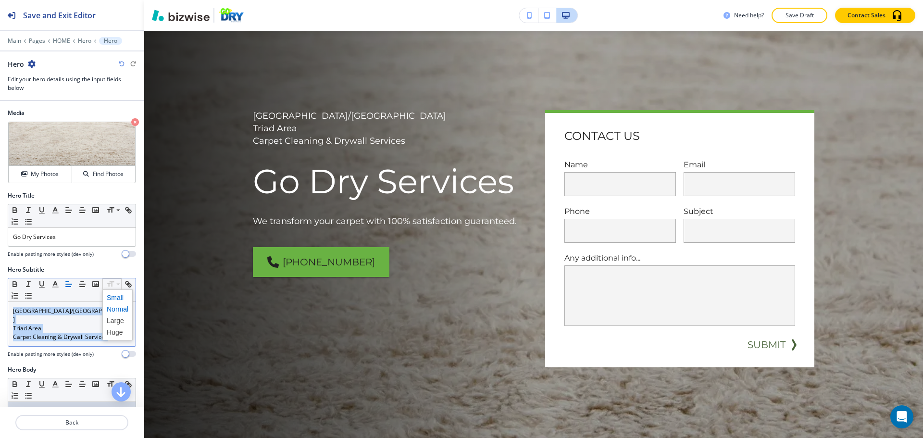
drag, startPoint x: 114, startPoint y: 282, endPoint x: 117, endPoint y: 296, distance: 14.7
click at [117, 322] on span at bounding box center [118, 321] width 22 height 12
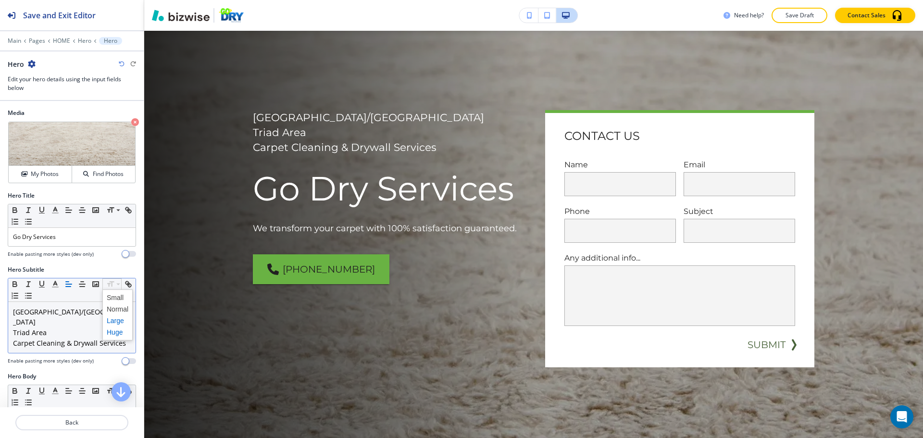
click at [113, 329] on span at bounding box center [118, 333] width 22 height 12
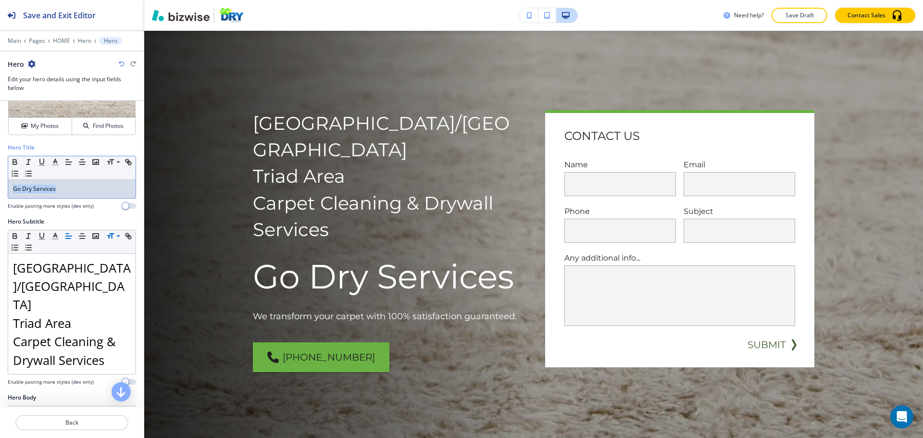
drag, startPoint x: 76, startPoint y: 188, endPoint x: 6, endPoint y: 187, distance: 70.7
click at [6, 187] on div "Hero Title Small Normal Large Huge Go Dry Services Enable pasting more styles (…" at bounding box center [72, 180] width 144 height 74
click at [17, 160] on icon "button" at bounding box center [15, 162] width 9 height 9
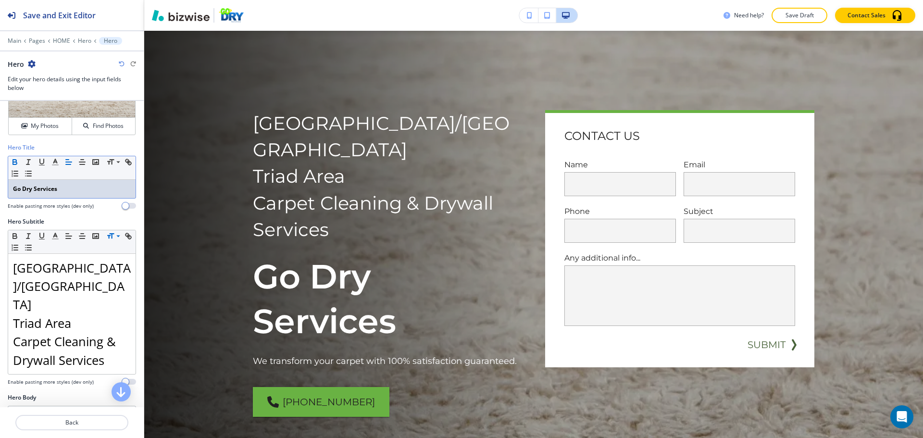
click at [67, 193] on p "Go Dry Services" at bounding box center [72, 189] width 118 height 9
drag, startPoint x: 58, startPoint y: 192, endPoint x: 12, endPoint y: 195, distance: 46.3
click at [12, 195] on div "Go Dry Services" at bounding box center [71, 189] width 127 height 18
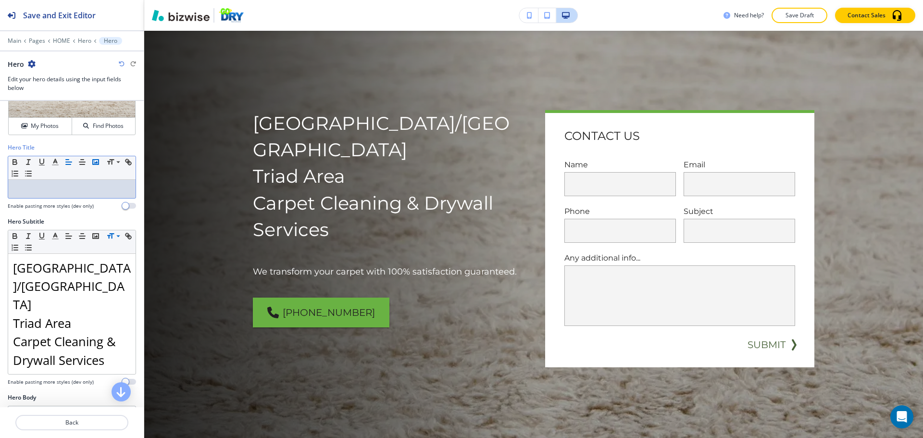
click at [93, 163] on rect "button" at bounding box center [96, 162] width 6 height 5
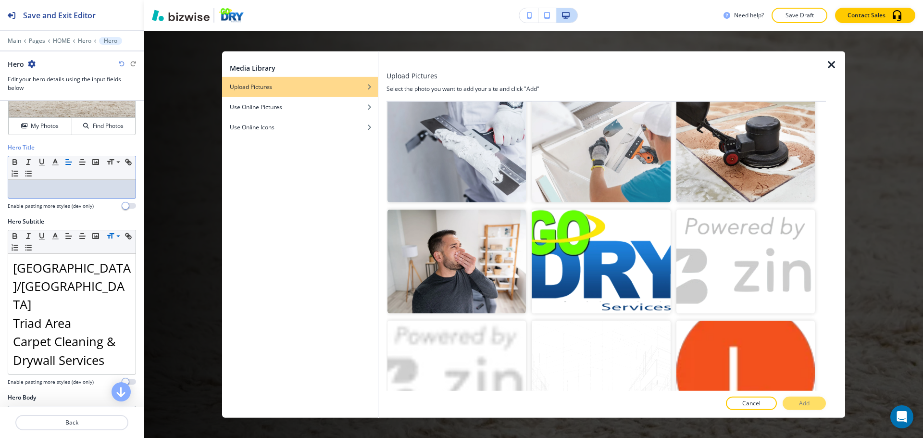
scroll to position [827, 0]
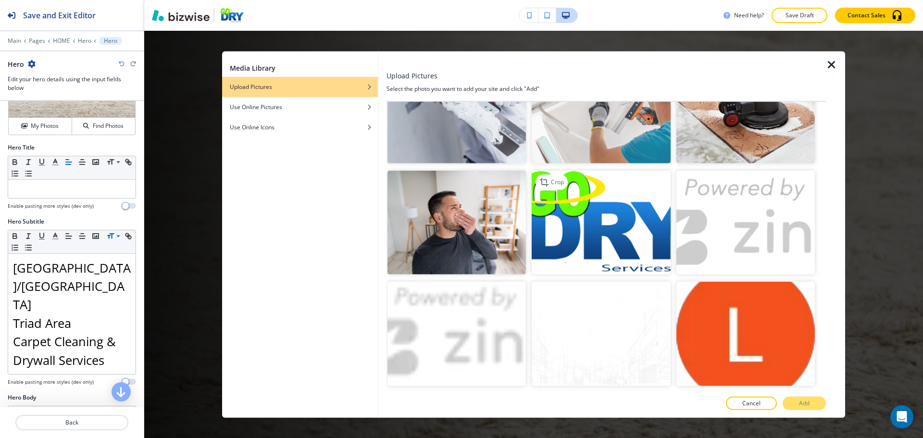
click at [625, 225] on img "button" at bounding box center [601, 223] width 139 height 104
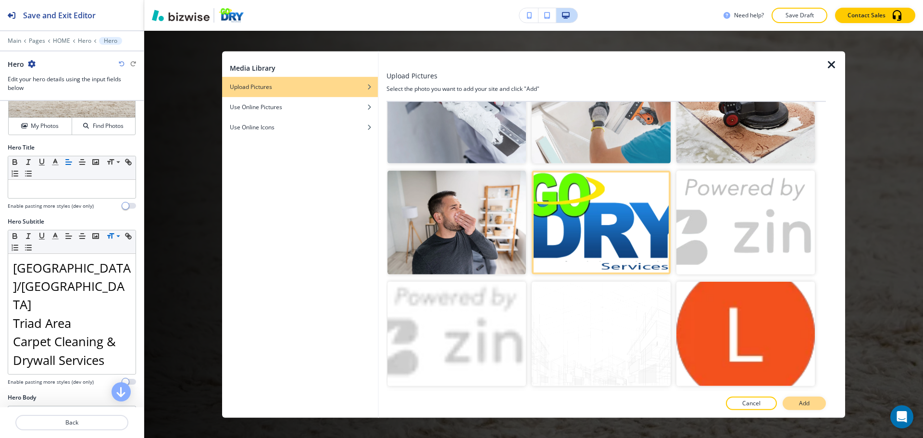
click at [799, 403] on p "Add" at bounding box center [804, 403] width 11 height 9
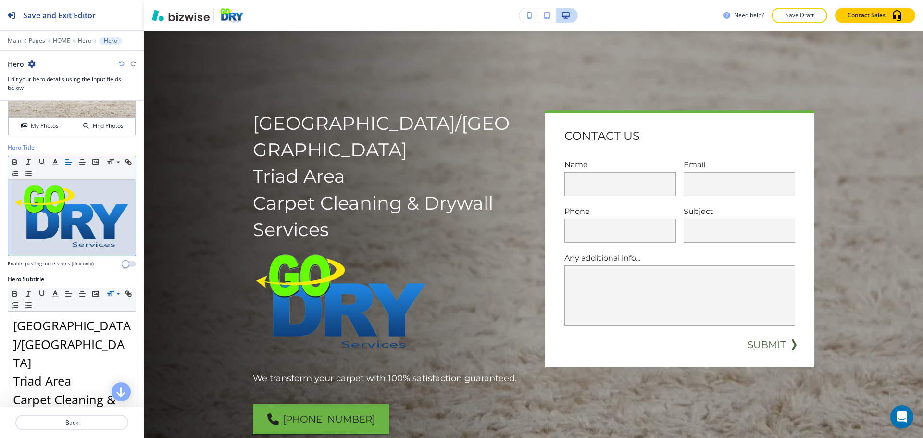
click at [103, 237] on img at bounding box center [72, 217] width 118 height 64
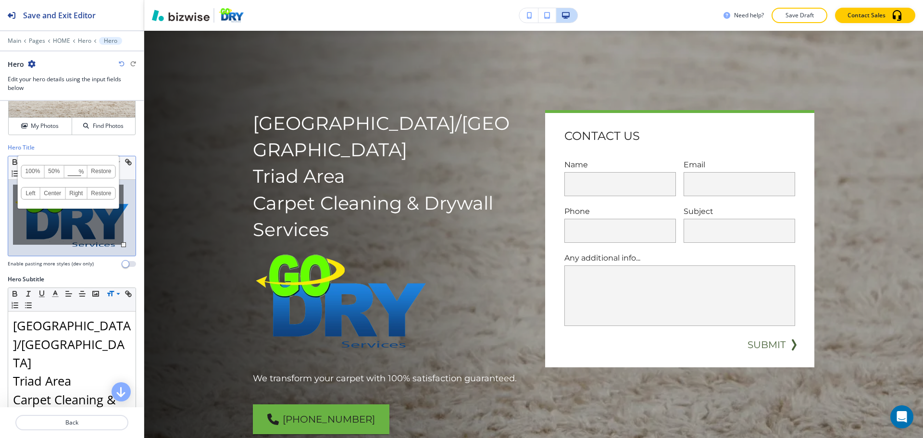
click at [40, 171] on link "100%" at bounding box center [33, 171] width 23 height 13
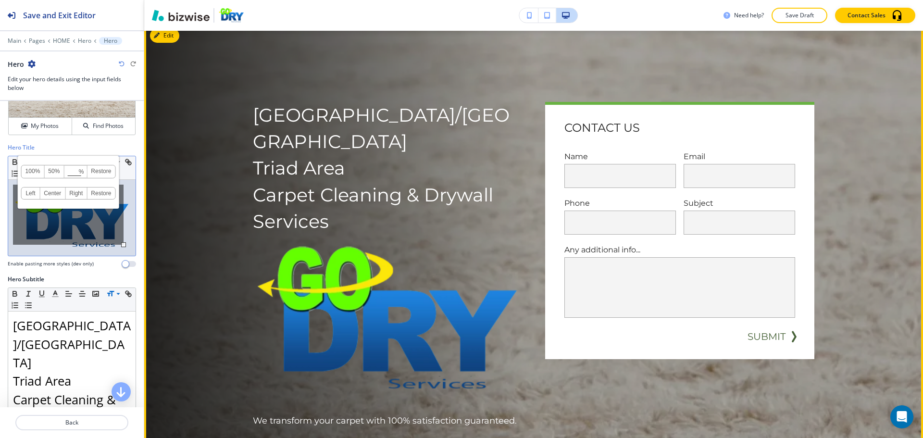
scroll to position [48, 0]
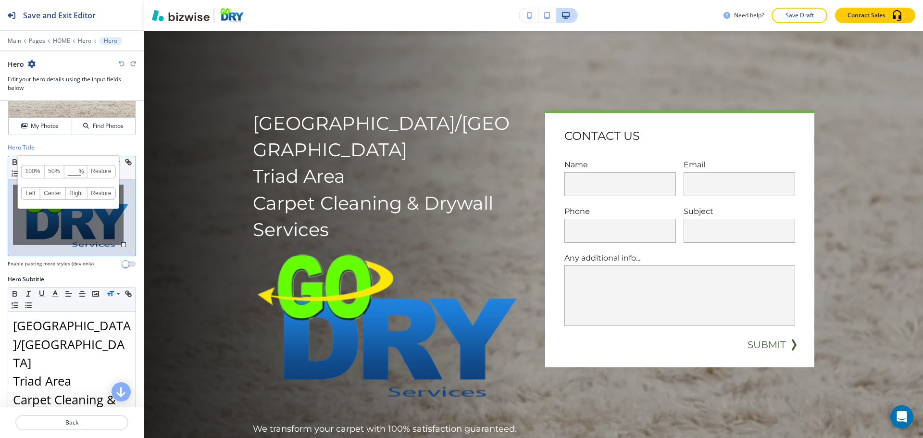
click at [58, 170] on link "50%" at bounding box center [54, 171] width 20 height 13
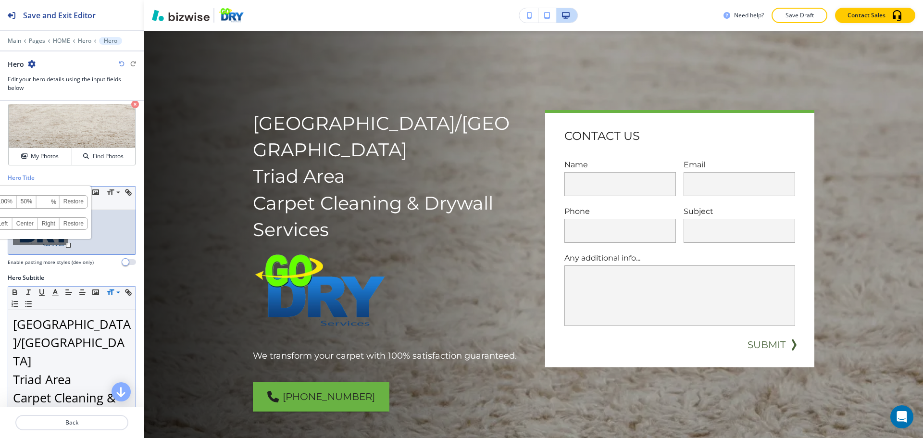
scroll to position [96, 0]
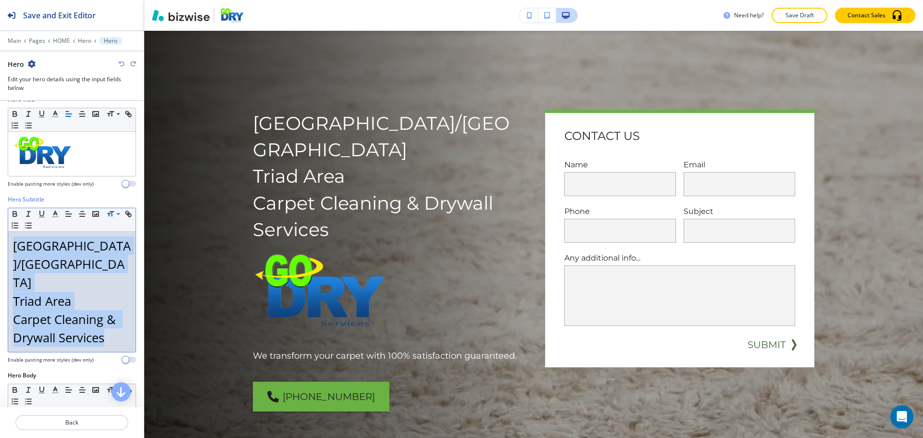
drag, startPoint x: 115, startPoint y: 319, endPoint x: 14, endPoint y: 246, distance: 124.7
click at [14, 246] on div "Greensboro/Winston Salem Triad Area Carpet Cleaning & Drywall Services" at bounding box center [71, 292] width 127 height 120
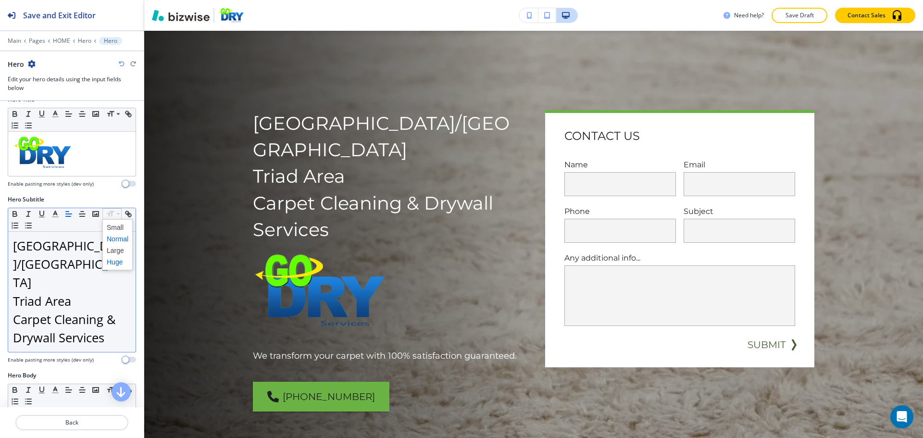
click at [119, 236] on span at bounding box center [118, 239] width 22 height 12
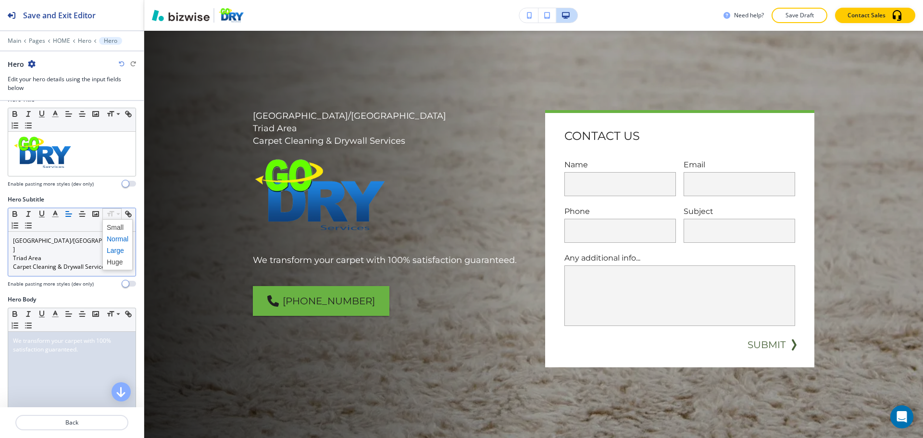
click at [116, 246] on span at bounding box center [118, 251] width 22 height 12
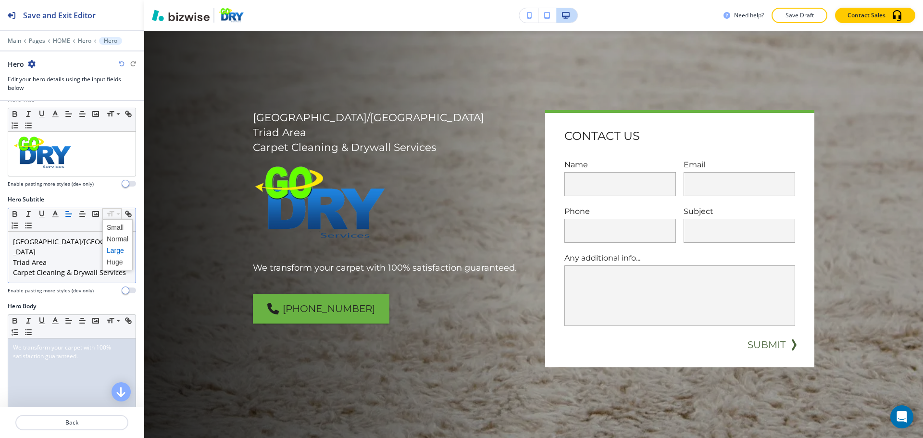
click at [116, 253] on span at bounding box center [118, 251] width 22 height 12
click at [116, 260] on span at bounding box center [118, 262] width 22 height 12
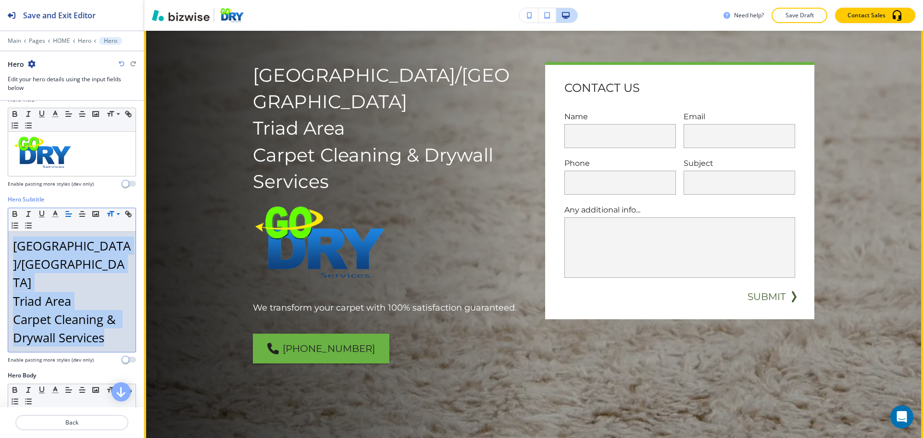
scroll to position [48, 0]
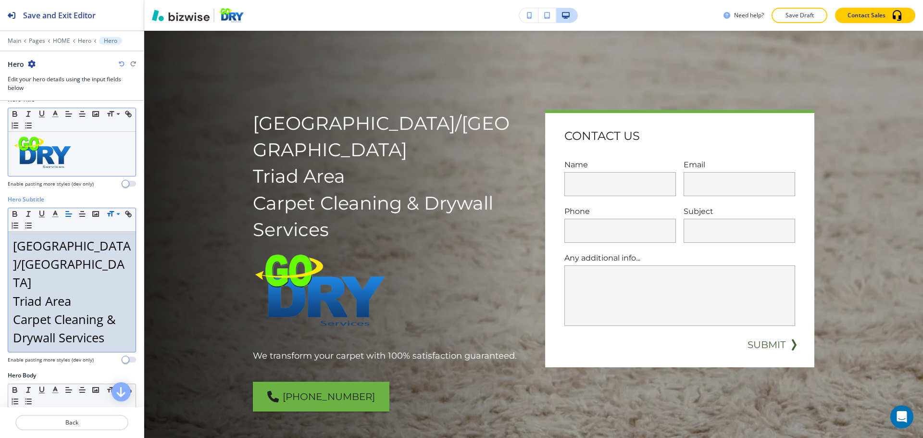
click at [79, 164] on p at bounding box center [72, 154] width 118 height 35
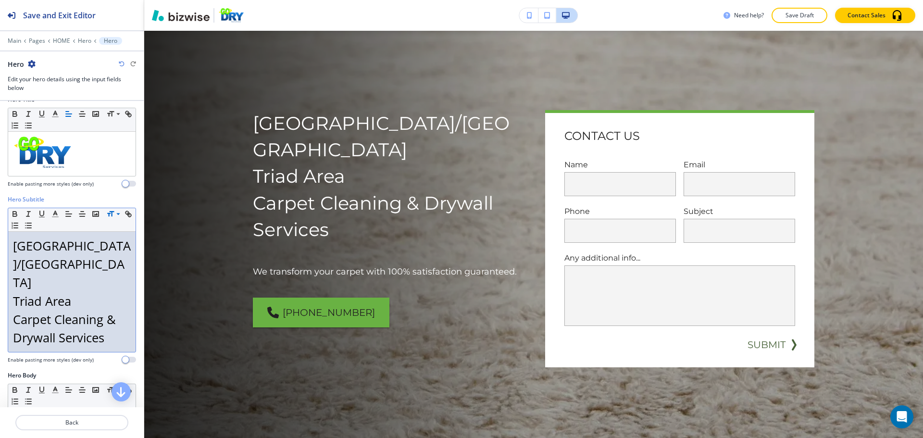
click at [14, 246] on span "[GEOGRAPHIC_DATA]/[GEOGRAPHIC_DATA]" at bounding box center [72, 264] width 118 height 53
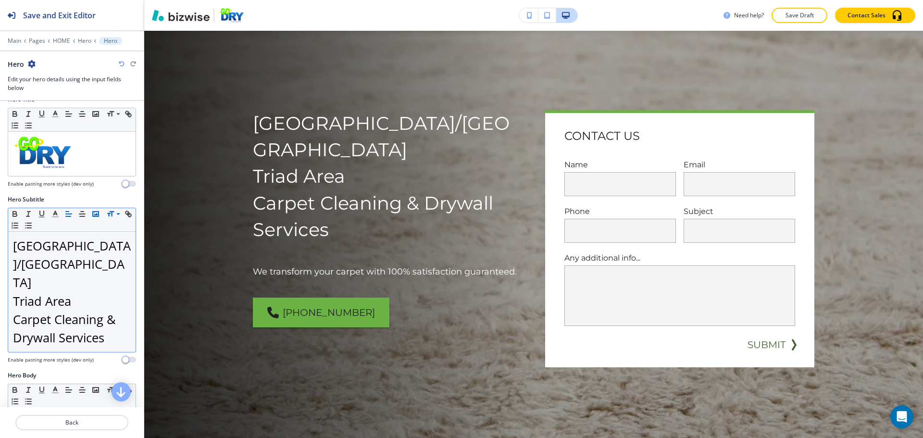
click at [97, 212] on rect "button" at bounding box center [96, 214] width 6 height 5
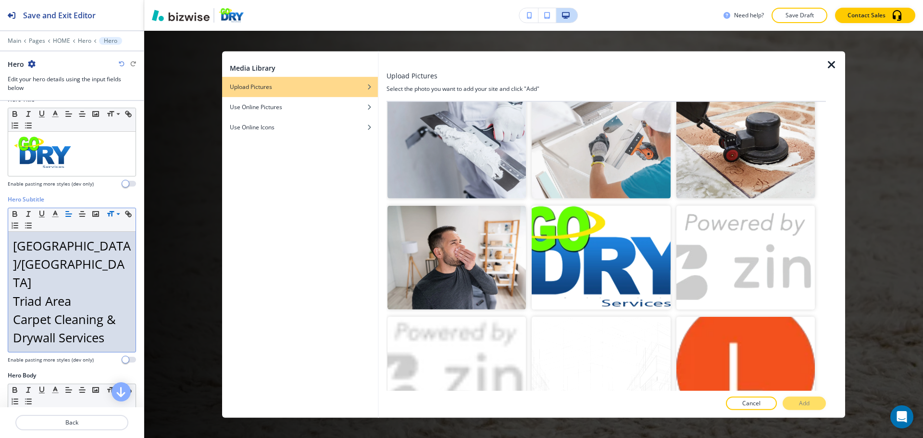
scroll to position [827, 0]
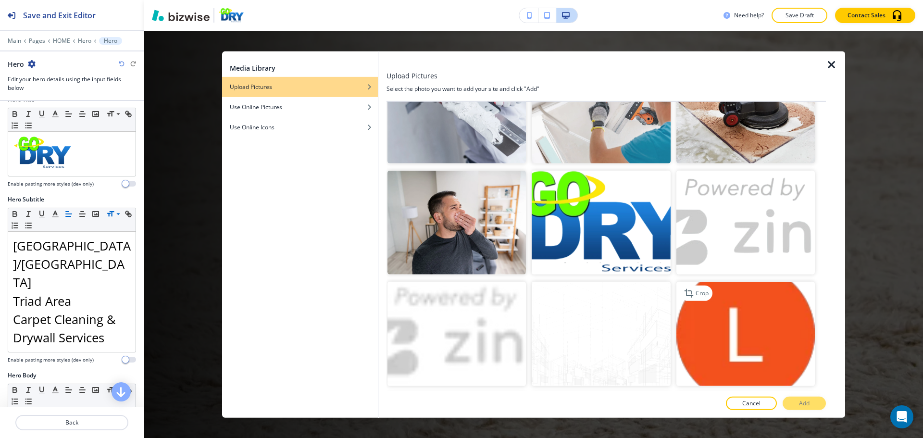
drag, startPoint x: 619, startPoint y: 245, endPoint x: 683, endPoint y: 278, distance: 71.9
click at [619, 245] on img "button" at bounding box center [601, 223] width 139 height 104
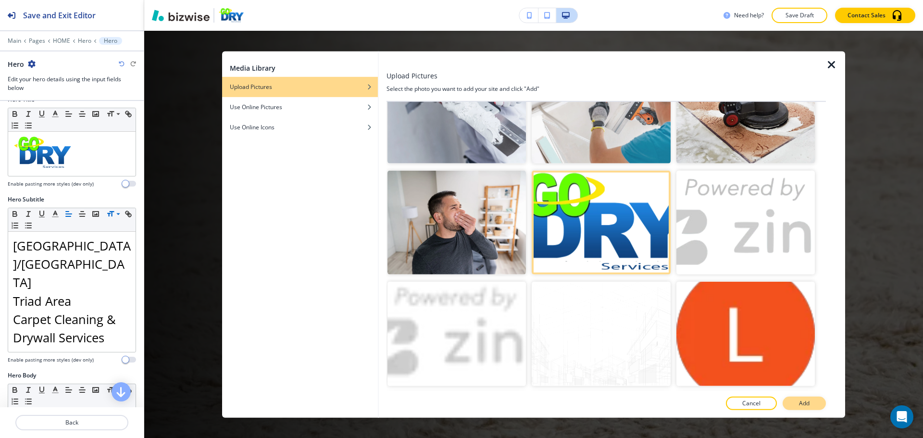
click at [803, 402] on p "Add" at bounding box center [804, 403] width 11 height 9
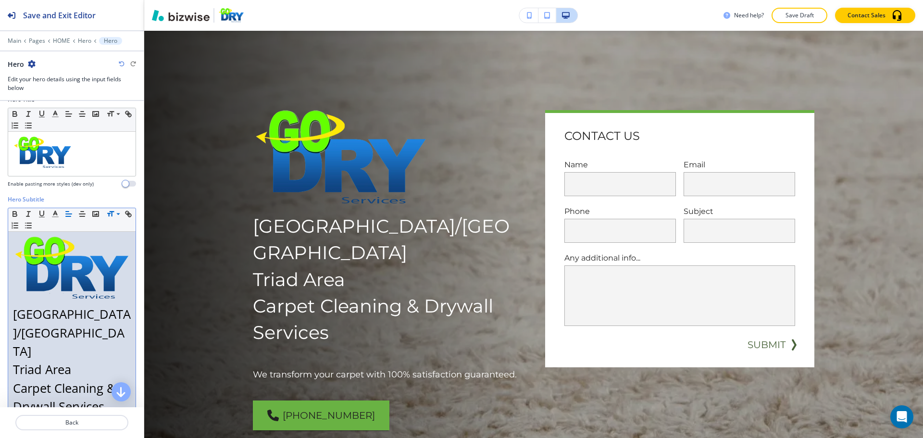
click at [83, 266] on img at bounding box center [72, 269] width 118 height 64
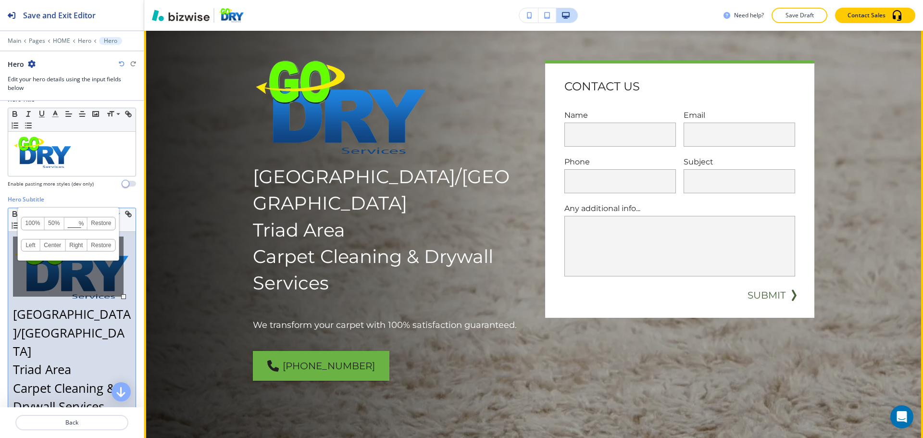
scroll to position [96, 0]
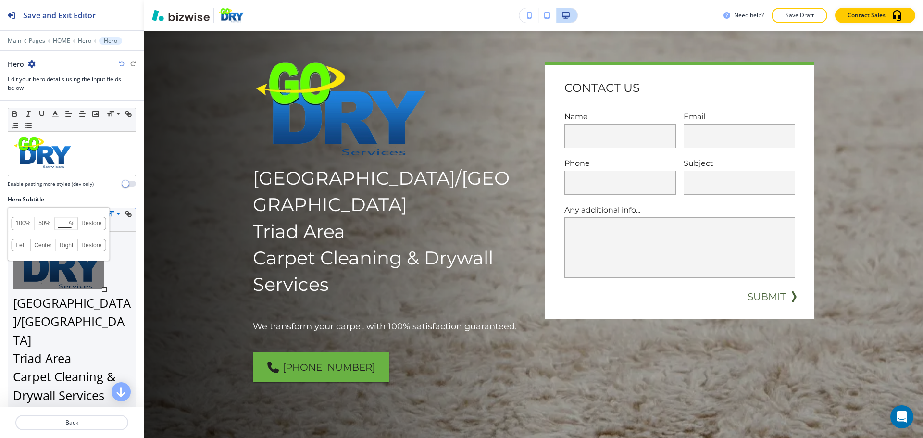
drag, startPoint x: 122, startPoint y: 295, endPoint x: 92, endPoint y: 283, distance: 31.5
click at [102, 287] on div at bounding box center [104, 289] width 5 height 5
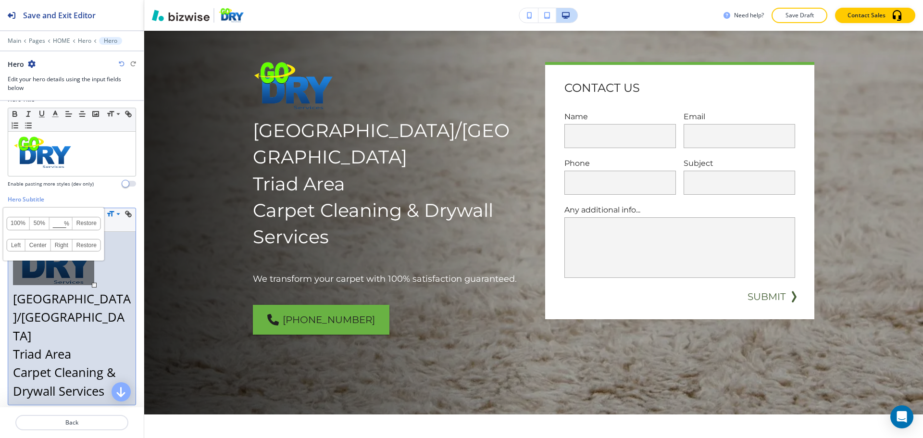
click at [42, 222] on link "50%" at bounding box center [40, 223] width 20 height 13
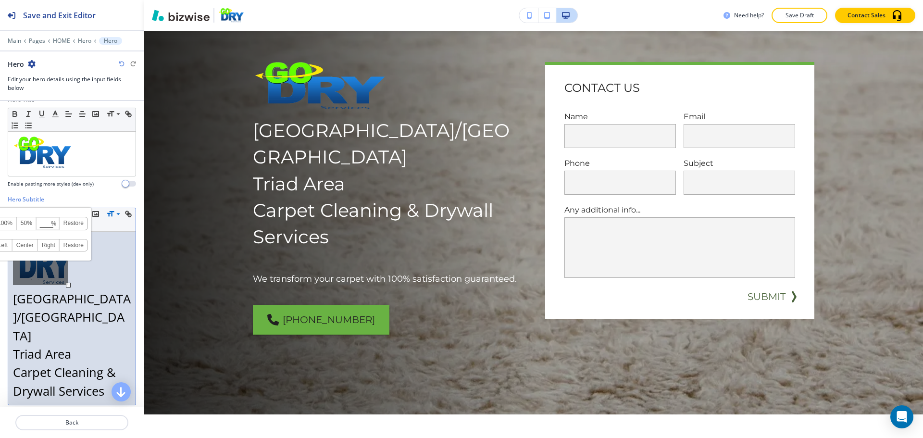
click at [78, 222] on link "Restore" at bounding box center [74, 223] width 28 height 13
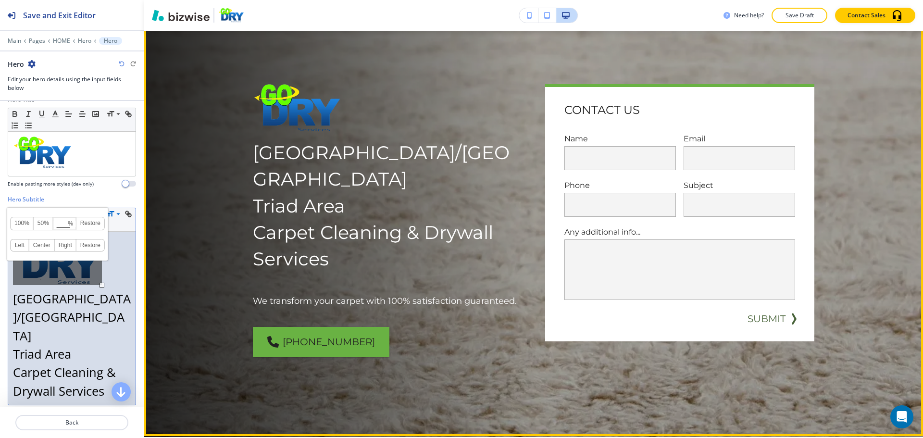
scroll to position [48, 0]
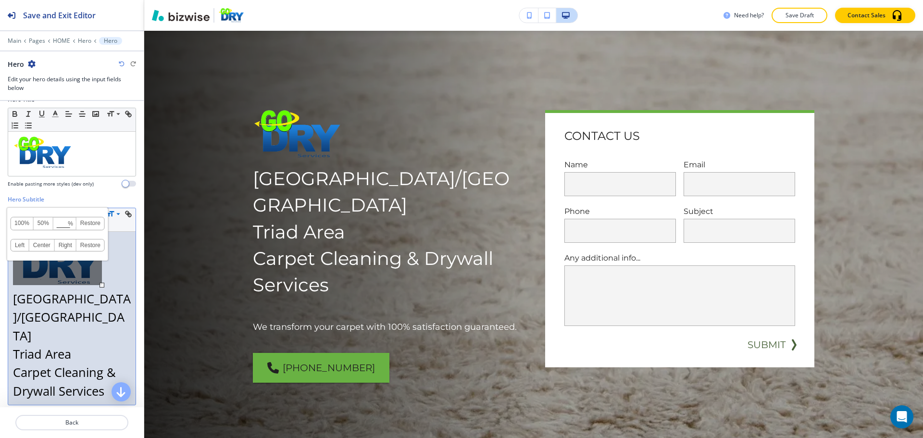
click at [115, 345] on p "Triad Area" at bounding box center [72, 354] width 118 height 18
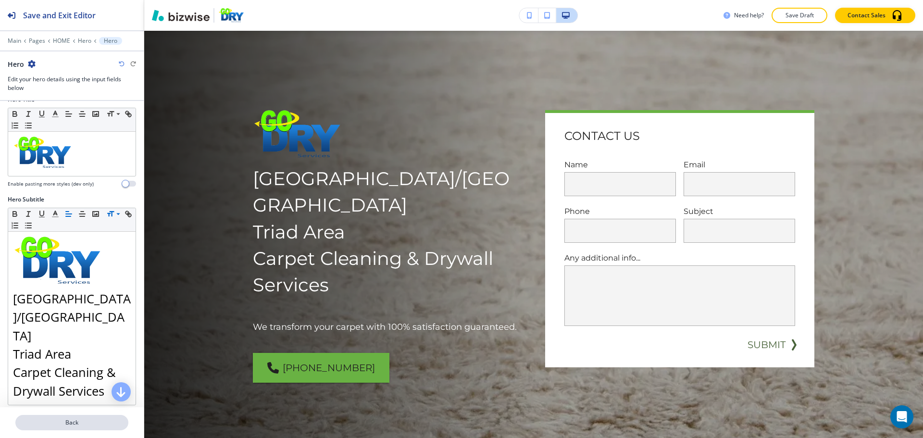
click at [88, 421] on p "Back" at bounding box center [71, 422] width 111 height 9
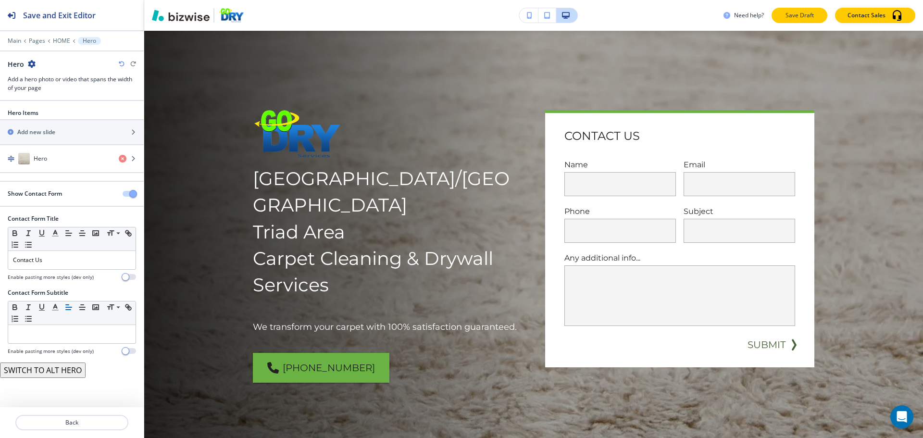
click at [816, 15] on button "Save Draft" at bounding box center [800, 15] width 56 height 15
click at [73, 162] on div "Hero" at bounding box center [55, 159] width 111 height 12
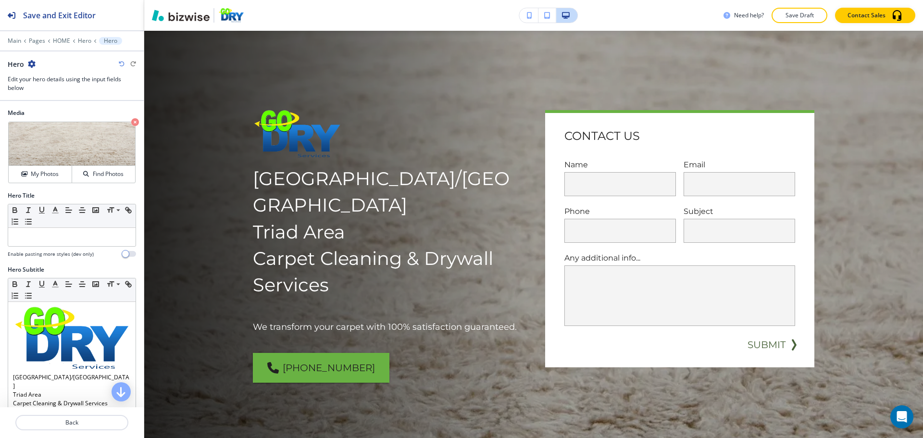
click at [37, 62] on div "Hero" at bounding box center [72, 64] width 128 height 10
click at [33, 63] on icon "button" at bounding box center [32, 64] width 8 height 8
click at [38, 97] on p "Duplicate Hero" at bounding box center [58, 97] width 49 height 9
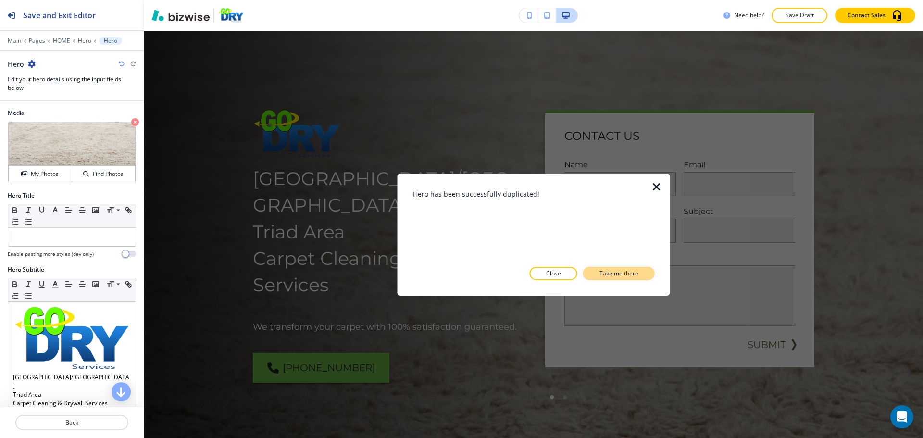
click at [631, 275] on p "Take me there" at bounding box center [619, 273] width 39 height 9
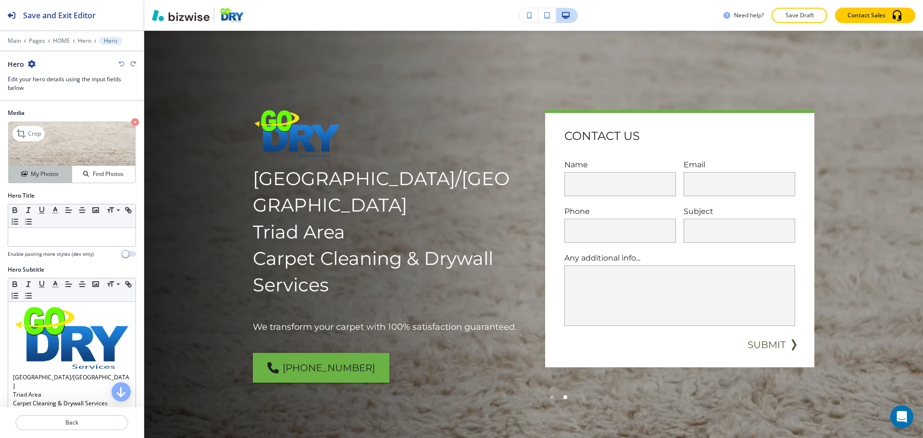
click at [60, 174] on div "My Photos" at bounding box center [40, 174] width 63 height 9
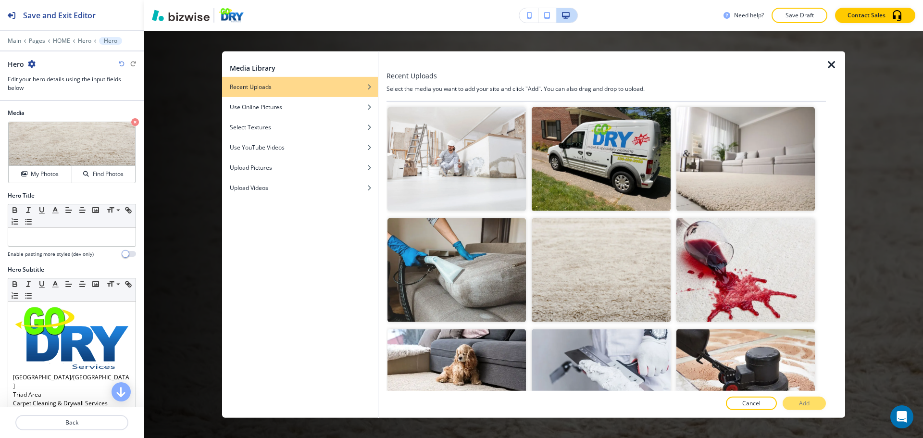
scroll to position [2216, 0]
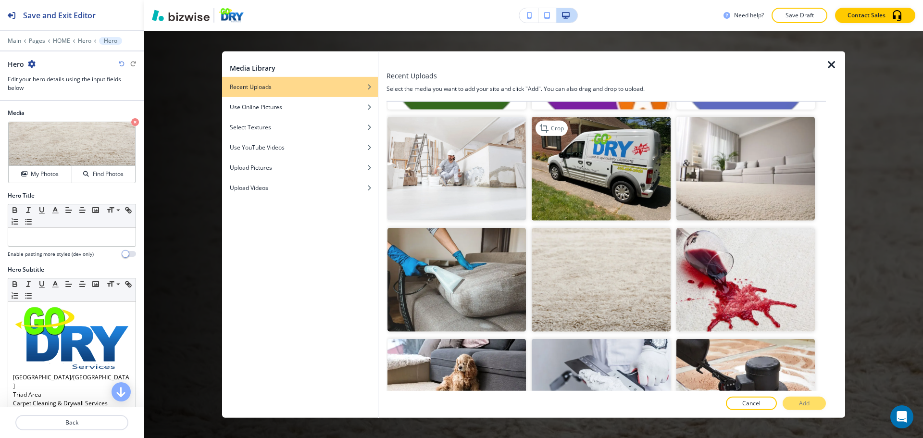
click at [603, 158] on img "button" at bounding box center [601, 169] width 139 height 104
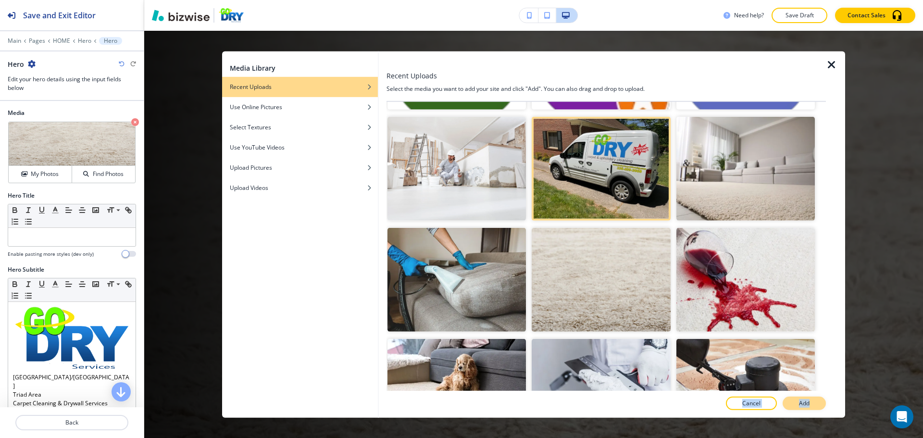
click at [809, 397] on div "Recent Uploads Select the media you want to add your site and click "Add". You …" at bounding box center [607, 234] width 440 height 366
click at [808, 401] on p "Add" at bounding box center [804, 403] width 11 height 9
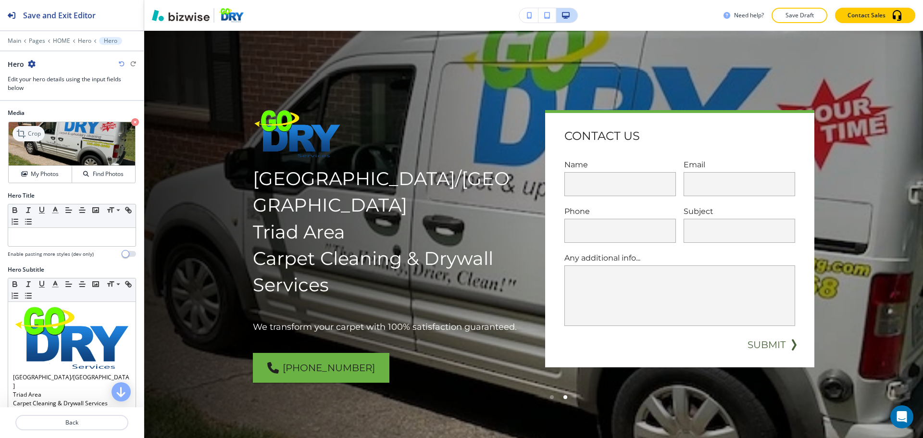
click at [39, 138] on div "Crop" at bounding box center [29, 133] width 32 height 15
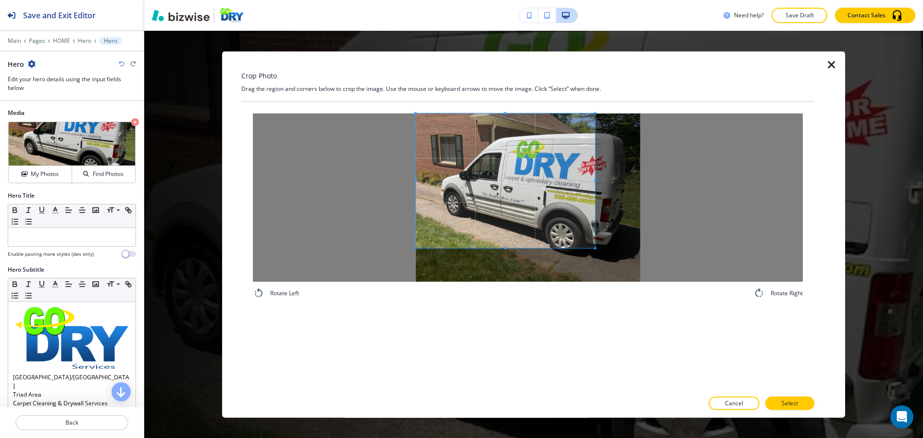
click at [431, 170] on span at bounding box center [505, 180] width 179 height 135
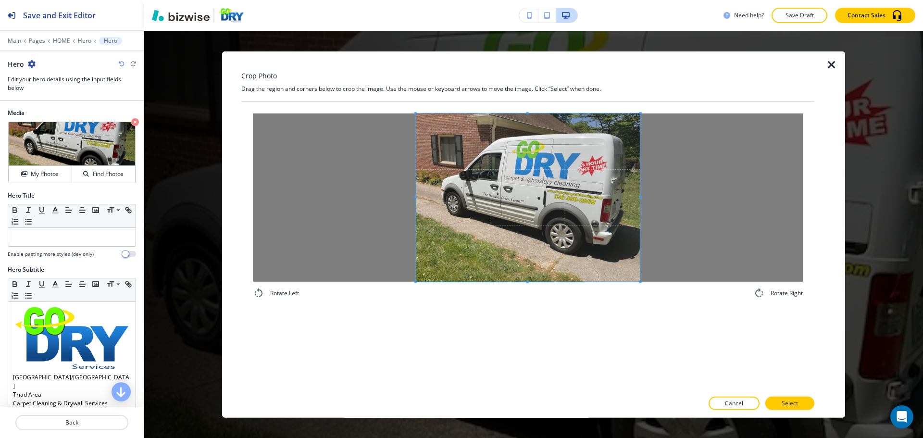
click at [703, 328] on div "Rotate Left Rotate Right" at bounding box center [527, 245] width 573 height 289
click at [815, 404] on div at bounding box center [824, 234] width 19 height 366
click at [809, 407] on button "Select" at bounding box center [790, 403] width 49 height 13
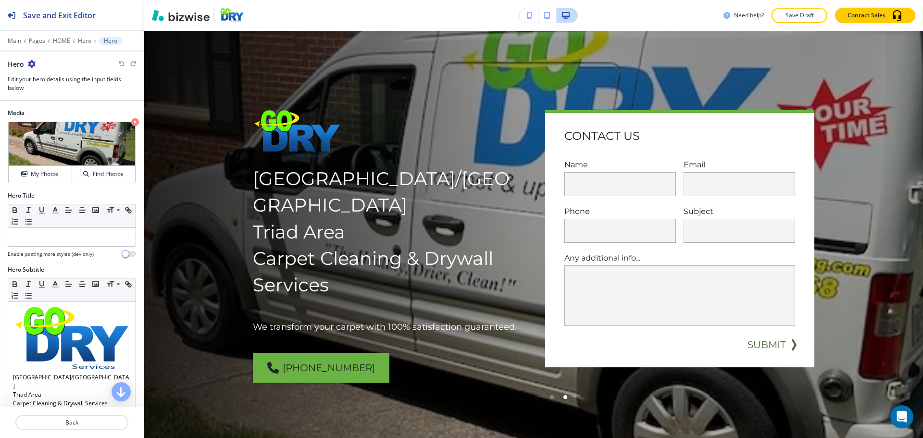
click at [33, 66] on icon "button" at bounding box center [32, 64] width 8 height 8
click at [56, 100] on p "Duplicate Hero" at bounding box center [58, 97] width 49 height 9
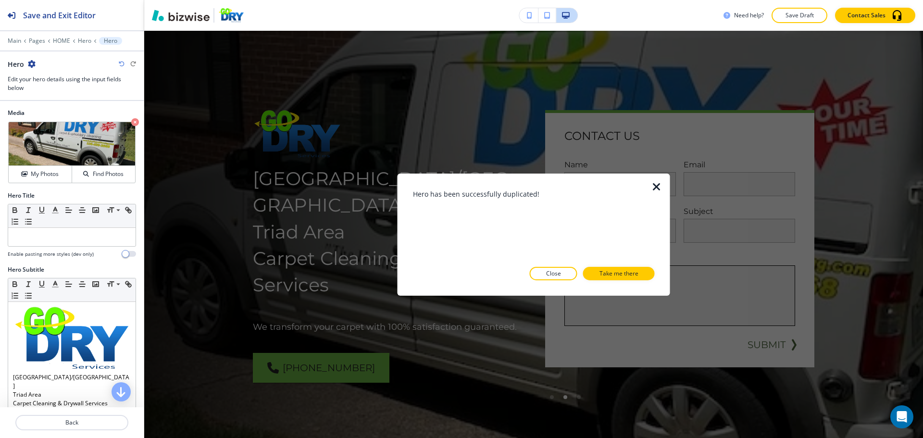
click at [610, 274] on p "Take me there" at bounding box center [619, 273] width 39 height 9
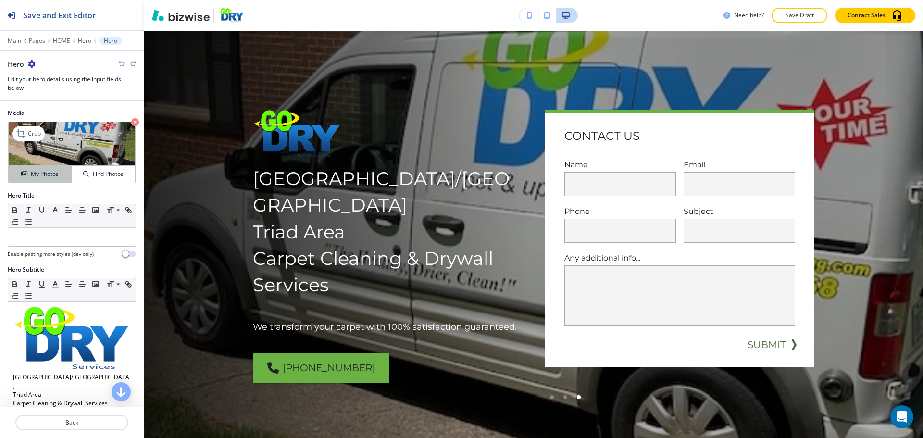
click at [55, 178] on h4 "My Photos" at bounding box center [45, 174] width 28 height 9
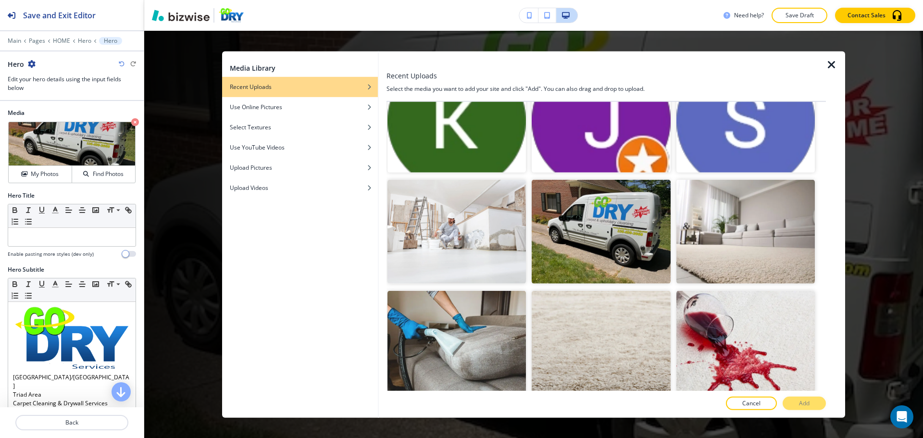
scroll to position [2157, 0]
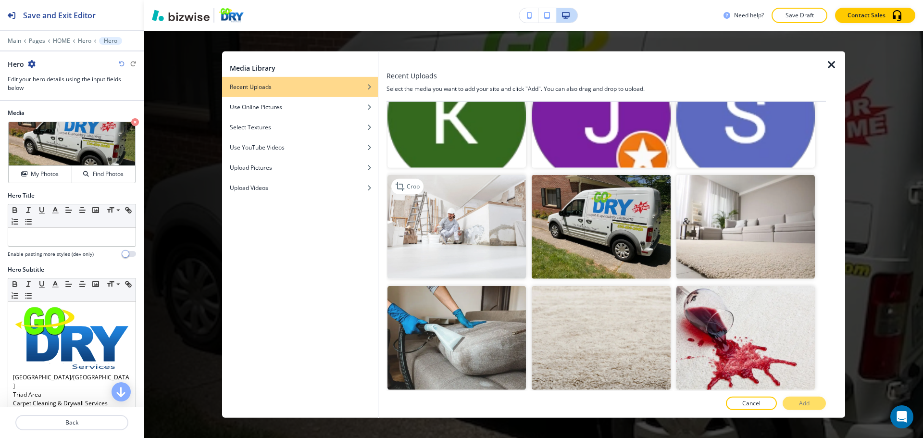
click at [493, 227] on img "button" at bounding box center [457, 227] width 139 height 104
click at [821, 409] on button "Add" at bounding box center [804, 403] width 43 height 13
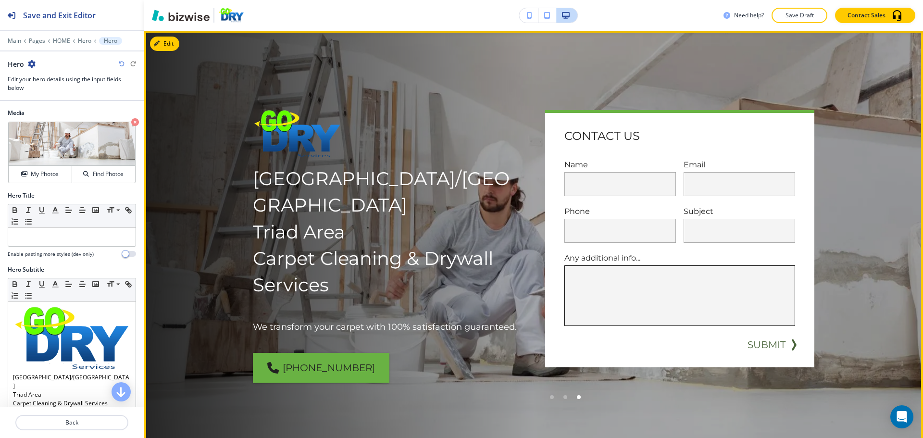
scroll to position [0, 0]
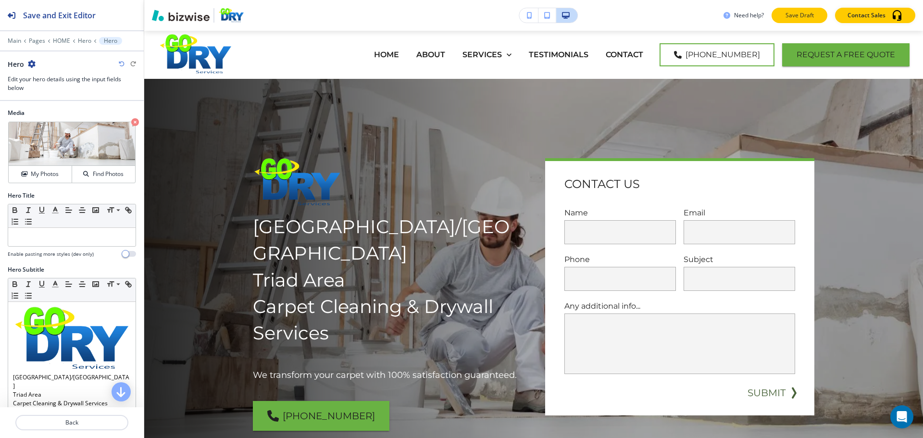
click at [792, 13] on p "Save Draft" at bounding box center [799, 15] width 31 height 9
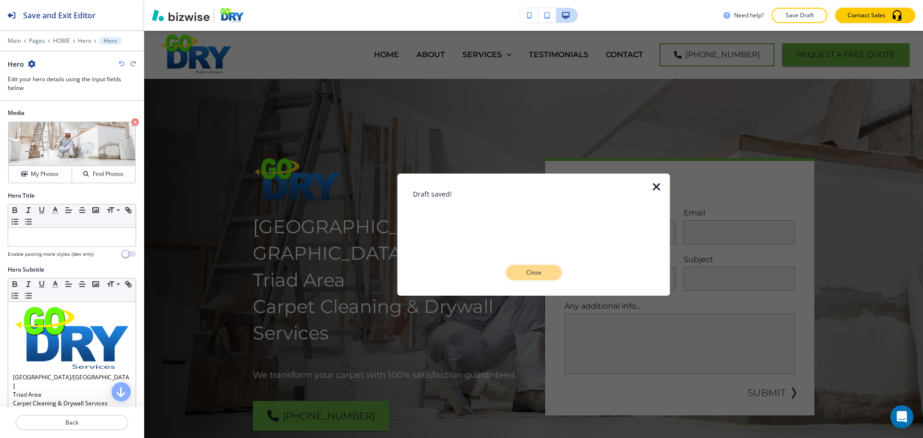
click at [530, 271] on p "Close" at bounding box center [533, 272] width 31 height 9
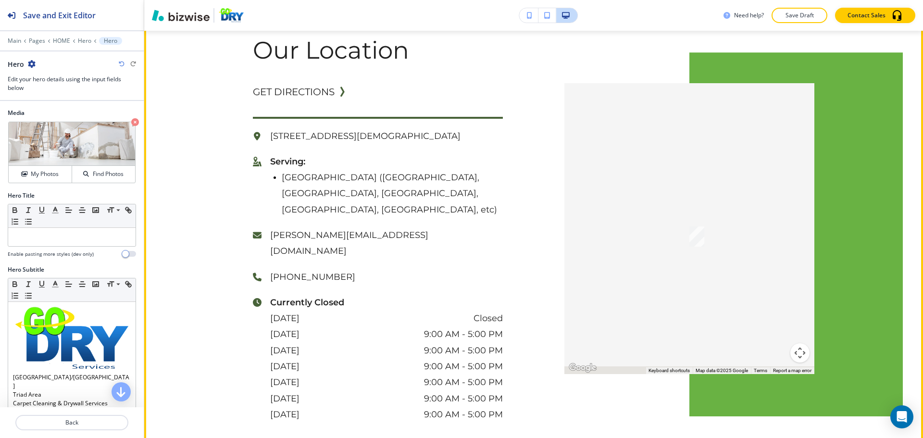
scroll to position [2669, 0]
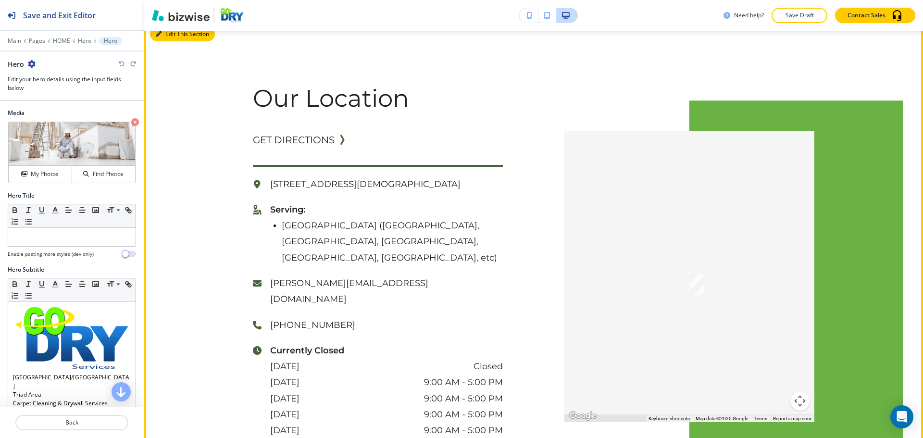
click at [172, 38] on button "Edit This Section" at bounding box center [182, 34] width 65 height 14
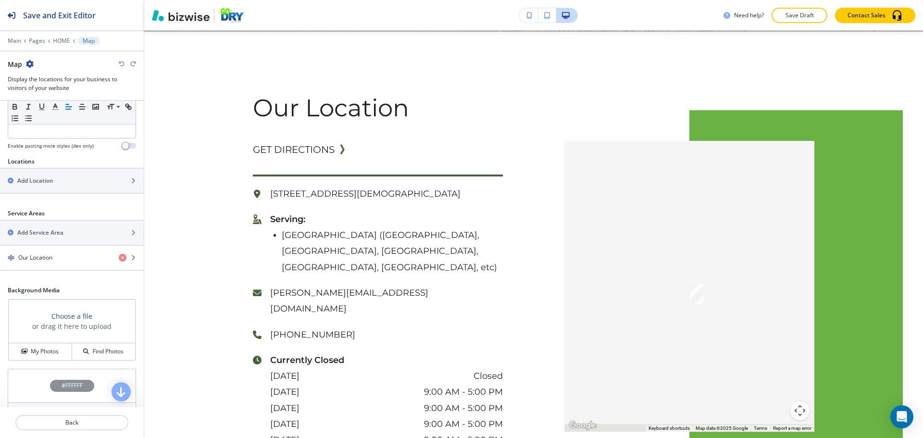
scroll to position [289, 0]
click at [69, 260] on div "Our Location" at bounding box center [55, 256] width 111 height 9
click at [70, 261] on div "button" at bounding box center [72, 265] width 144 height 8
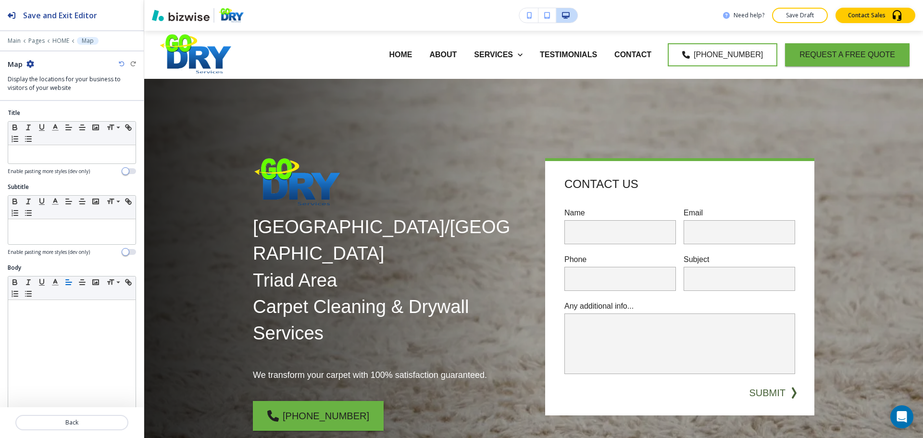
click at [71, 262] on div "Subtitle Small Normal Large Huge Enable pasting more styles (dev only)" at bounding box center [72, 223] width 144 height 81
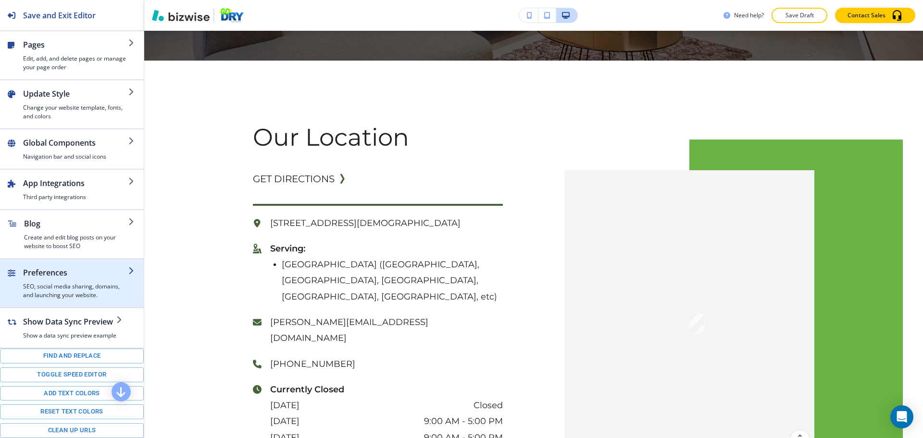
scroll to position [2648, 0]
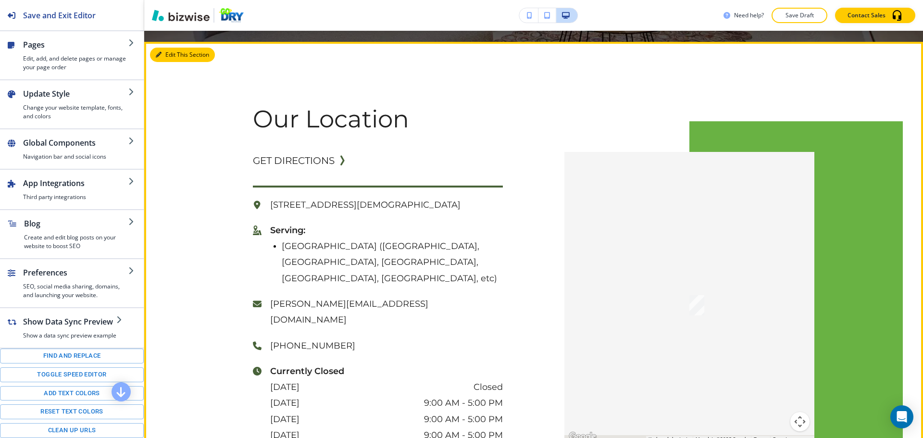
click at [175, 58] on button "Edit This Section" at bounding box center [182, 55] width 65 height 14
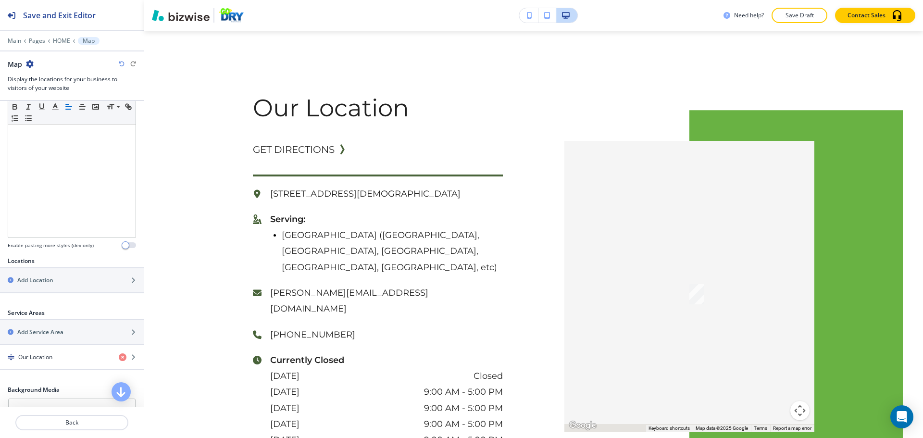
scroll to position [192, 0]
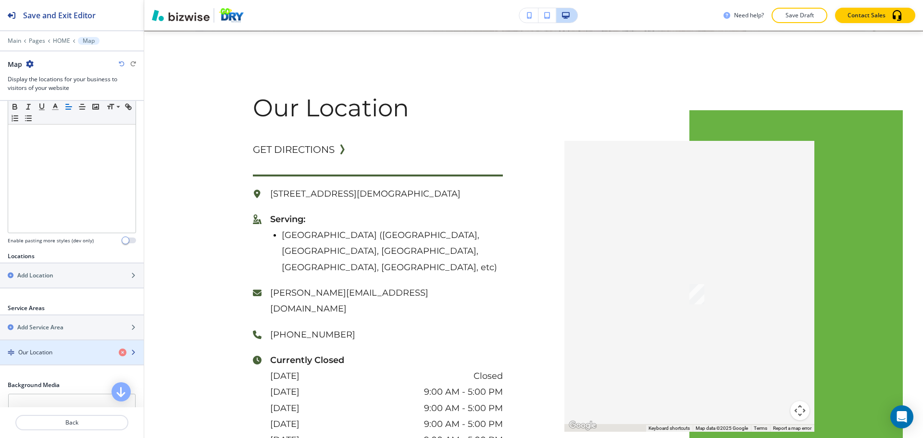
click at [45, 353] on h4 "Our Location" at bounding box center [35, 352] width 34 height 9
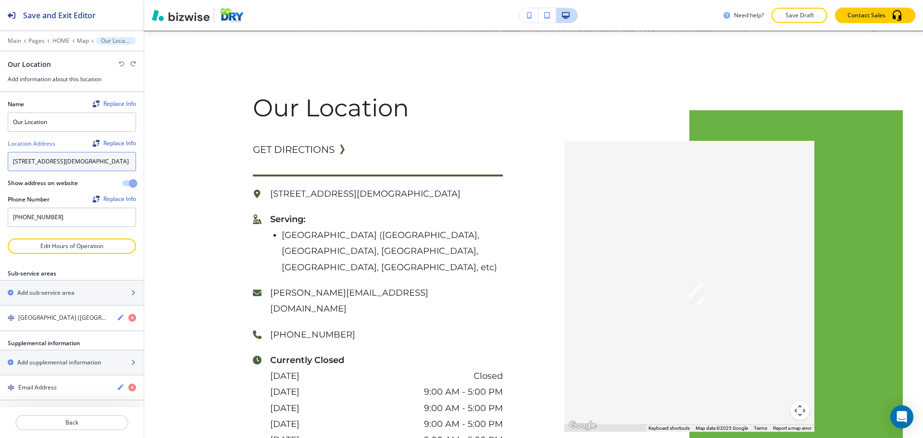
drag, startPoint x: 84, startPoint y: 175, endPoint x: 33, endPoint y: 173, distance: 51.5
click at [1, 158] on div "Name Replace Info Our Location Location Address Replace Info [STREET_ADDRESS][D…" at bounding box center [72, 165] width 144 height 146
click at [129, 187] on span "button" at bounding box center [133, 183] width 8 height 8
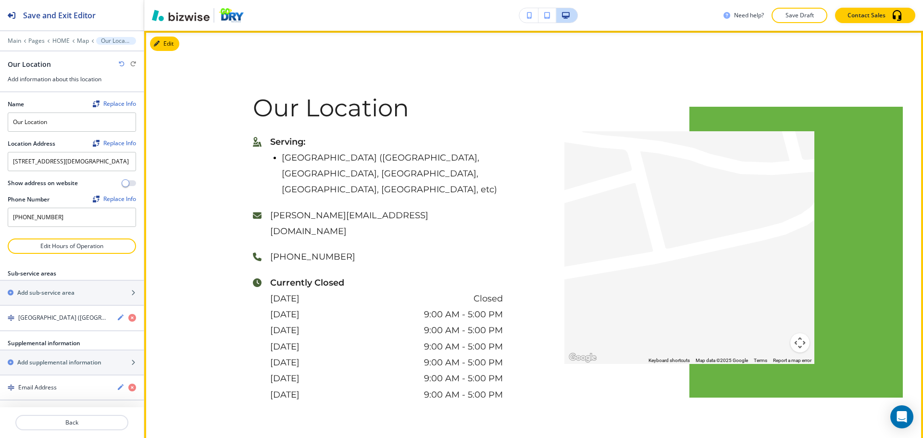
drag, startPoint x: 681, startPoint y: 171, endPoint x: 707, endPoint y: 273, distance: 104.6
click at [707, 273] on div at bounding box center [690, 247] width 250 height 233
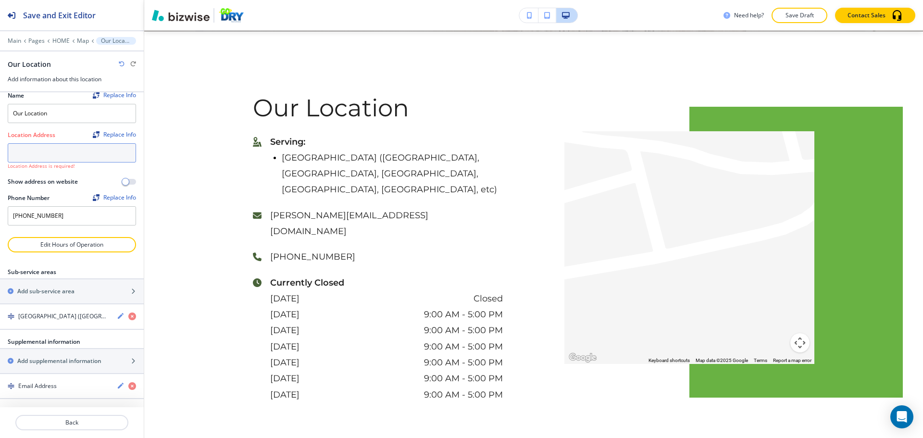
scroll to position [9, 0]
click at [93, 133] on img "Find and replace this information across Bizwise" at bounding box center [96, 134] width 7 height 7
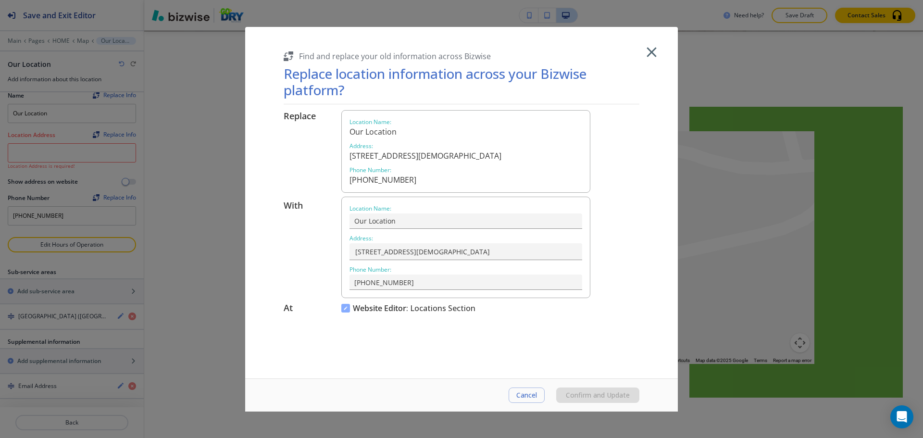
click at [527, 392] on span "Cancel" at bounding box center [527, 395] width 21 height 8
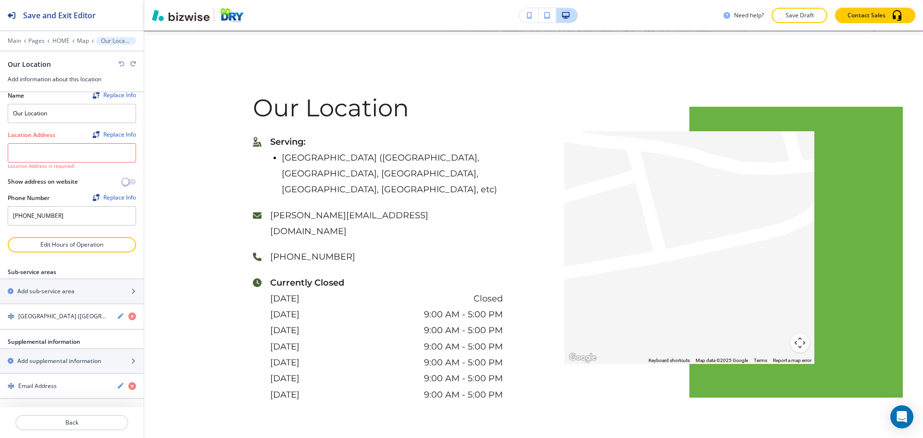
click at [119, 65] on icon "button" at bounding box center [122, 64] width 6 height 6
type textarea "[STREET_ADDRESS][DEMOGRAPHIC_DATA]"
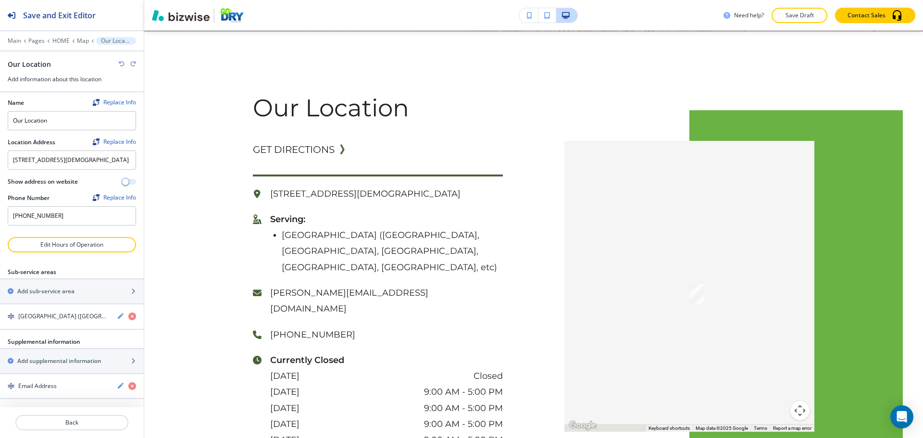
click at [123, 185] on button "button" at bounding box center [129, 182] width 13 height 6
click at [129, 185] on span "button" at bounding box center [133, 182] width 8 height 8
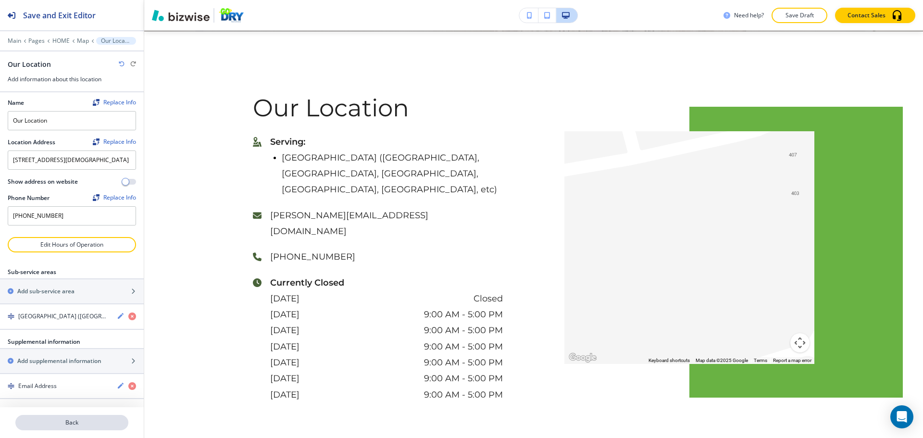
click at [76, 419] on p "Back" at bounding box center [71, 422] width 111 height 9
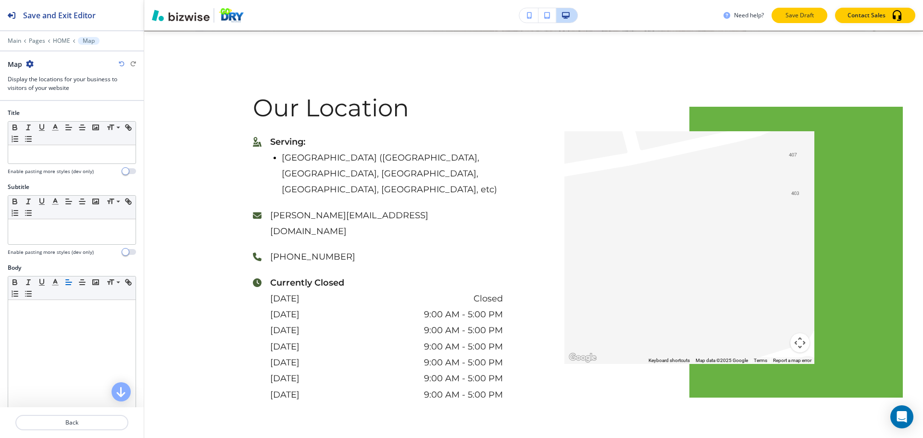
click at [790, 14] on p "Save Draft" at bounding box center [799, 15] width 31 height 9
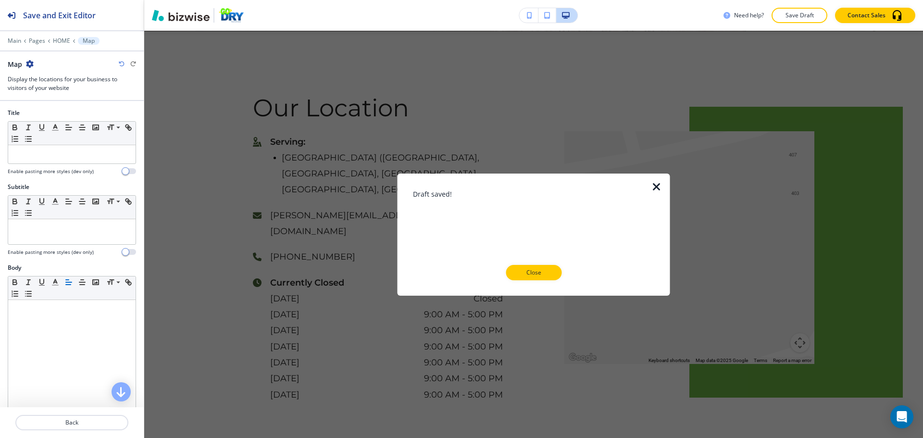
click at [531, 271] on p "Close" at bounding box center [533, 272] width 31 height 9
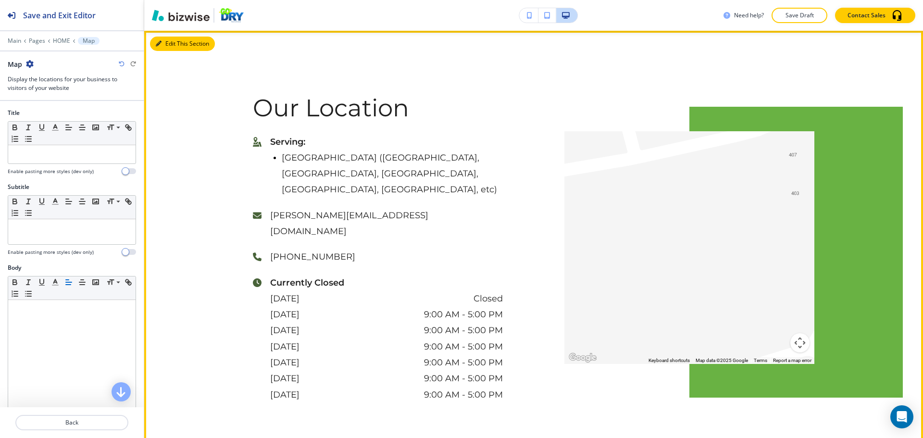
click at [172, 42] on button "Edit This Section" at bounding box center [182, 44] width 65 height 14
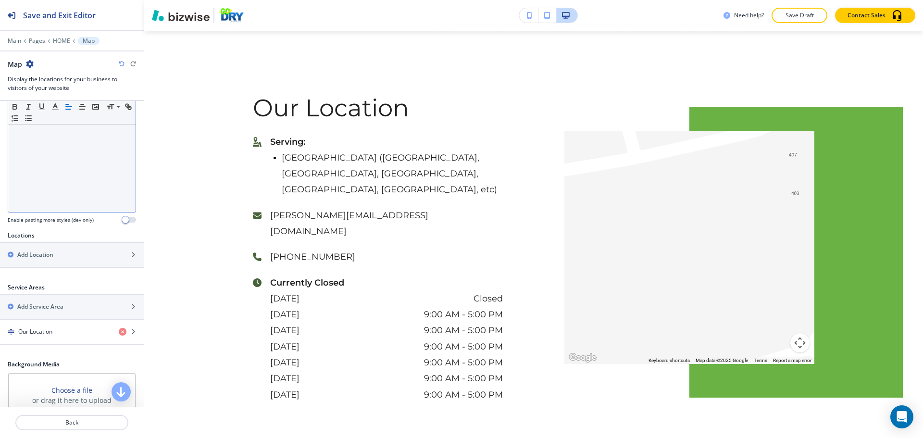
scroll to position [240, 0]
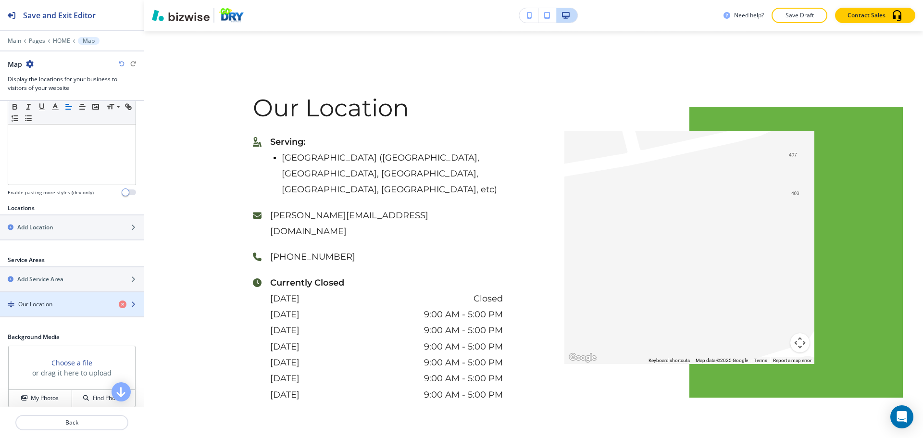
click at [57, 299] on div "button" at bounding box center [72, 296] width 144 height 8
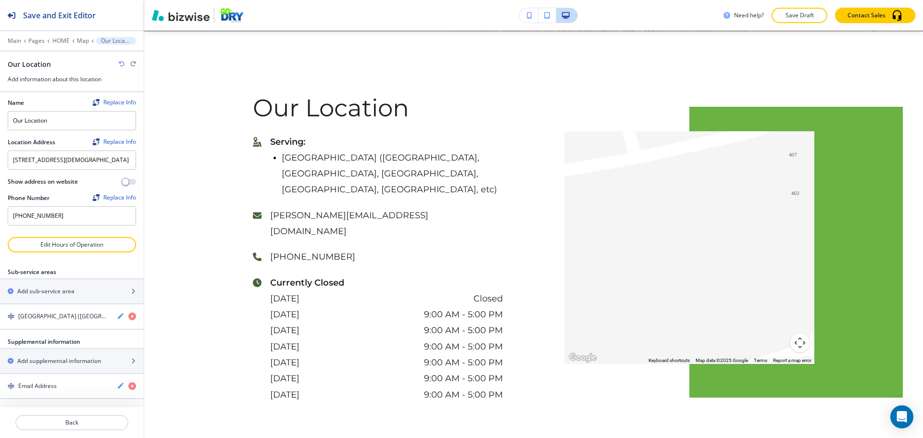
scroll to position [10, 0]
click at [35, 318] on h4 "Triad Area (Greensboro, Winston Salem, Burlington, Mebane, Reidsville, etc)" at bounding box center [63, 316] width 91 height 9
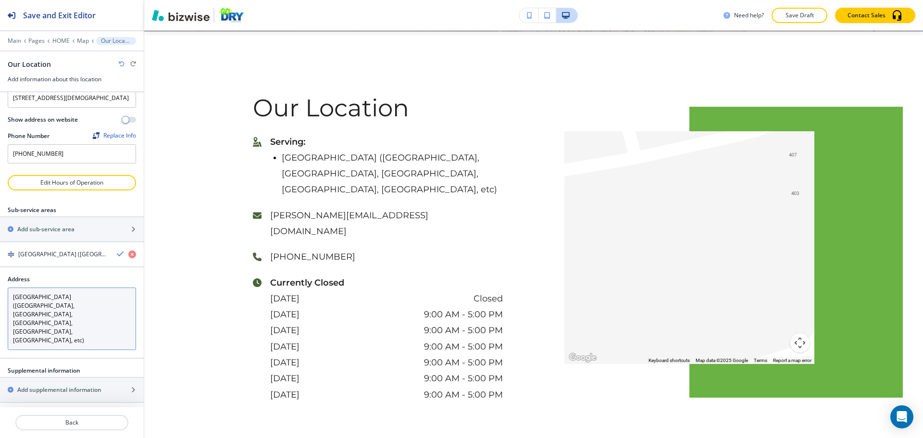
scroll to position [66, 0]
drag, startPoint x: 110, startPoint y: 312, endPoint x: 7, endPoint y: 297, distance: 104.1
click at [7, 297] on div "Address Triad Area (Greensboro, Winston Salem, Burlington, Mebane, Reidsville, …" at bounding box center [72, 309] width 144 height 75
paste textarea "[GEOGRAPHIC_DATA], [GEOGRAPHIC_DATA], [GEOGRAPHIC_DATA] & surrounding areas"
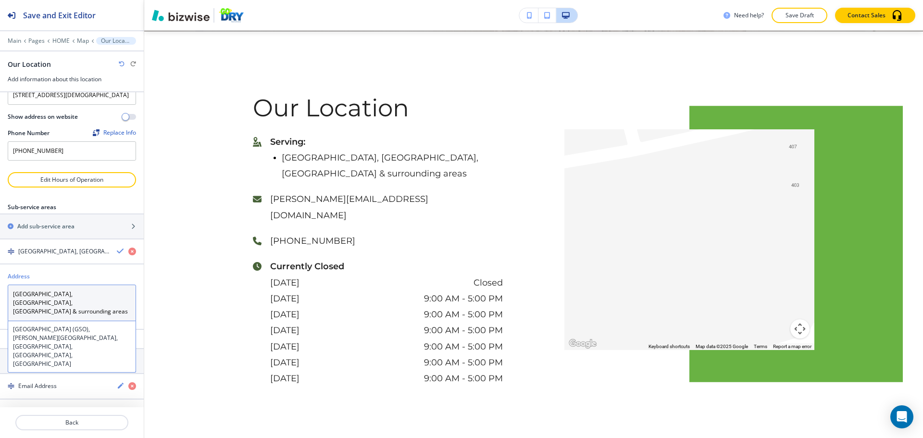
click at [49, 304] on textarea "[GEOGRAPHIC_DATA], [GEOGRAPHIC_DATA], [GEOGRAPHIC_DATA] & surrounding areas" at bounding box center [72, 303] width 128 height 37
type textarea "[GEOGRAPHIC_DATA], [GEOGRAPHIC_DATA], [GEOGRAPHIC_DATA] & surrounding areas"
click at [67, 272] on div at bounding box center [72, 269] width 144 height 8
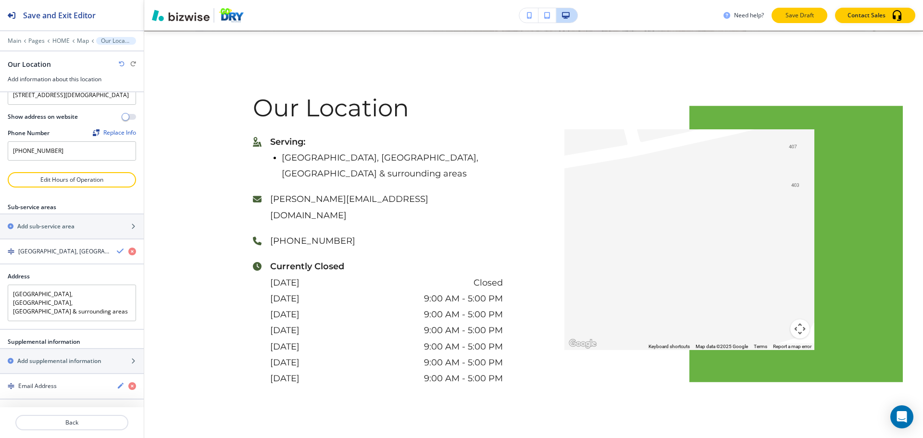
click at [810, 16] on p "Save Draft" at bounding box center [799, 15] width 31 height 9
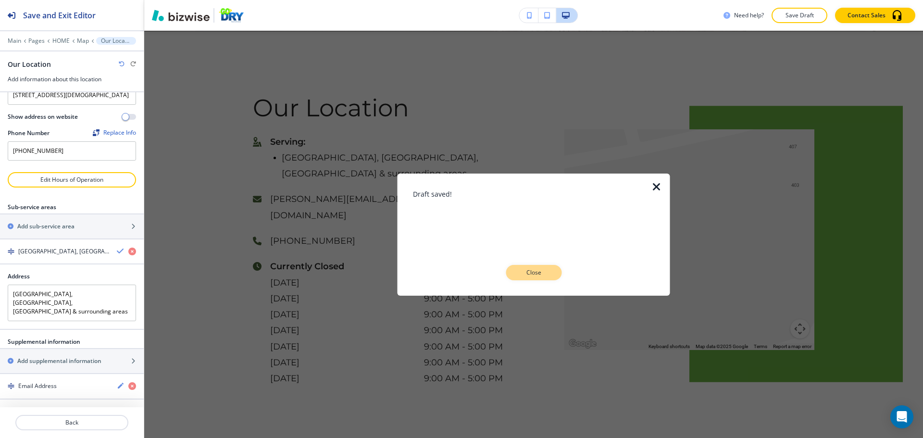
click at [533, 275] on p "Close" at bounding box center [533, 272] width 31 height 9
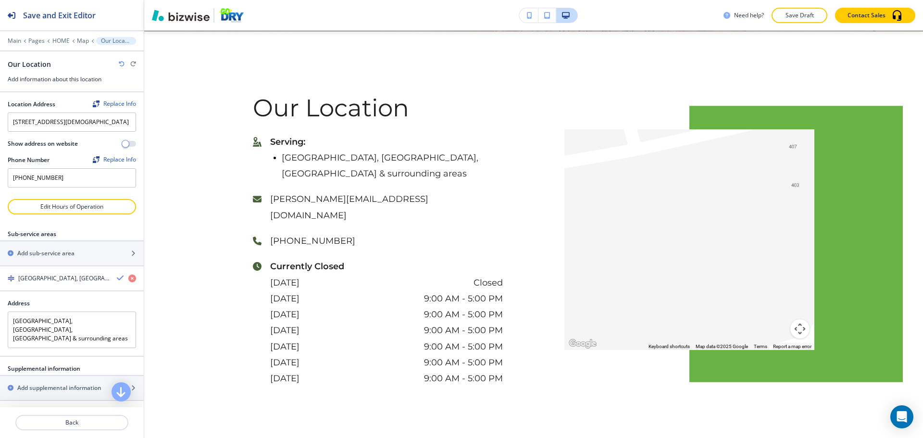
scroll to position [18, 0]
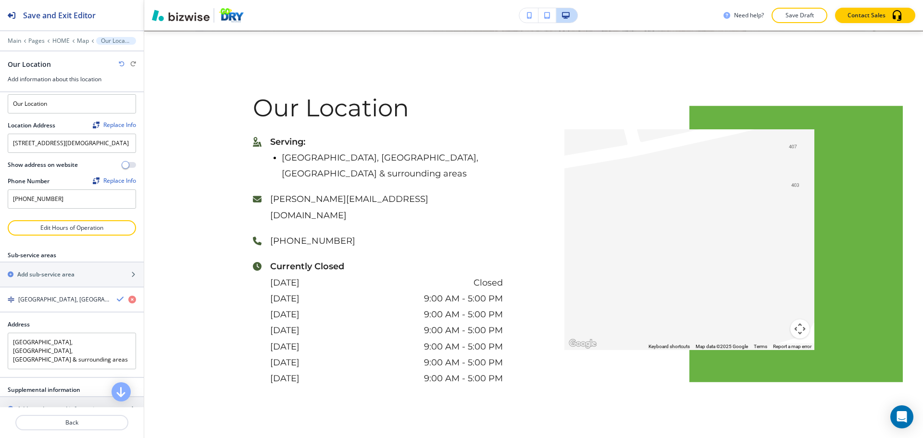
click at [50, 64] on div "Our Location" at bounding box center [31, 64] width 47 height 10
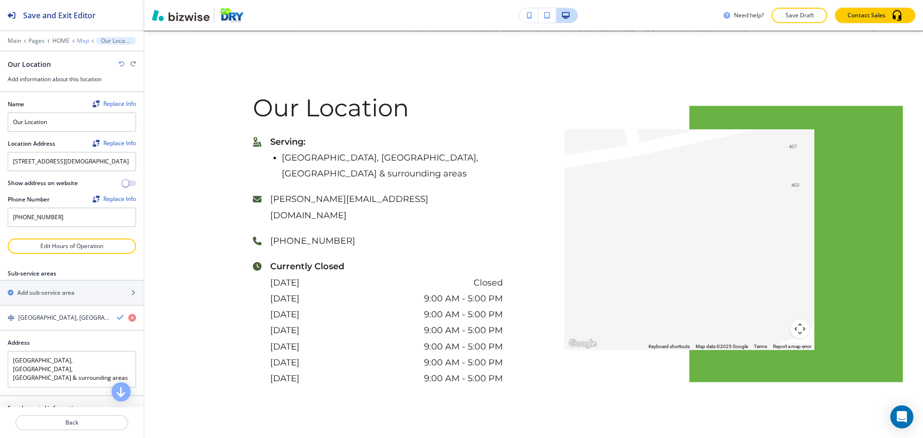
click at [85, 40] on p "Map" at bounding box center [83, 41] width 12 height 7
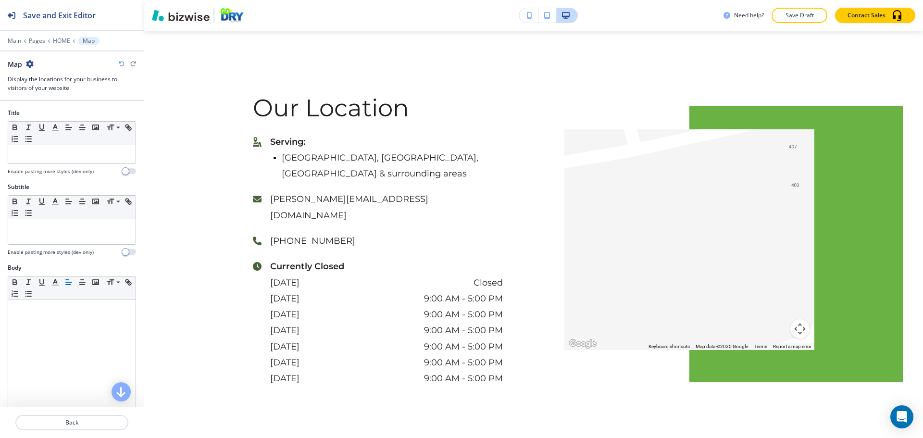
click at [28, 63] on icon "button" at bounding box center [30, 64] width 8 height 8
click at [48, 76] on button "Rename Section" at bounding box center [57, 80] width 62 height 17
click at [51, 63] on input "Map" at bounding box center [58, 63] width 100 height 19
type input "Map updated"
click at [781, 20] on button "Save Draft" at bounding box center [800, 15] width 56 height 15
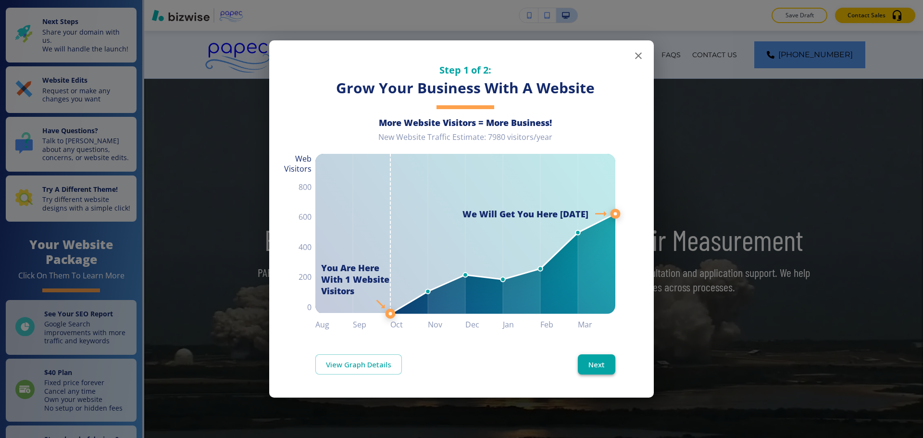
click at [583, 359] on button "Next" at bounding box center [597, 364] width 38 height 20
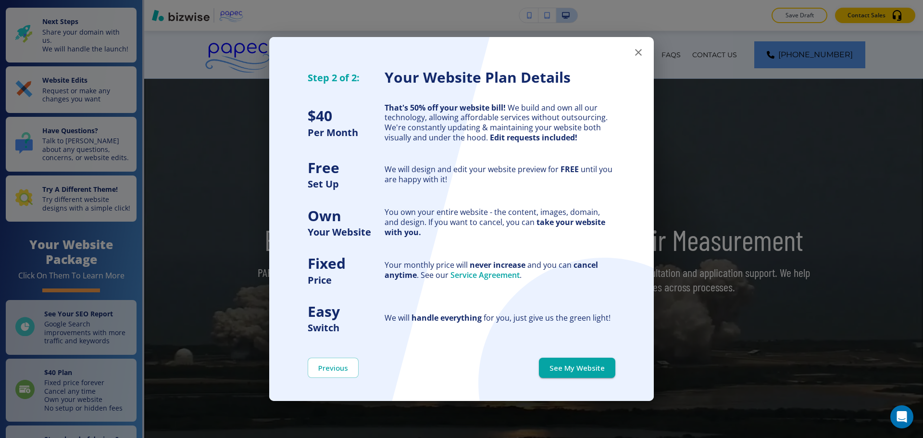
click at [583, 361] on button "See My Website" at bounding box center [577, 368] width 76 height 20
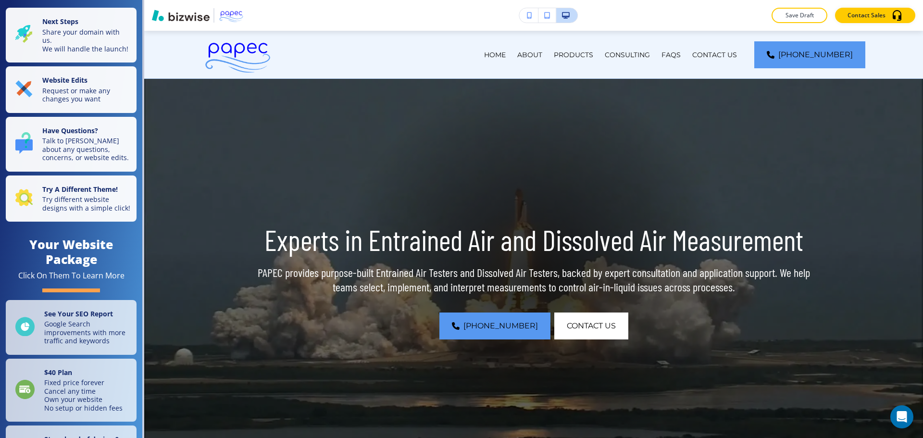
click at [200, 91] on video at bounding box center [533, 276] width 779 height 394
click at [67, 102] on p "Request or make any changes you want" at bounding box center [86, 94] width 88 height 17
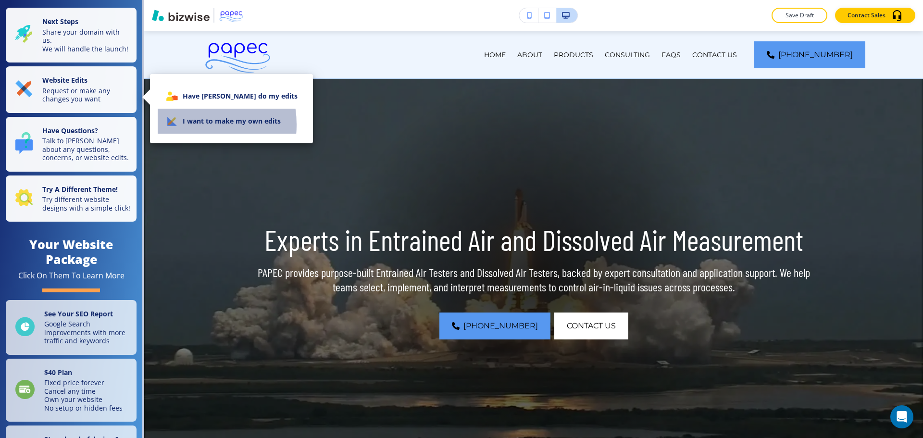
click at [185, 125] on li "I want to make my own edits" at bounding box center [232, 121] width 148 height 25
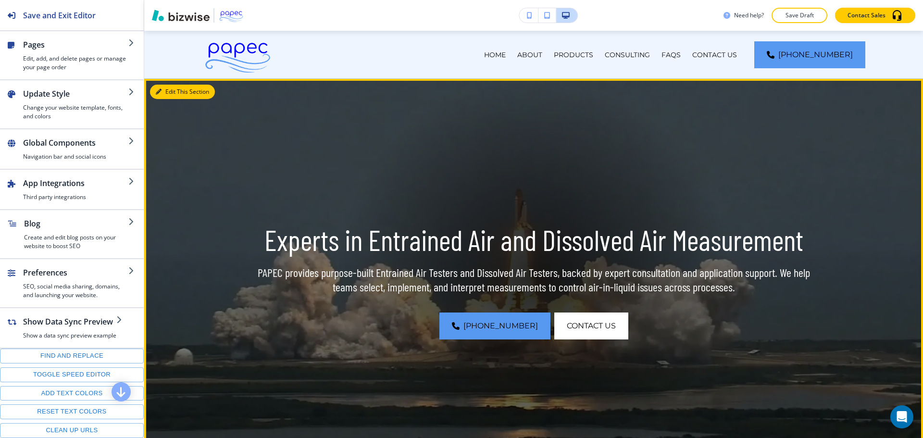
click at [169, 91] on button "Edit This Section" at bounding box center [182, 92] width 65 height 14
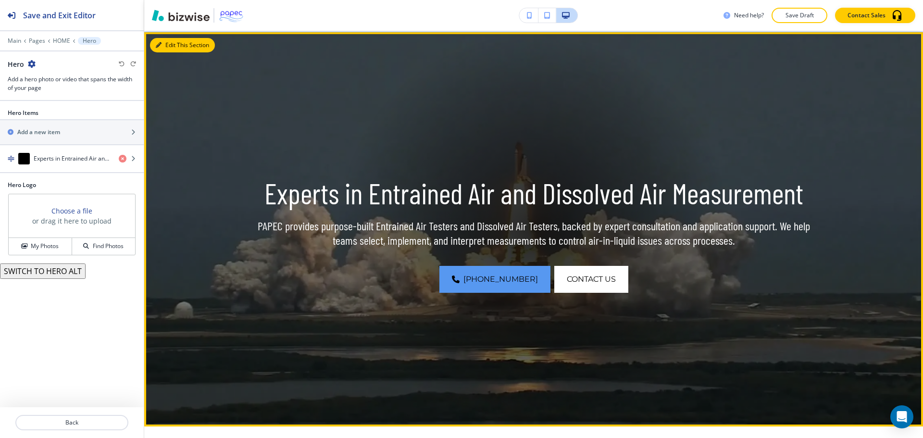
scroll to position [48, 0]
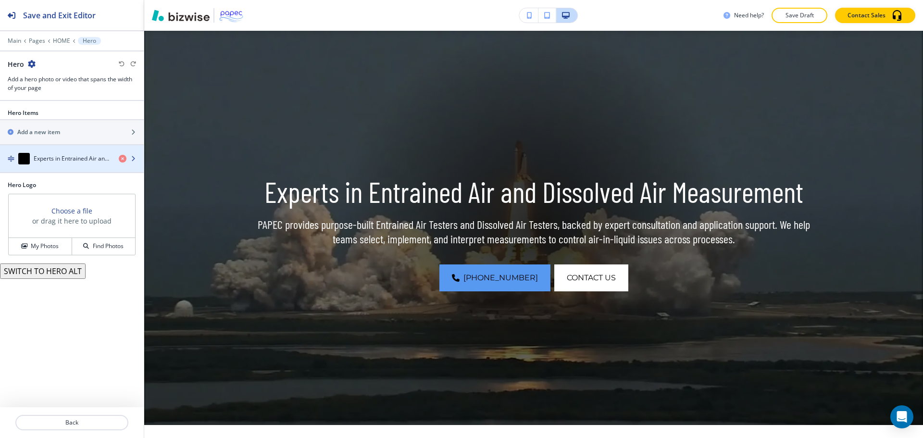
click at [61, 161] on h4 "Experts in Entrained Air and Dissolved Air Measurement" at bounding box center [72, 158] width 77 height 9
click at [61, 162] on h4 "Experts in Entrained Air and Dissolved Air Measurement" at bounding box center [72, 158] width 77 height 9
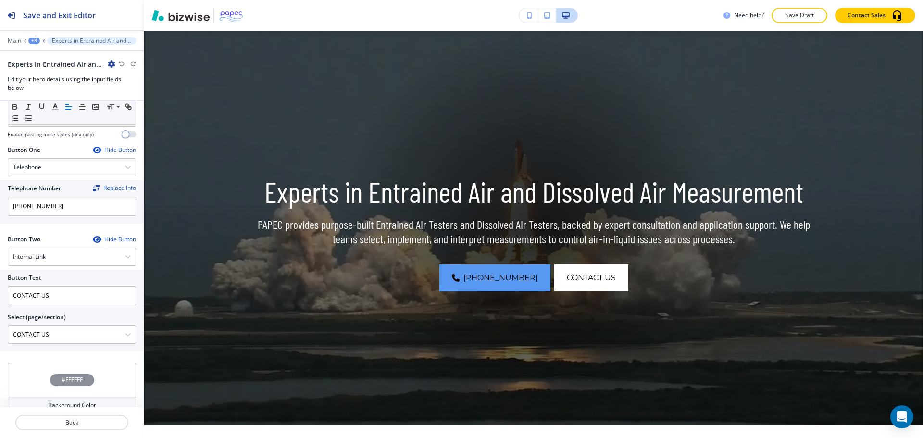
scroll to position [409, 0]
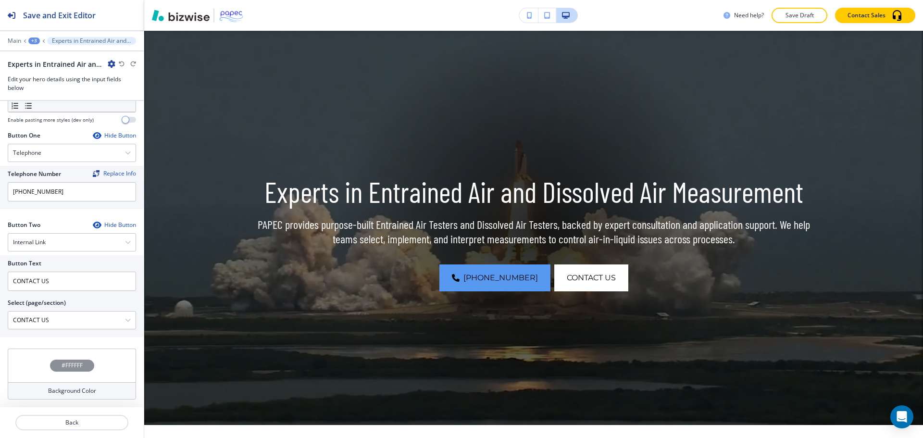
click at [58, 351] on div "#FFFFFF" at bounding box center [72, 366] width 128 height 34
click at [21, 362] on div at bounding box center [44, 379] width 65 height 52
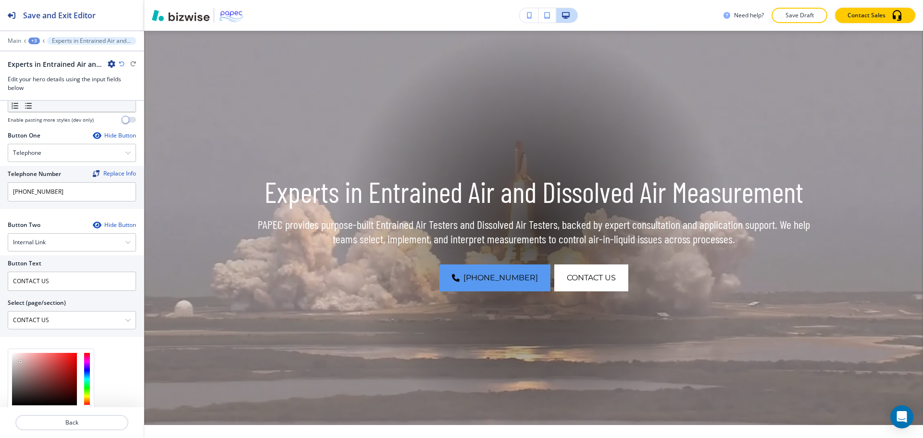
click at [17, 369] on div at bounding box center [44, 379] width 65 height 52
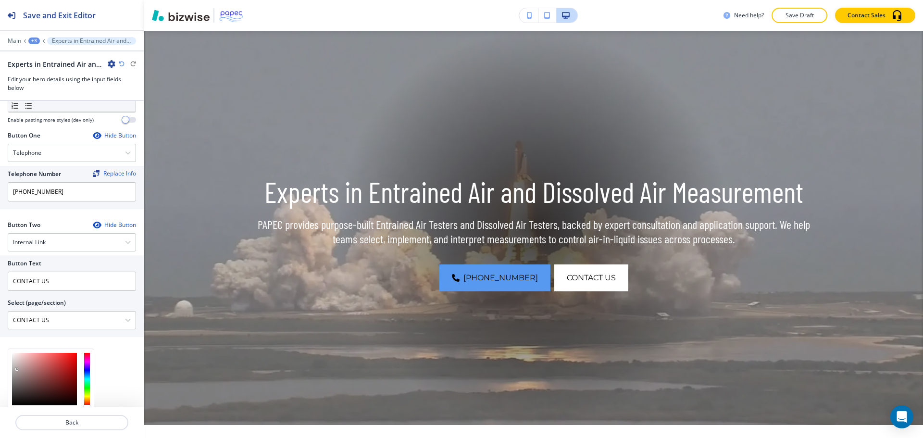
click at [22, 373] on div at bounding box center [44, 379] width 65 height 52
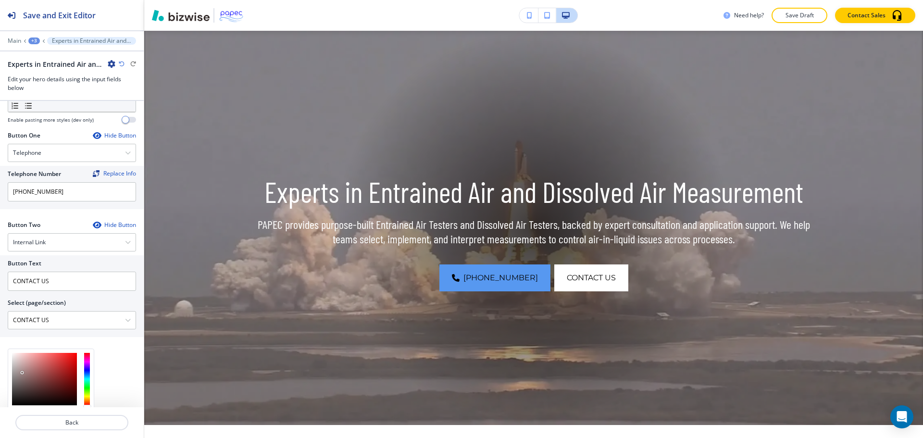
click at [89, 374] on div at bounding box center [87, 379] width 6 height 52
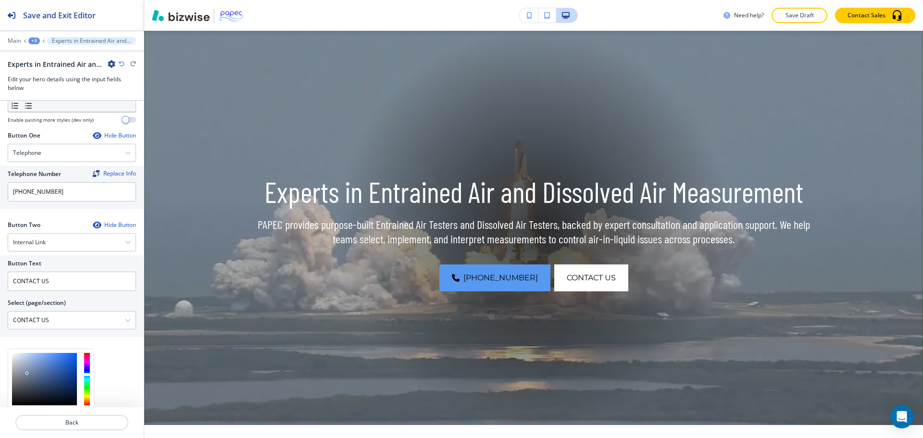
click at [27, 373] on div at bounding box center [44, 379] width 65 height 52
click at [29, 367] on div at bounding box center [44, 379] width 65 height 52
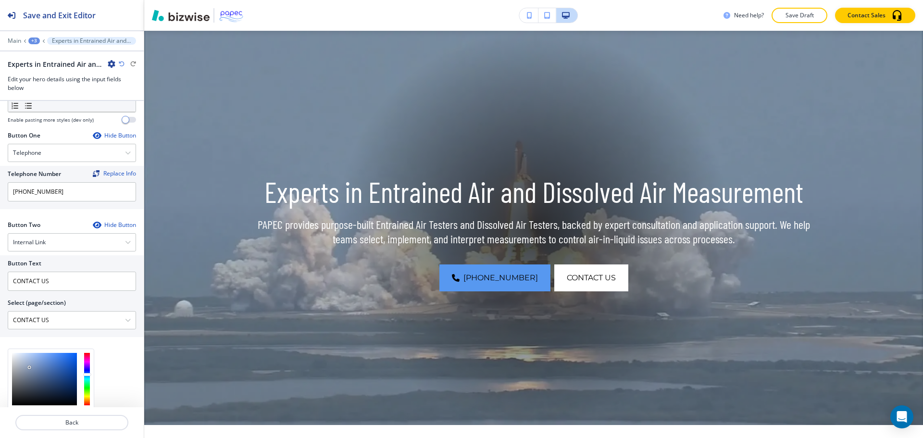
type input "#aab8cd"
click at [23, 363] on div at bounding box center [44, 379] width 65 height 52
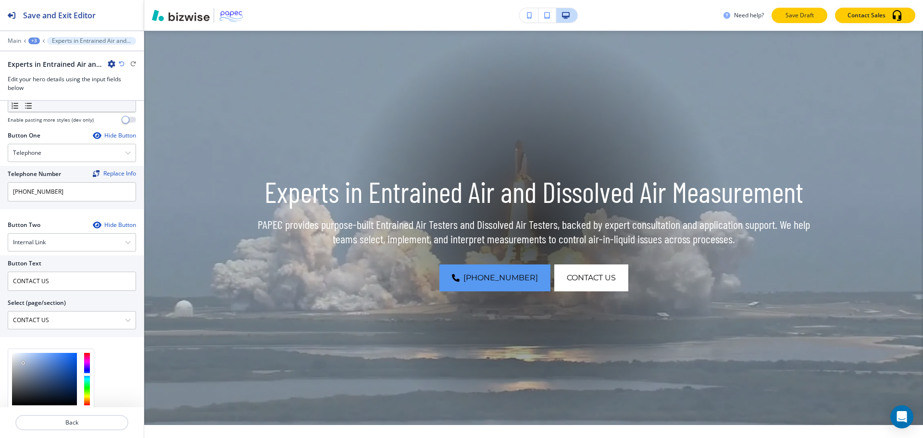
click at [773, 17] on button "Save Draft" at bounding box center [800, 15] width 56 height 15
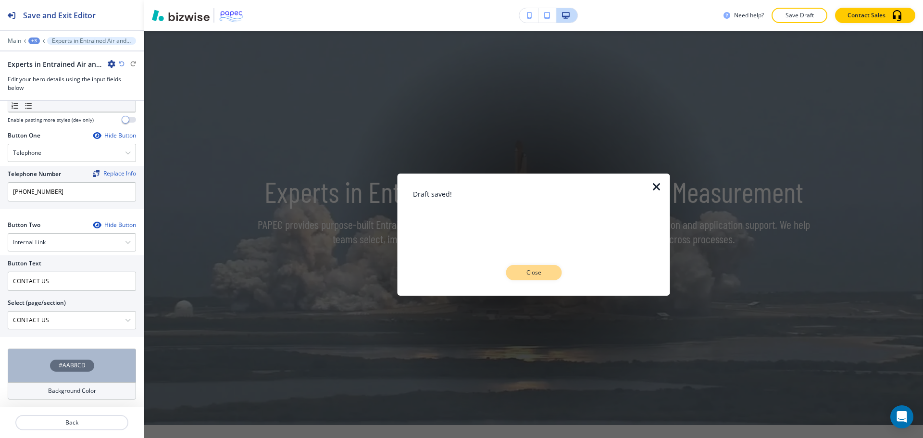
click at [551, 277] on button "Close" at bounding box center [534, 272] width 56 height 15
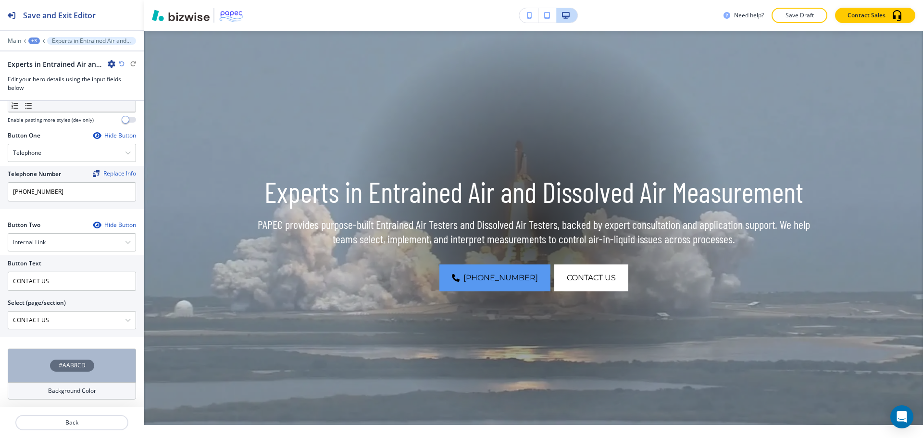
click at [90, 361] on div "#AAB8CD" at bounding box center [72, 366] width 128 height 34
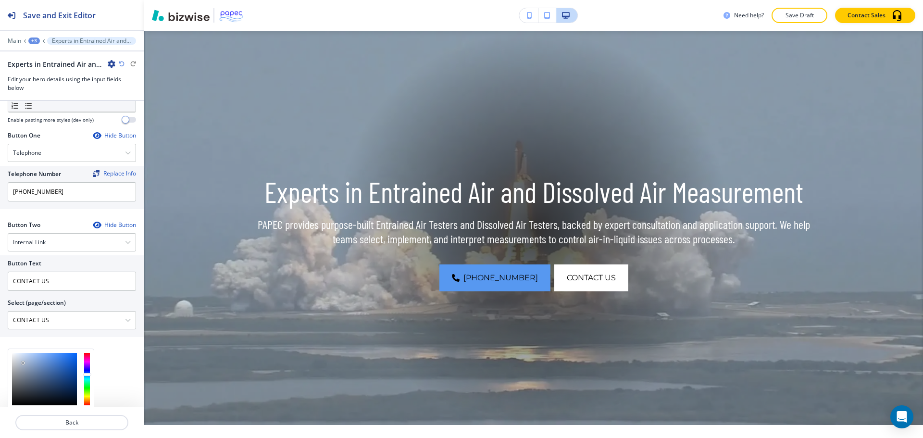
type input "#6e7f98"
click at [30, 374] on div at bounding box center [44, 379] width 65 height 52
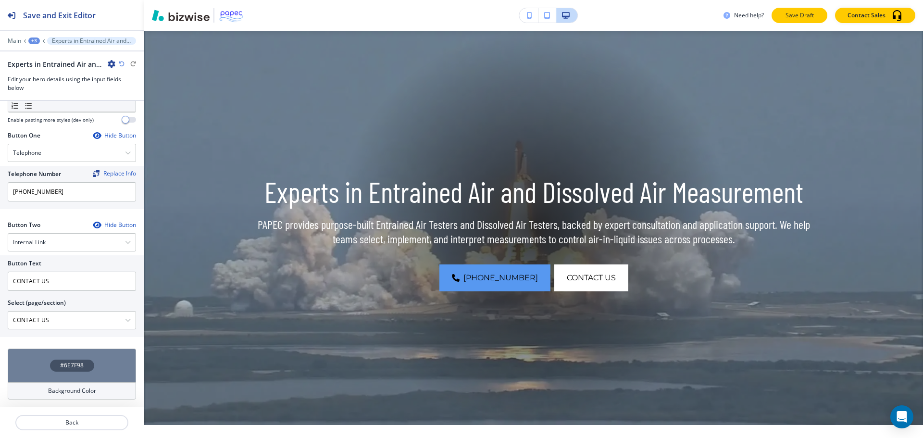
click at [815, 19] on p "Save Draft" at bounding box center [799, 15] width 31 height 9
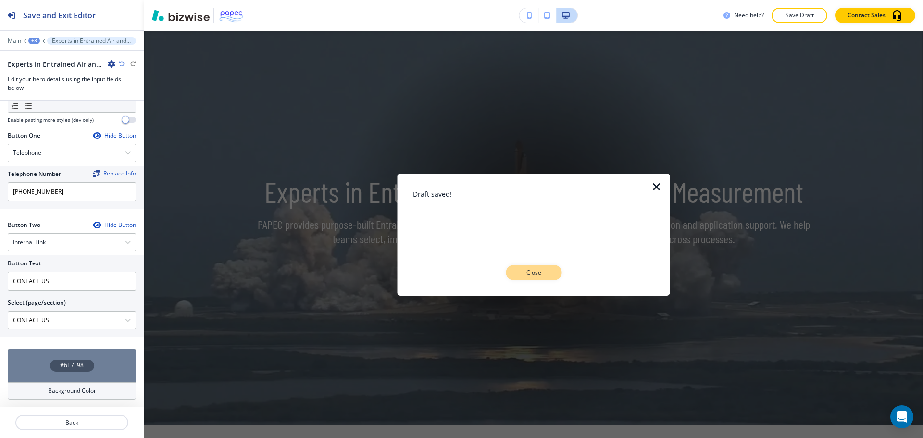
click at [548, 269] on p "Close" at bounding box center [533, 272] width 31 height 9
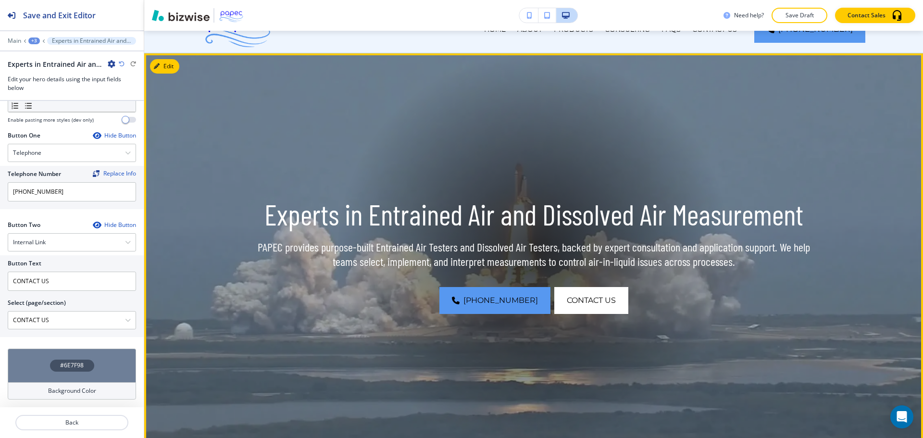
scroll to position [0, 0]
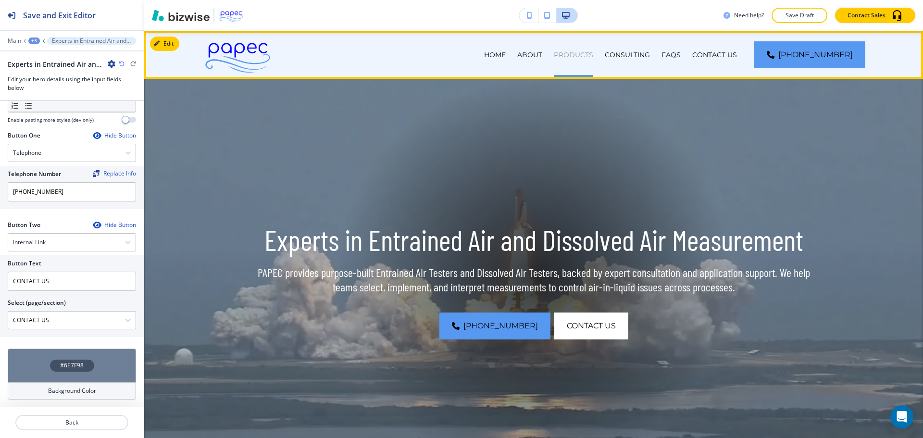
click at [593, 53] on p "PRODUCTS" at bounding box center [573, 55] width 39 height 10
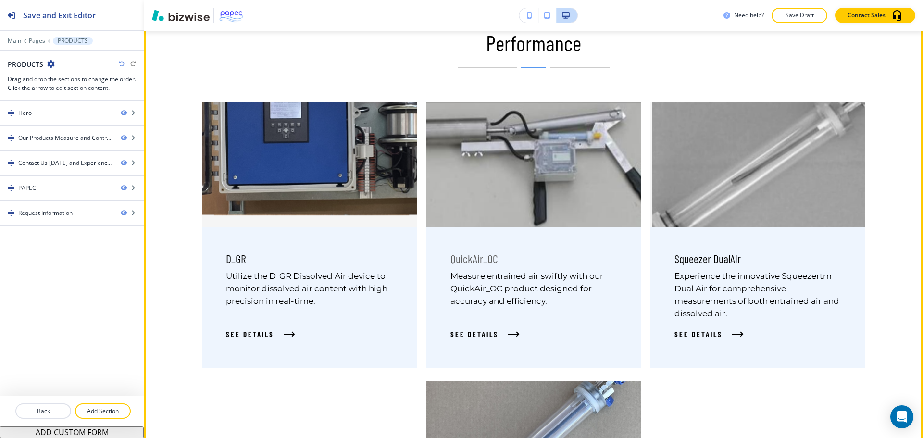
scroll to position [577, 0]
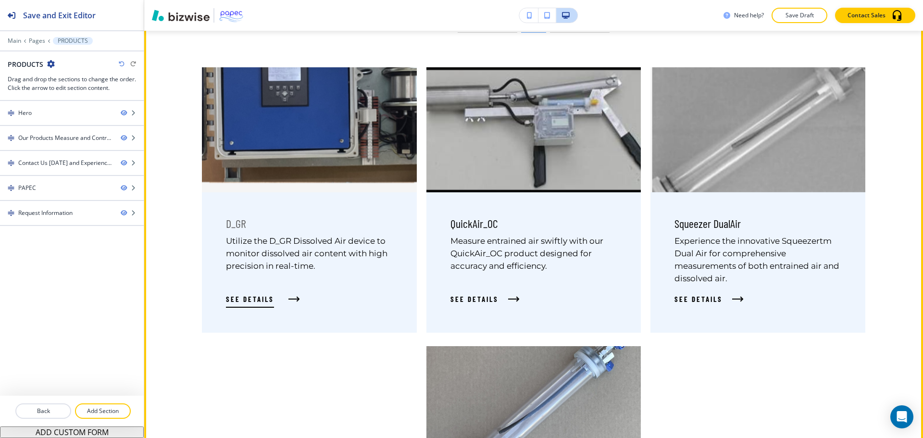
click at [270, 301] on span "See Details" at bounding box center [250, 299] width 48 height 12
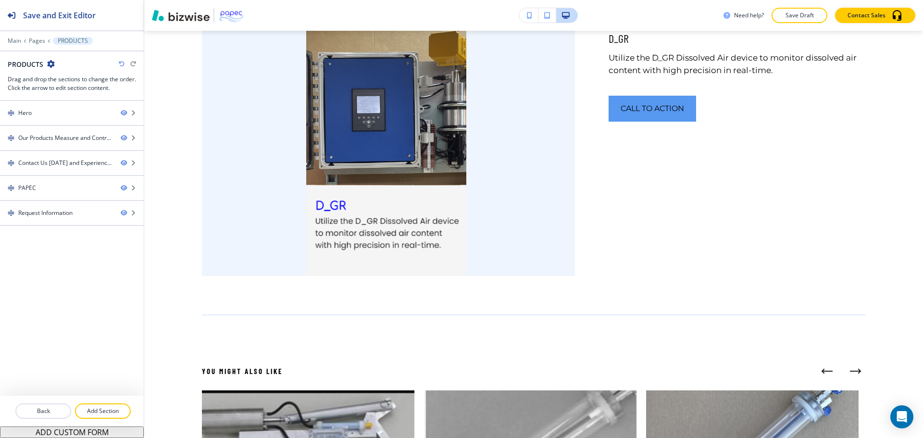
scroll to position [0, 0]
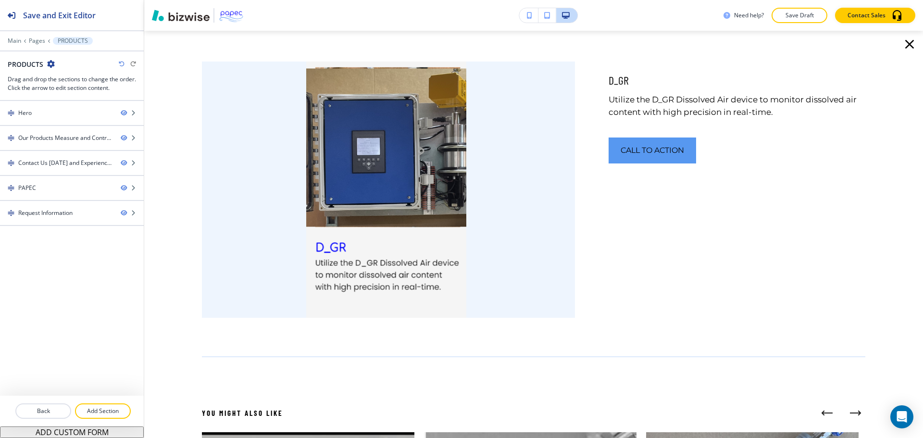
click at [906, 46] on icon "button" at bounding box center [910, 44] width 9 height 9
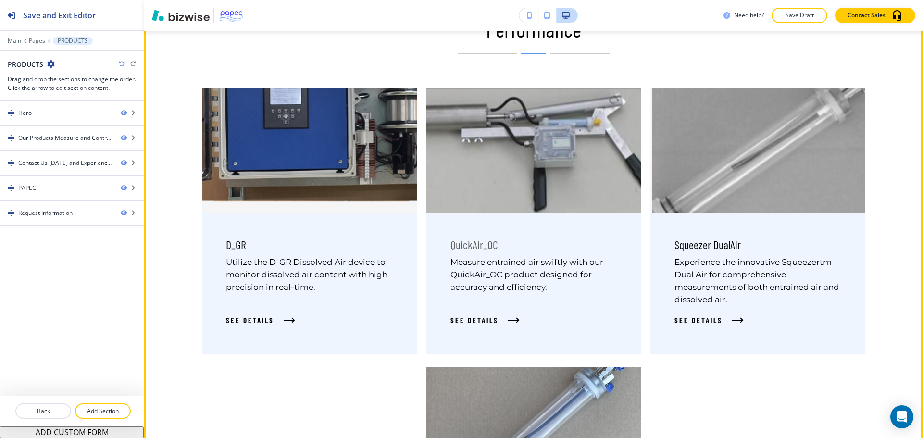
scroll to position [577, 0]
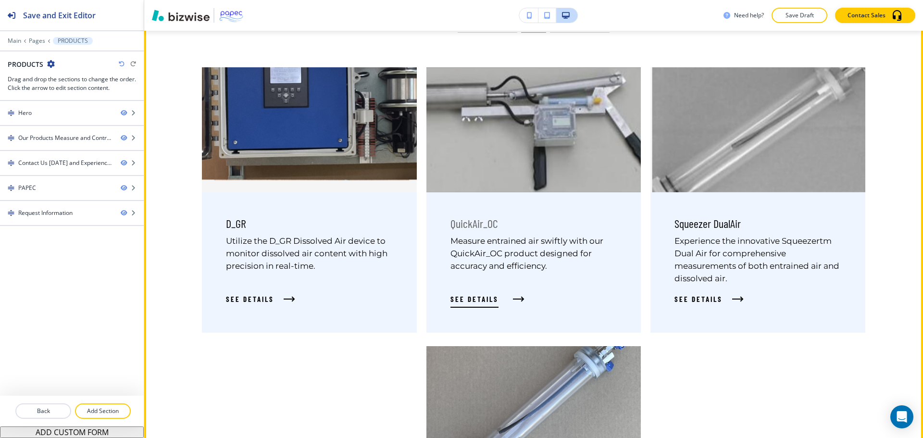
click at [505, 299] on button "See Details" at bounding box center [485, 299] width 69 height 12
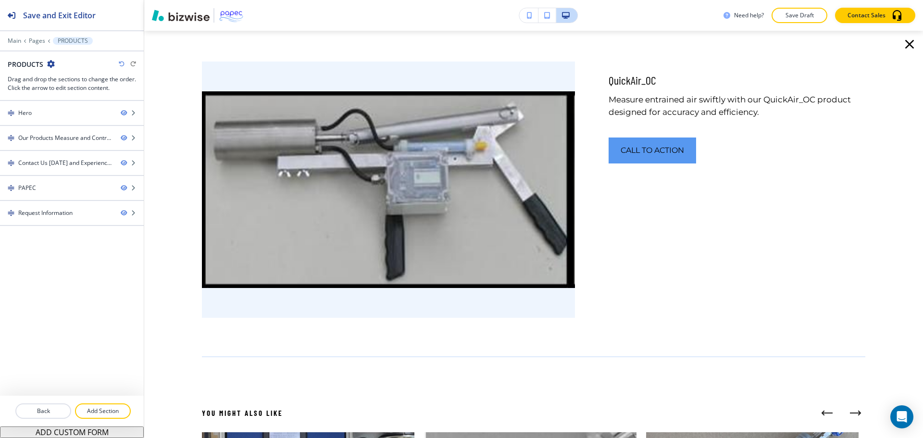
click at [902, 44] on icon "button" at bounding box center [909, 44] width 15 height 15
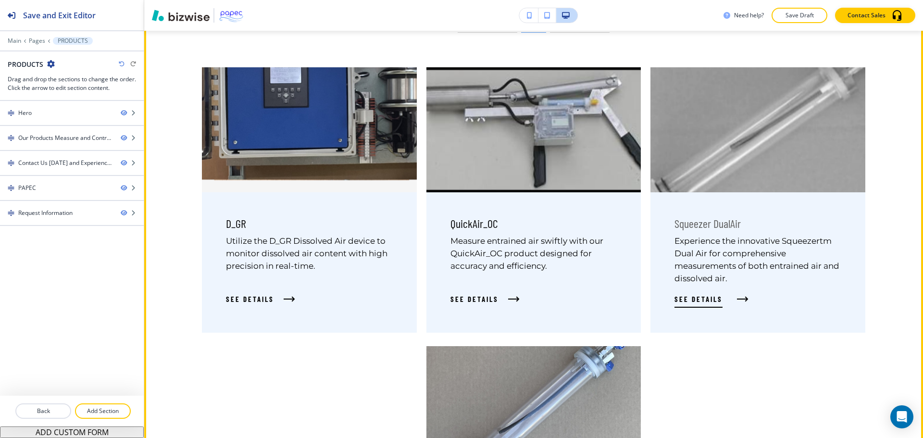
click at [713, 303] on span "See Details" at bounding box center [699, 299] width 48 height 12
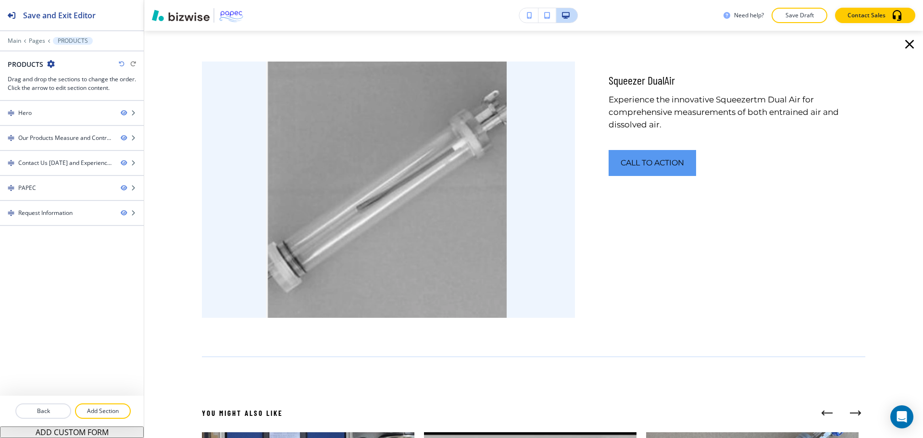
click at [903, 50] on icon "button" at bounding box center [909, 44] width 15 height 15
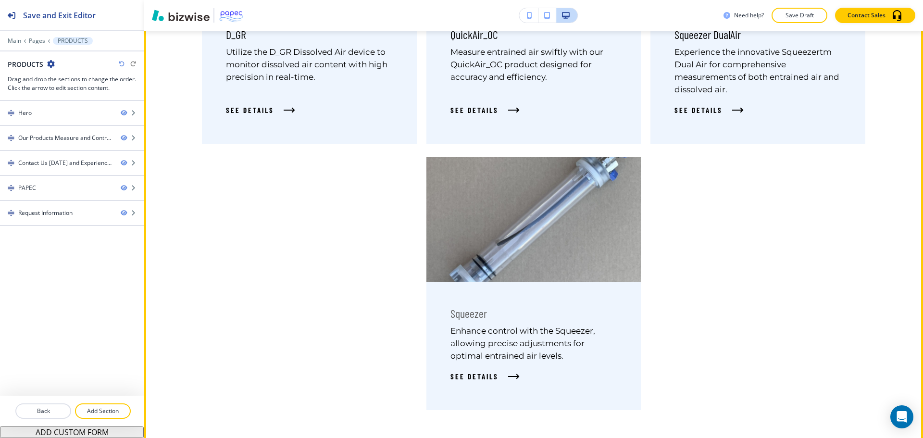
scroll to position [818, 0]
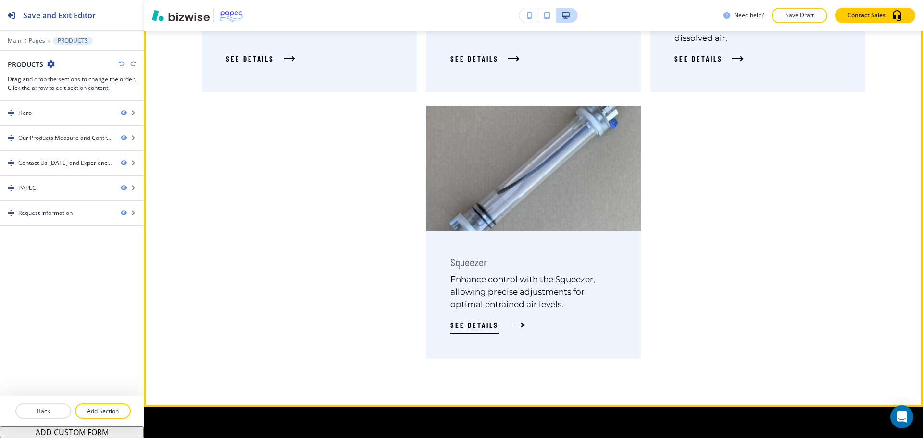
click at [489, 321] on span "See Details" at bounding box center [475, 325] width 48 height 12
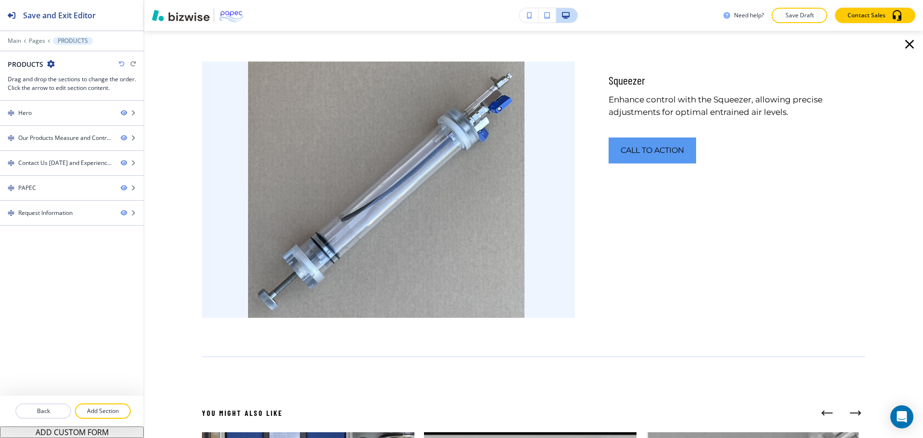
click at [902, 48] on icon "button" at bounding box center [909, 44] width 15 height 15
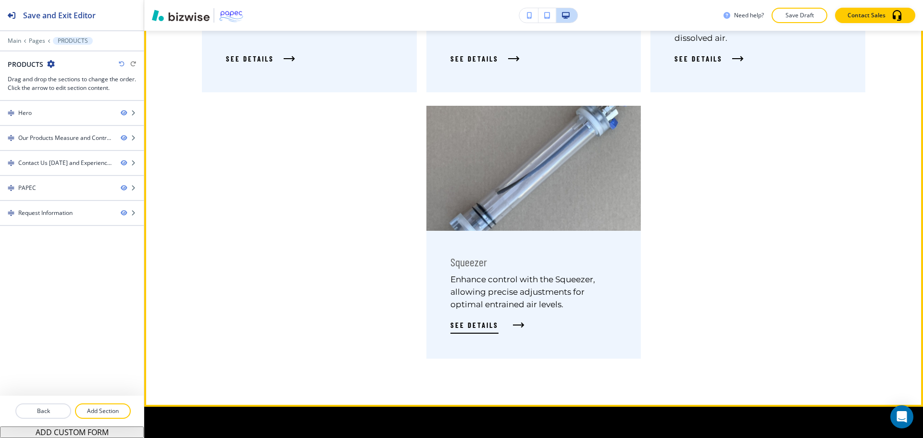
click at [476, 322] on span "See Details" at bounding box center [475, 325] width 48 height 12
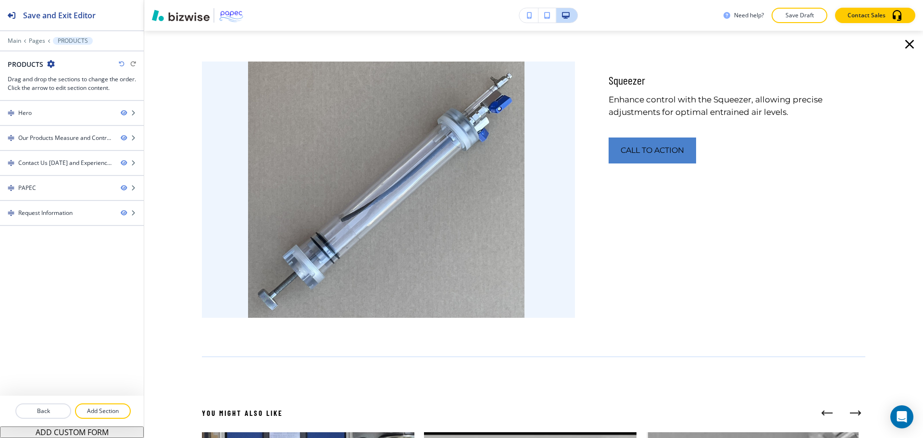
click at [675, 157] on button "Call to Action" at bounding box center [653, 151] width 88 height 26
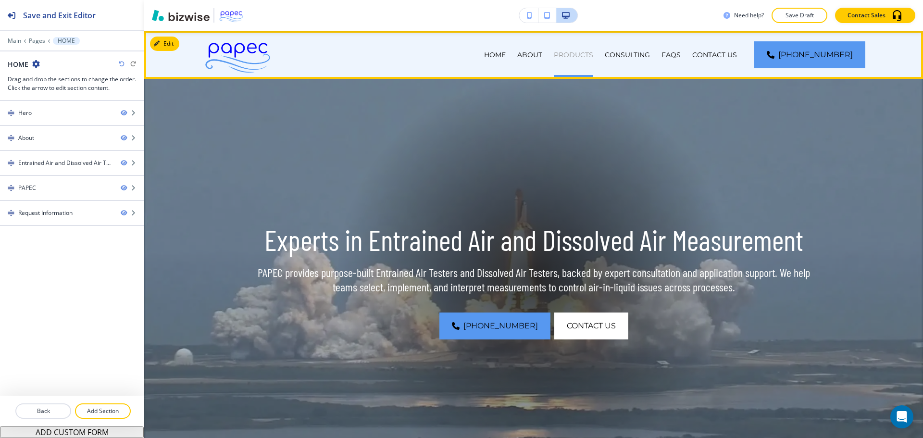
click at [586, 51] on p "PRODUCTS" at bounding box center [573, 55] width 39 height 10
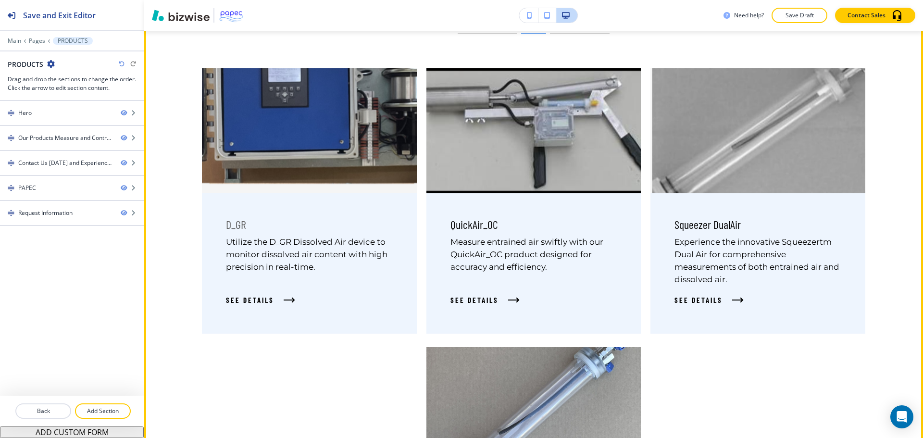
scroll to position [577, 0]
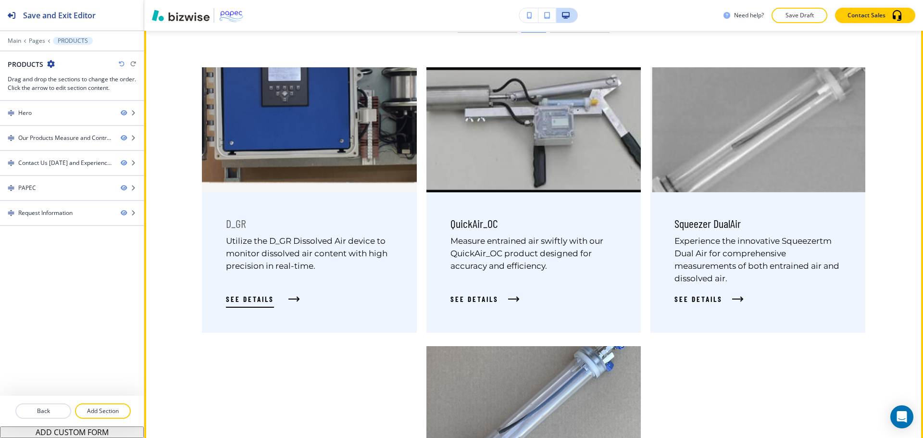
click at [285, 303] on button "See Details" at bounding box center [260, 299] width 69 height 12
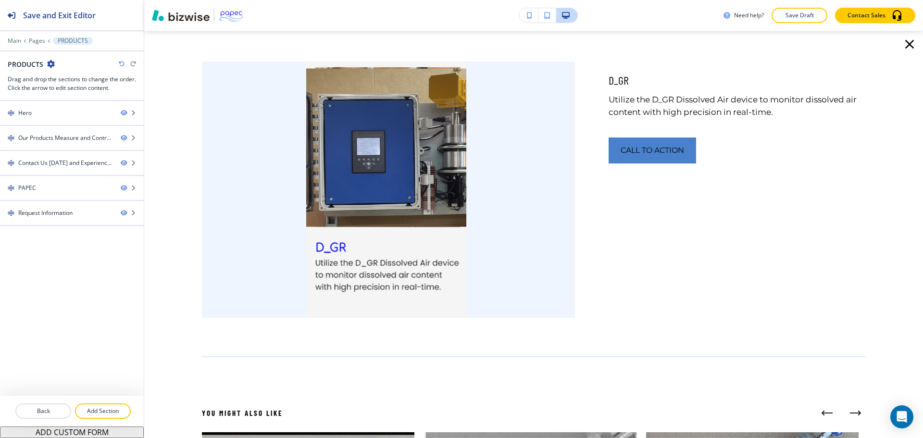
click at [629, 162] on button "Call to Action" at bounding box center [653, 151] width 88 height 26
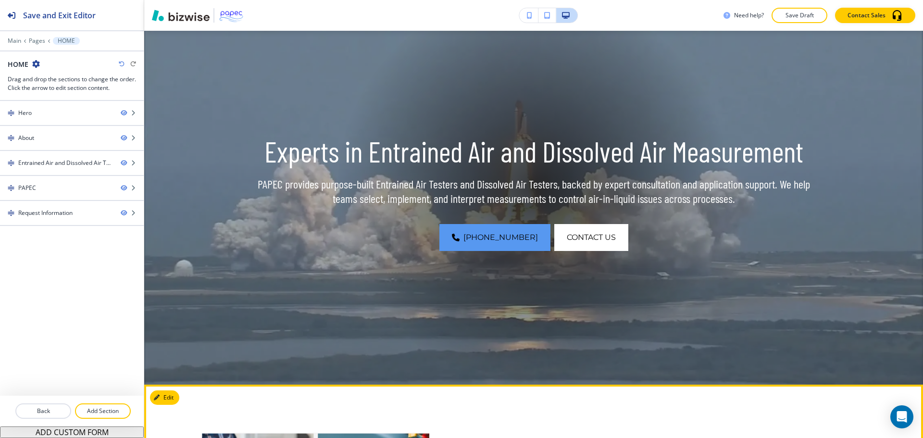
scroll to position [48, 0]
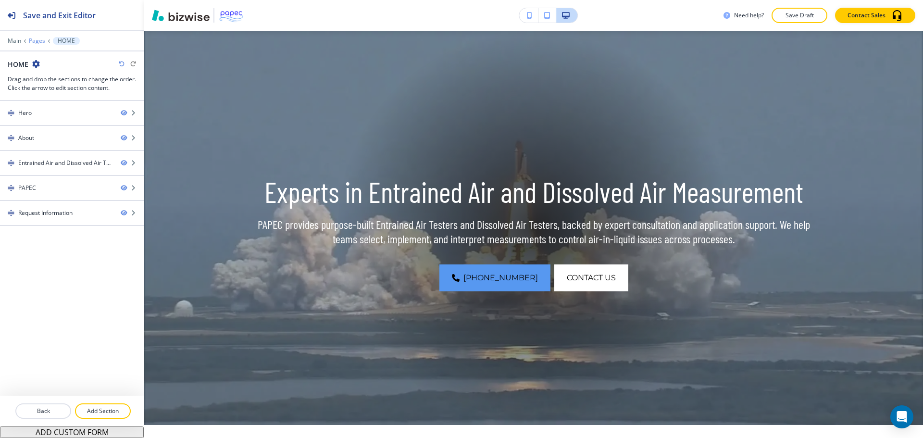
click at [39, 41] on p "Pages" at bounding box center [37, 41] width 16 height 7
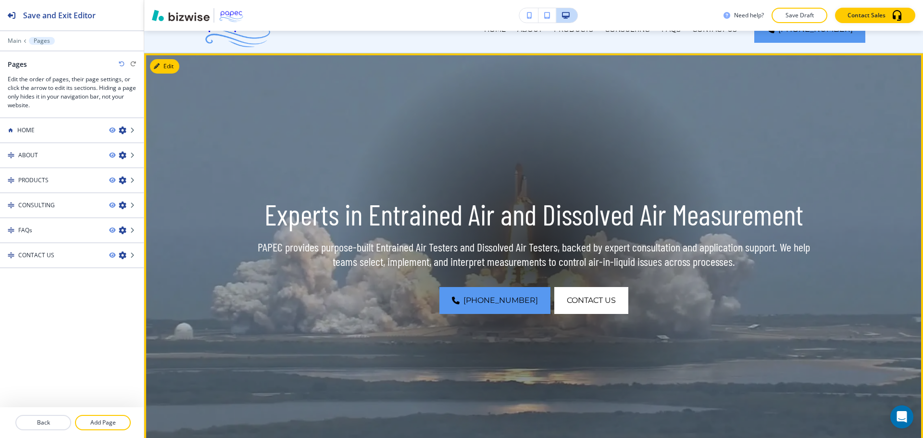
scroll to position [0, 0]
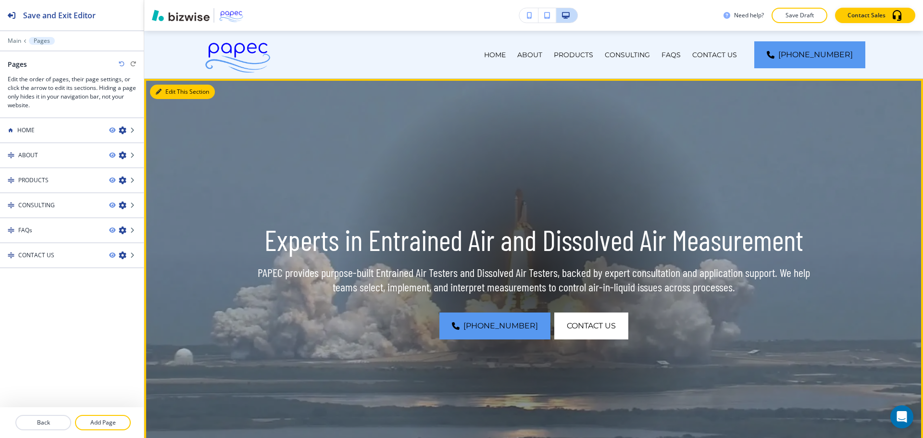
click at [174, 94] on button "Edit This Section" at bounding box center [182, 92] width 65 height 14
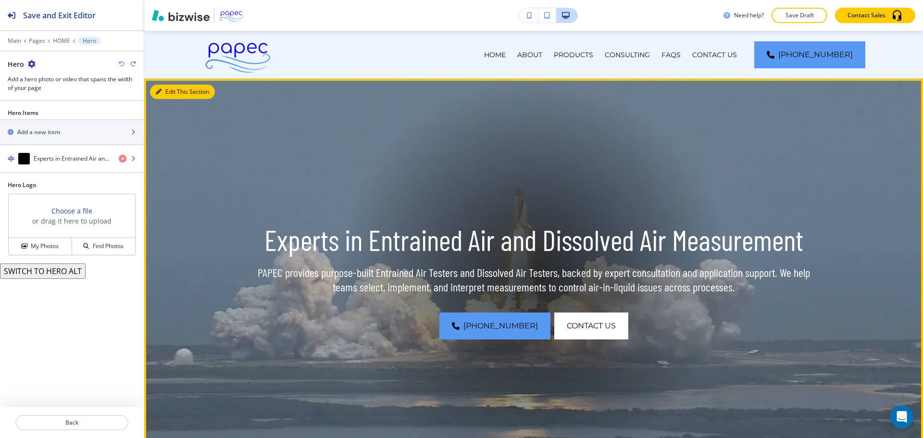
scroll to position [48, 0]
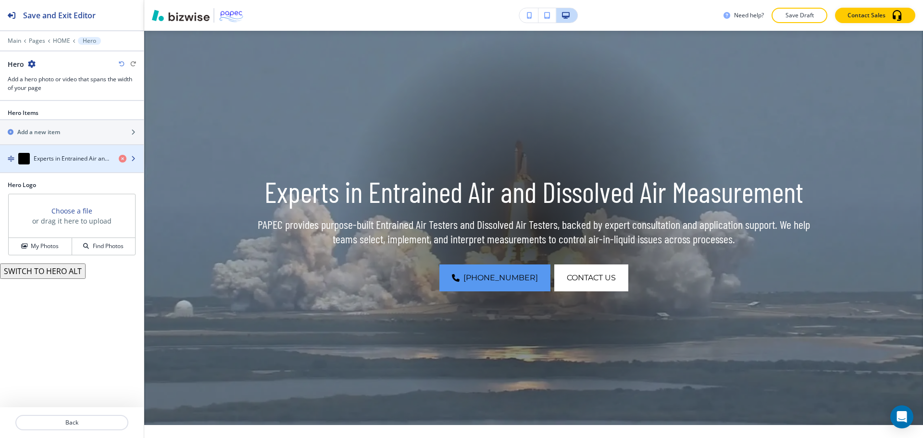
click at [60, 153] on div "Experts in Entrained Air and Dissolved Air Measurement" at bounding box center [55, 159] width 111 height 12
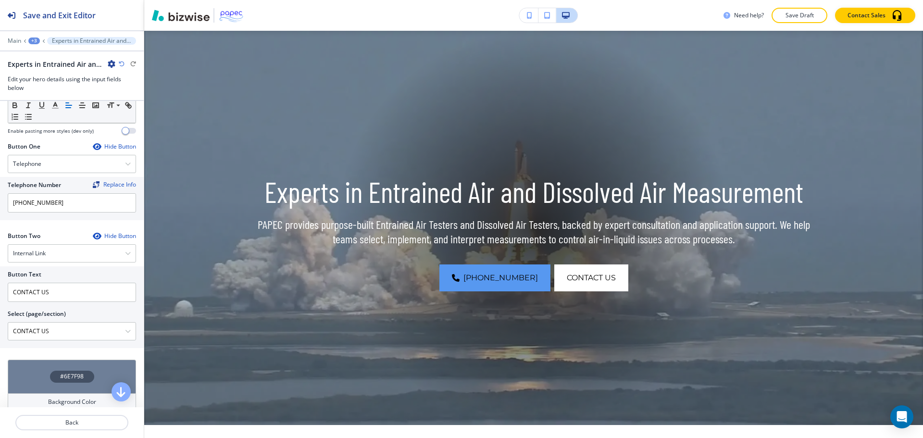
scroll to position [409, 0]
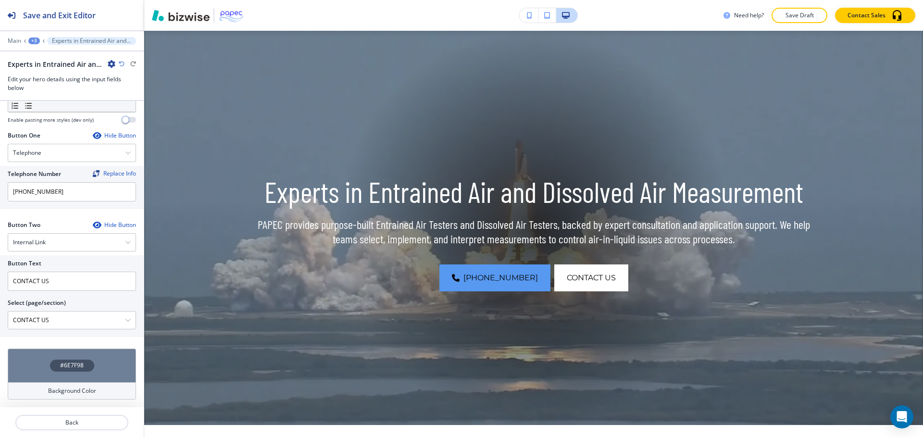
click at [42, 360] on div "#6E7F98" at bounding box center [72, 366] width 128 height 34
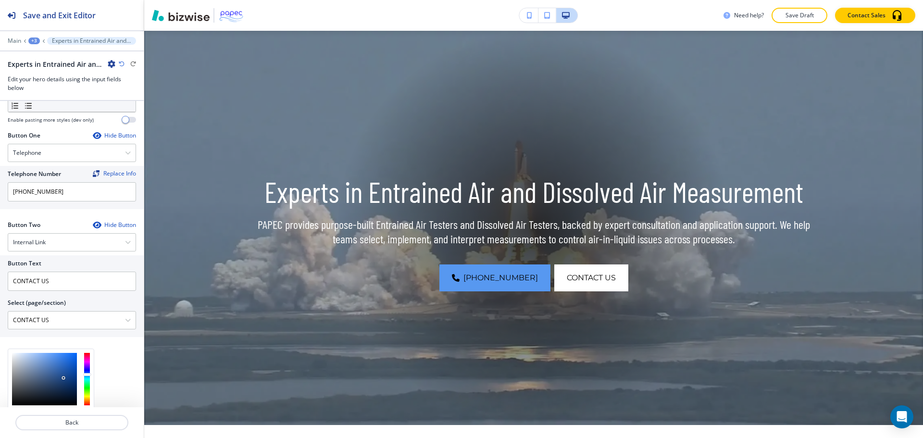
click at [63, 378] on div at bounding box center [44, 379] width 65 height 52
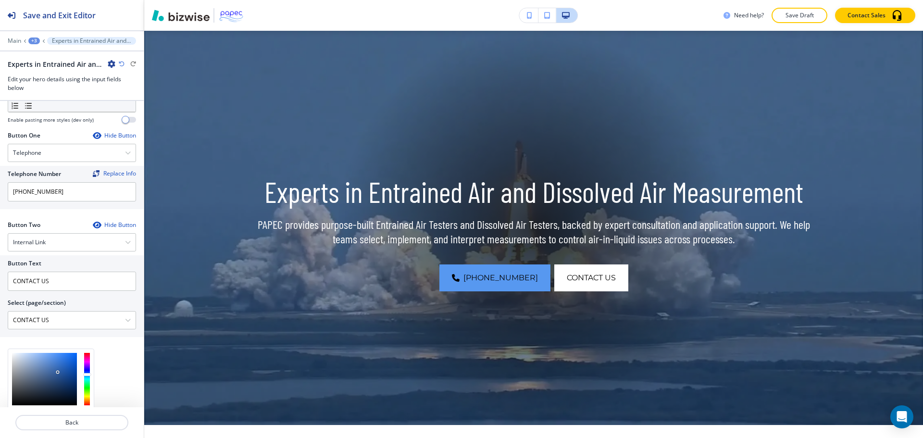
click at [58, 372] on div at bounding box center [44, 379] width 65 height 52
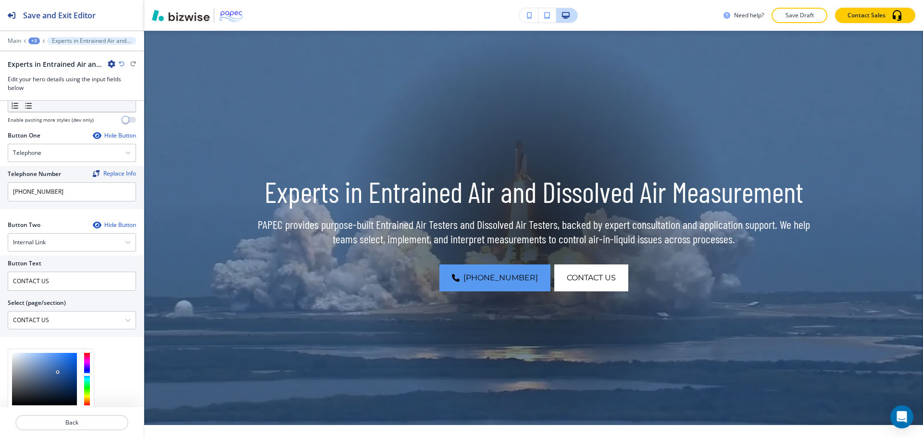
type input "#314c74"
click at [50, 381] on div at bounding box center [44, 379] width 65 height 52
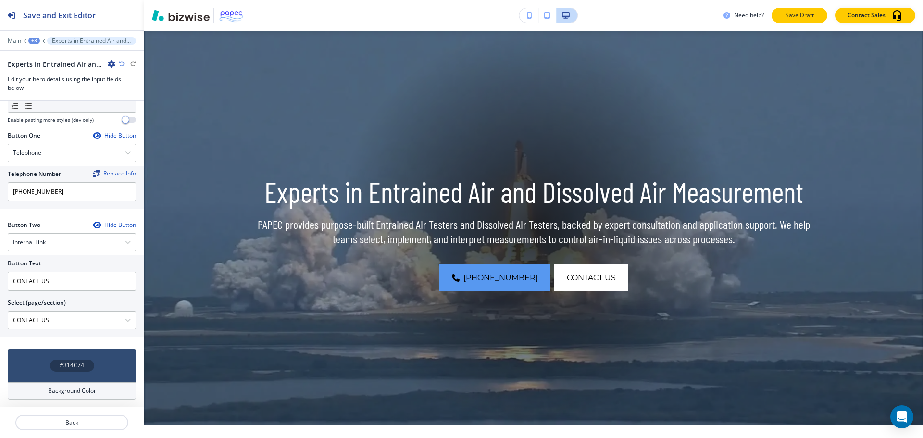
click at [810, 14] on p "Save Draft" at bounding box center [799, 15] width 31 height 9
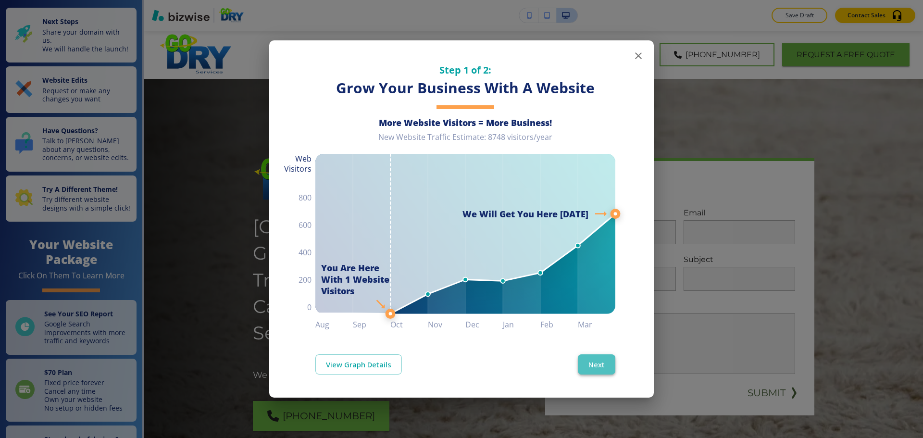
click at [600, 363] on button "Next" at bounding box center [597, 364] width 38 height 20
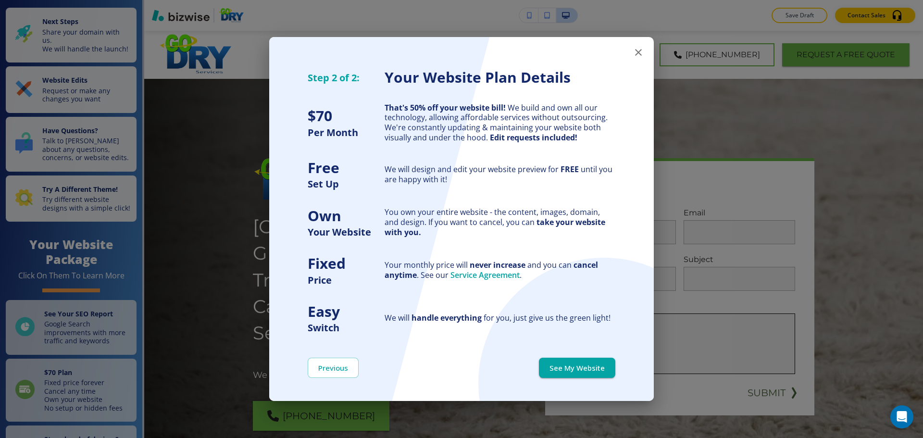
drag, startPoint x: 601, startPoint y: 364, endPoint x: 686, endPoint y: 349, distance: 86.4
click at [602, 364] on button "See My Website" at bounding box center [577, 368] width 76 height 20
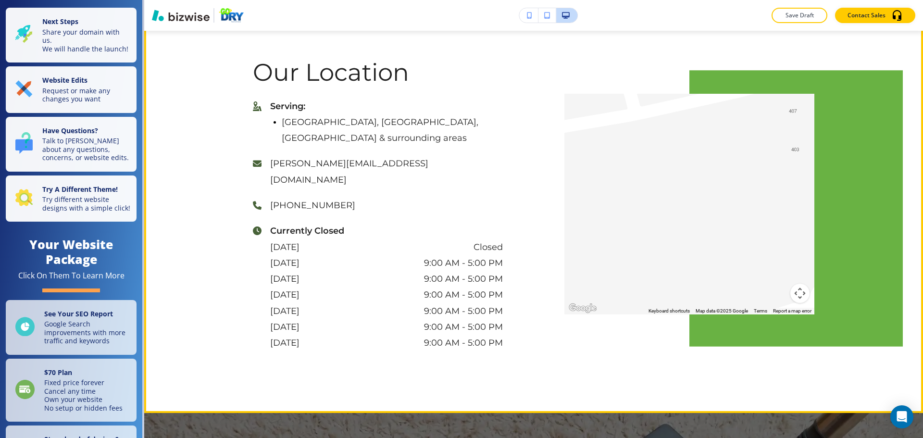
scroll to position [2689, 0]
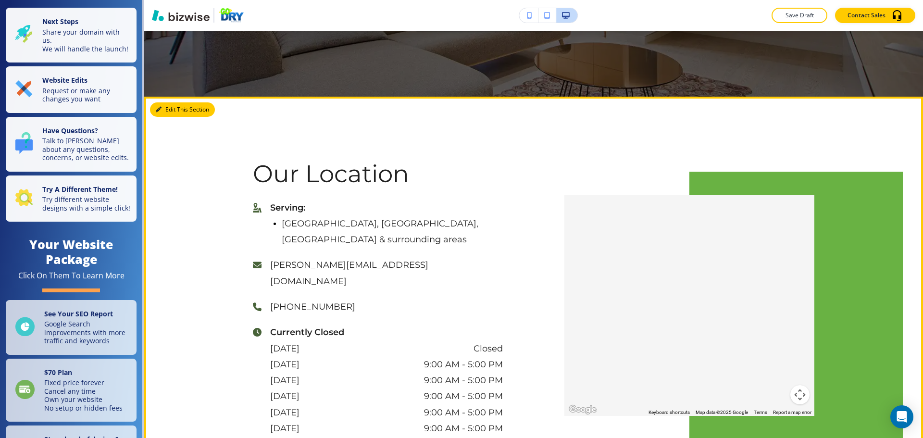
click at [176, 112] on button "Edit This Section" at bounding box center [182, 109] width 65 height 14
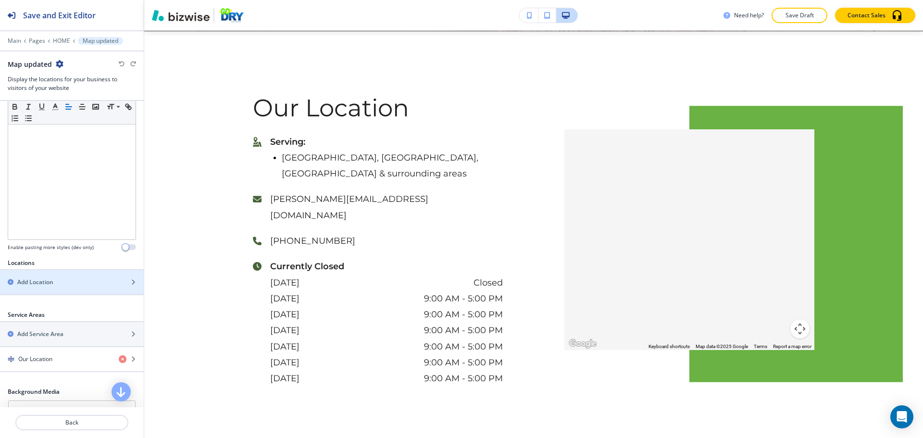
scroll to position [289, 0]
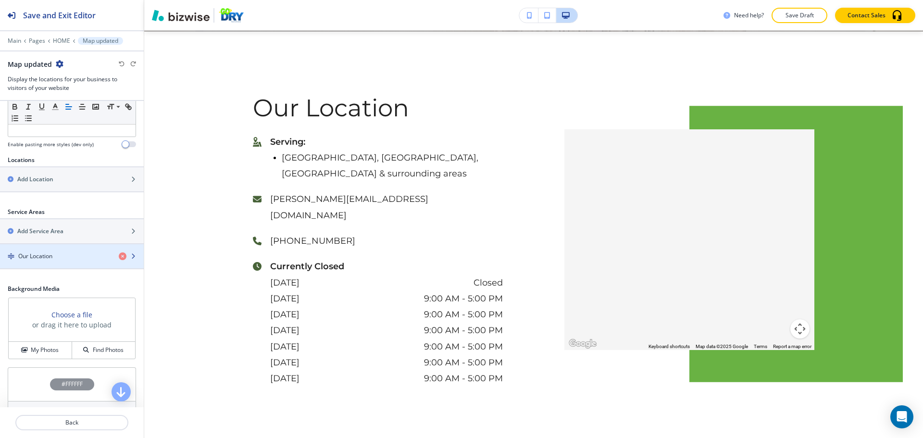
click at [55, 265] on div "button" at bounding box center [72, 265] width 144 height 8
click at [57, 258] on div "Our Location" at bounding box center [55, 256] width 111 height 9
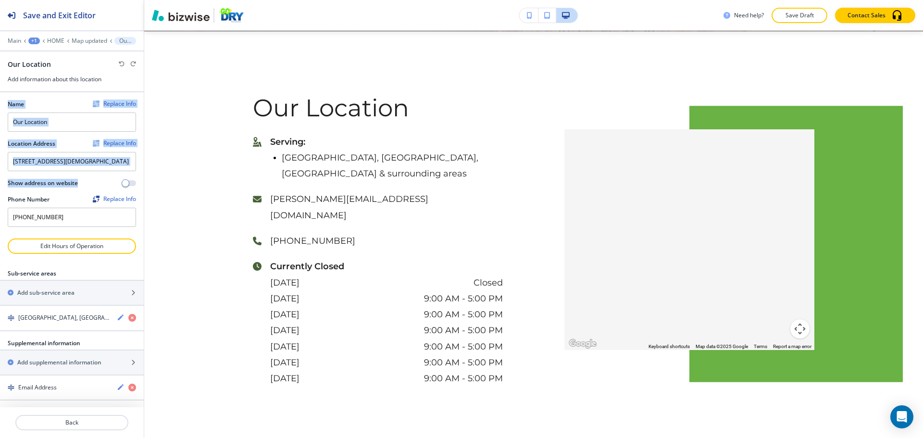
drag, startPoint x: 82, startPoint y: 191, endPoint x: 0, endPoint y: 190, distance: 82.2
click at [0, 190] on div "Name Replace Info Our Location Location Address Replace Info [STREET_ADDRESS][D…" at bounding box center [72, 165] width 144 height 146
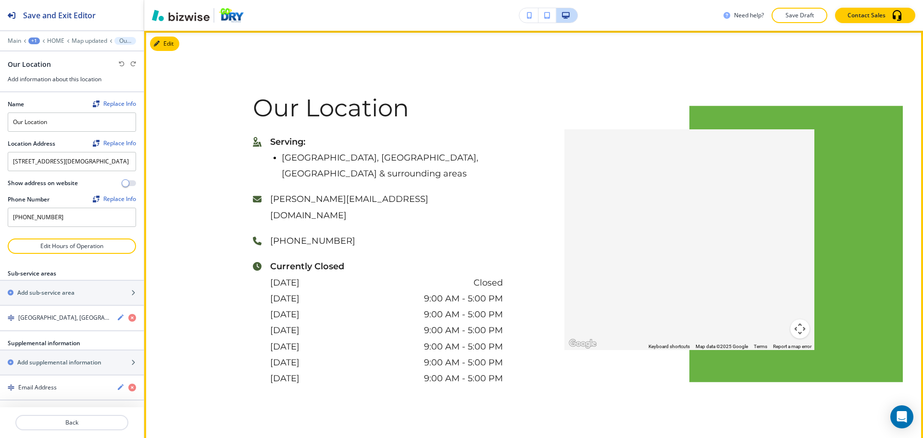
click at [441, 207] on p "[PERSON_NAME][EMAIL_ADDRESS][DOMAIN_NAME]" at bounding box center [386, 207] width 233 height 32
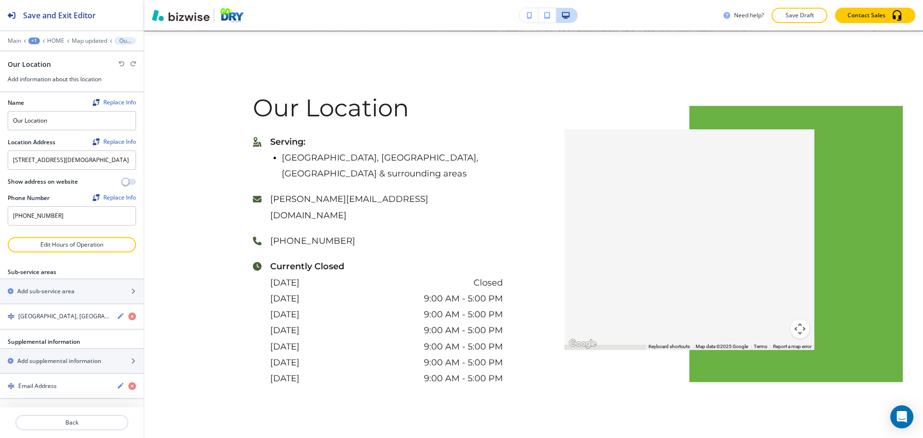
scroll to position [0, 0]
click at [125, 188] on div "Show address on website" at bounding box center [72, 183] width 128 height 9
click at [122, 187] on span "button" at bounding box center [126, 183] width 8 height 8
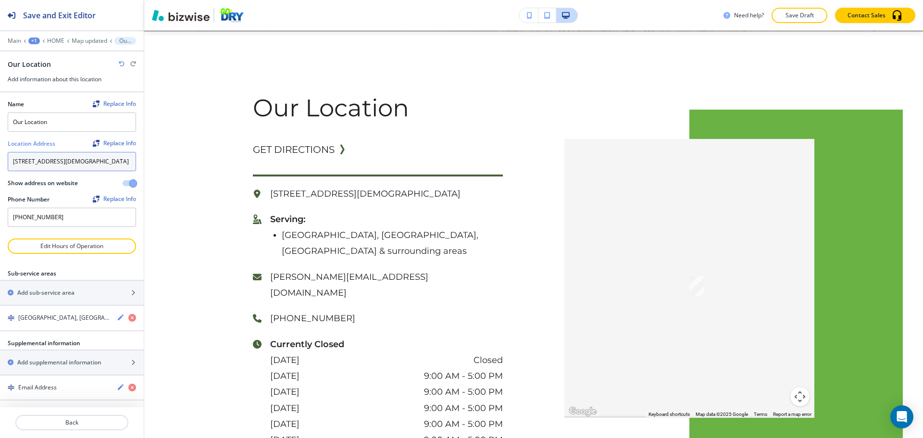
drag, startPoint x: 91, startPoint y: 176, endPoint x: 5, endPoint y: 156, distance: 88.5
click at [5, 156] on div "Name Replace Info Our Location Location Address Replace Info [STREET_ADDRESS][D…" at bounding box center [72, 165] width 144 height 146
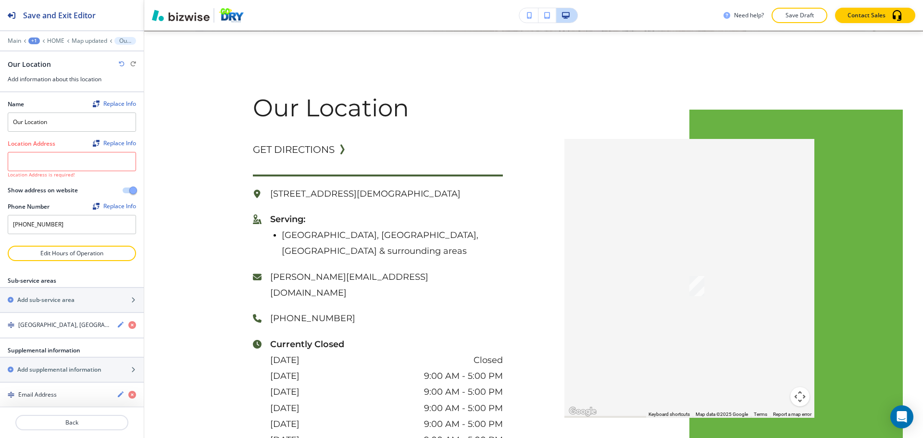
click at [123, 65] on icon "button" at bounding box center [122, 64] width 6 height 6
type textarea "[STREET_ADDRESS][DEMOGRAPHIC_DATA]"
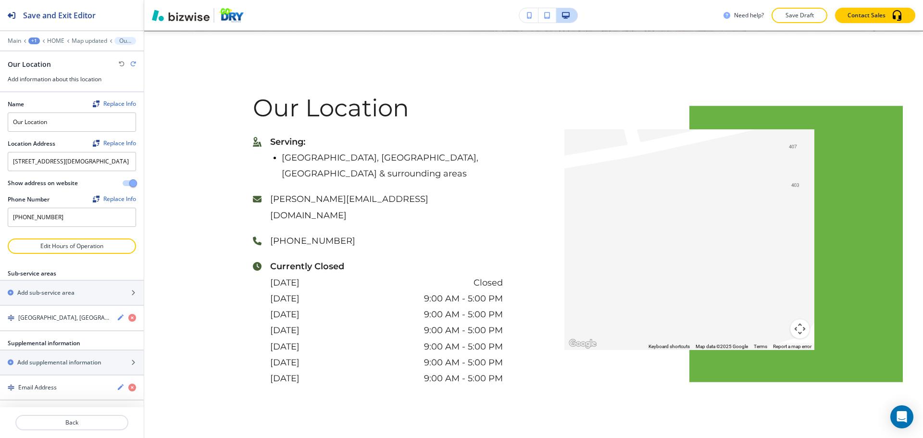
click at [123, 186] on button "button" at bounding box center [129, 183] width 13 height 6
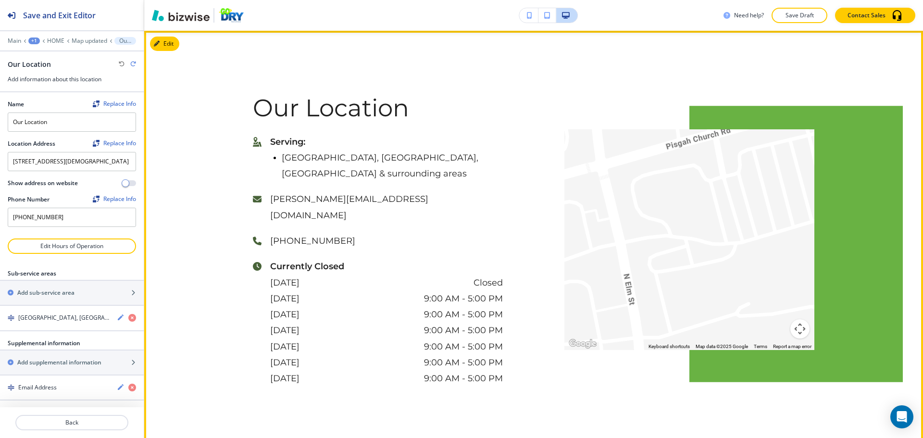
drag, startPoint x: 751, startPoint y: 223, endPoint x: 736, endPoint y: 255, distance: 35.7
click at [736, 255] on div at bounding box center [690, 239] width 250 height 221
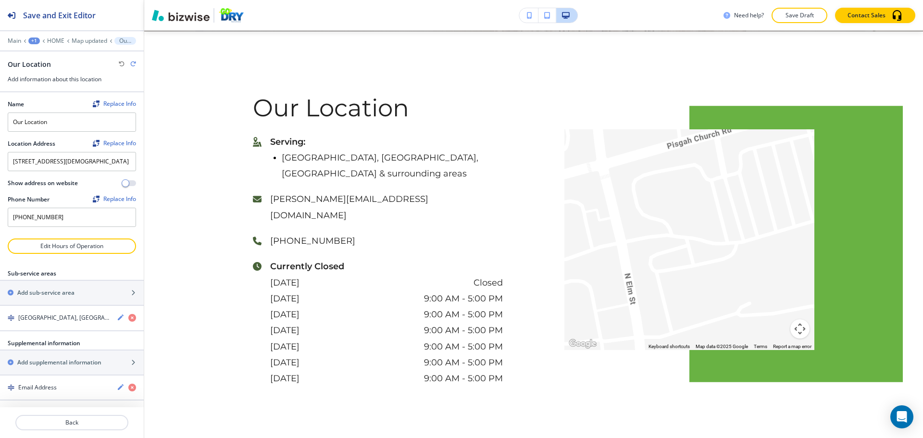
click at [81, 36] on div at bounding box center [72, 34] width 144 height 6
click at [81, 39] on p "Map updated" at bounding box center [90, 41] width 36 height 7
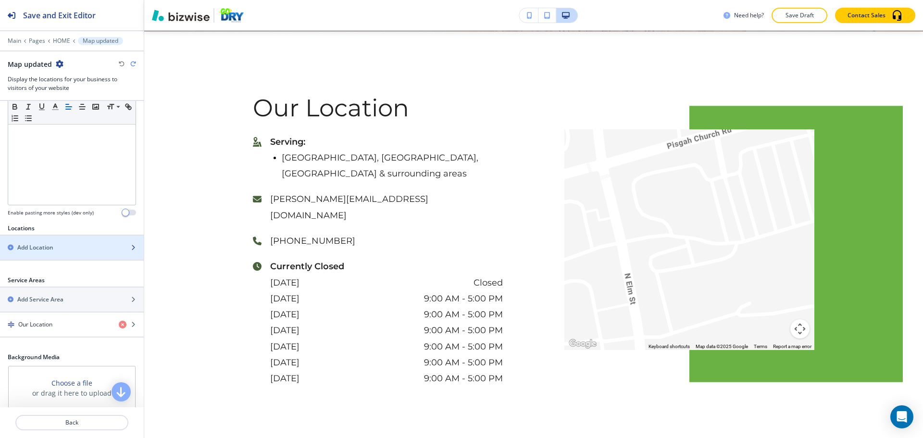
scroll to position [307, 0]
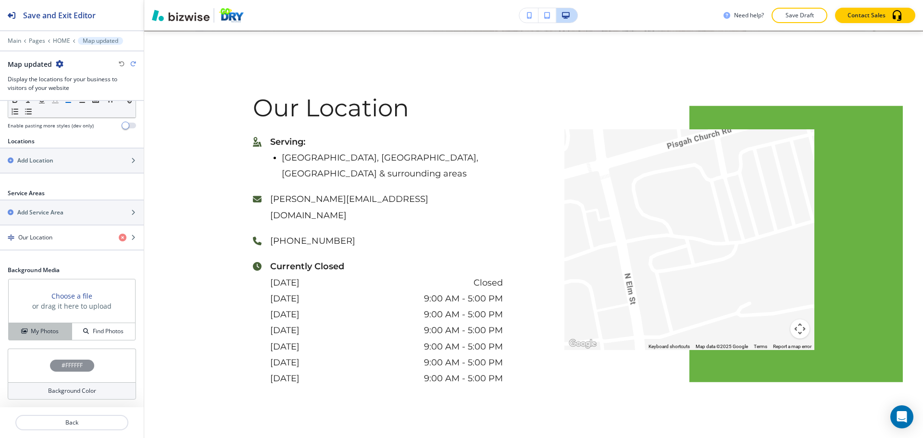
click at [50, 331] on h4 "My Photos" at bounding box center [45, 331] width 28 height 9
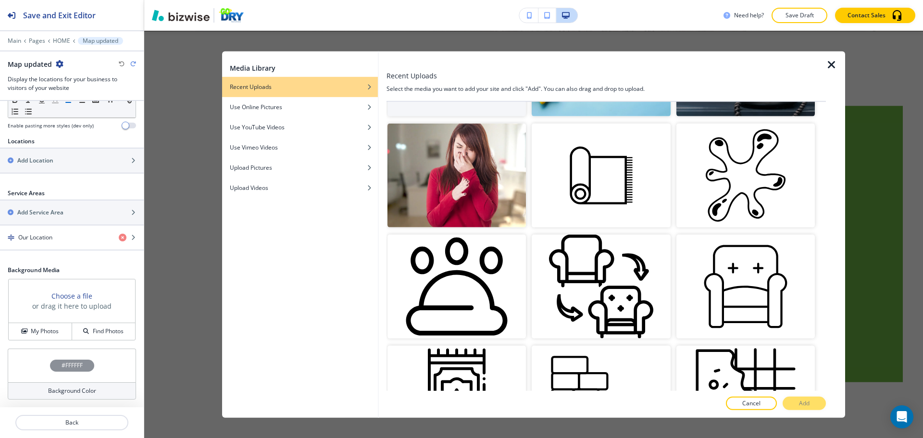
scroll to position [0, 0]
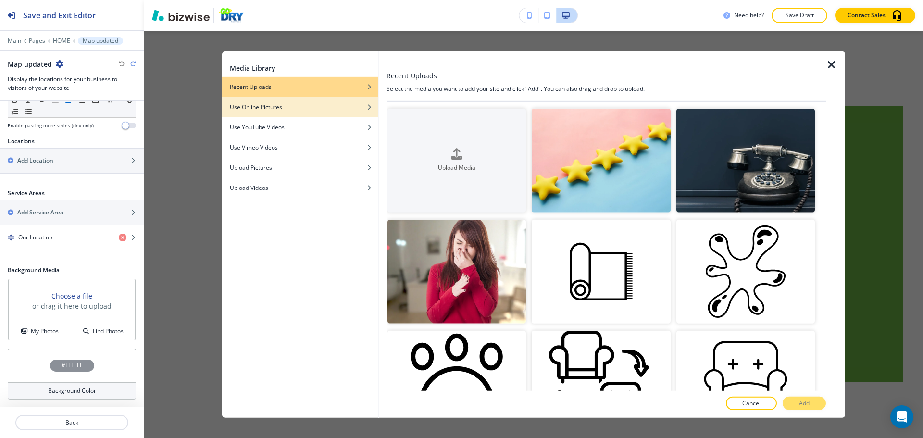
click at [297, 108] on div "Use Online Pictures" at bounding box center [300, 106] width 156 height 9
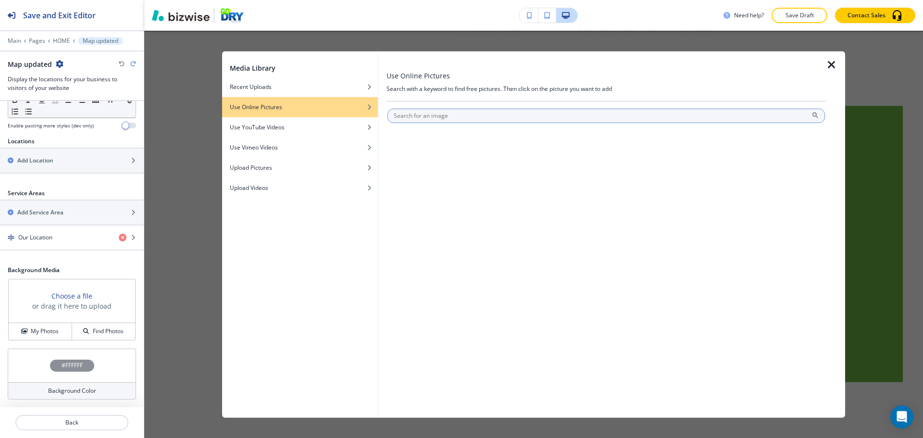
click at [420, 116] on input "text" at bounding box center [607, 115] width 438 height 14
type input "carpet"
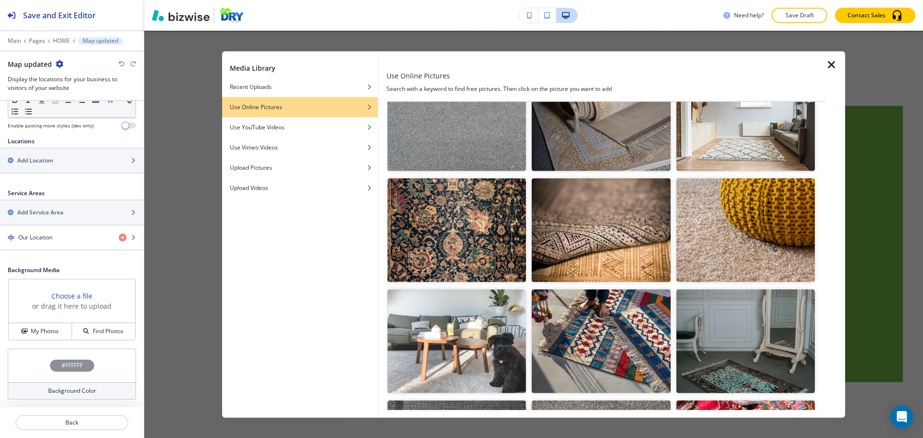
scroll to position [192, 0]
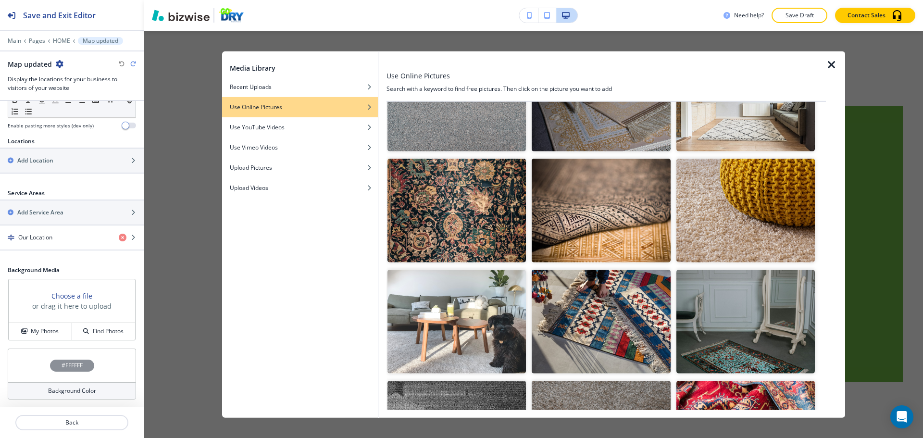
click at [739, 209] on img "button" at bounding box center [746, 211] width 139 height 104
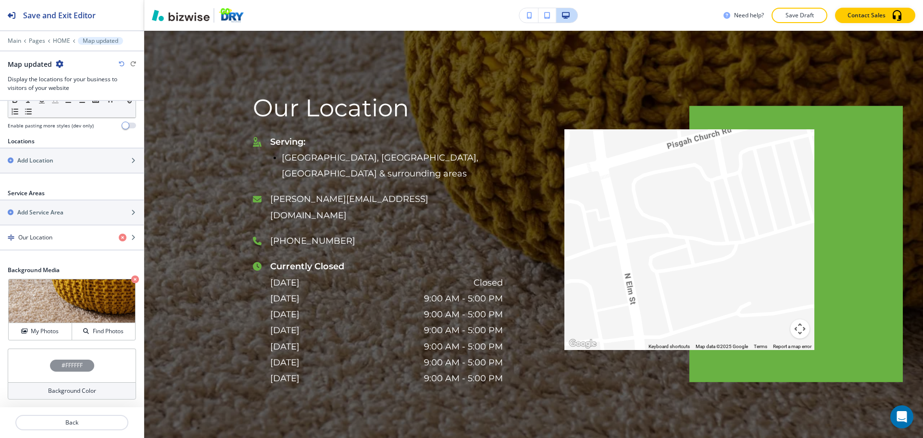
click at [121, 65] on icon "button" at bounding box center [122, 64] width 6 height 6
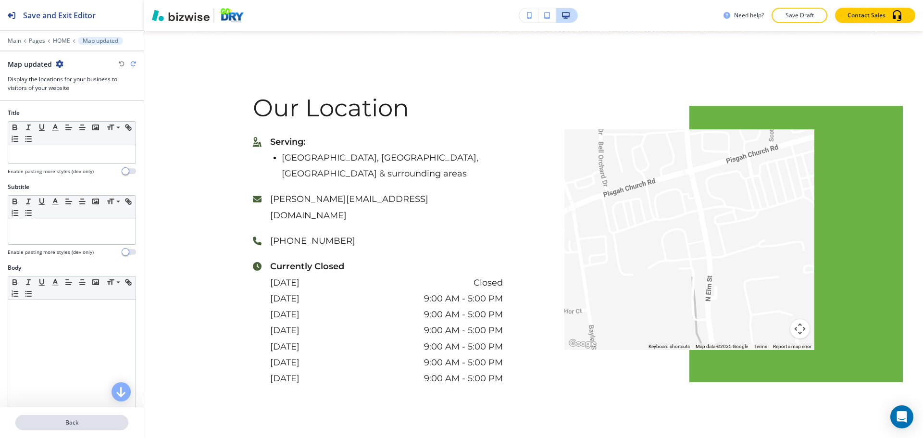
click at [74, 421] on p "Back" at bounding box center [71, 422] width 111 height 9
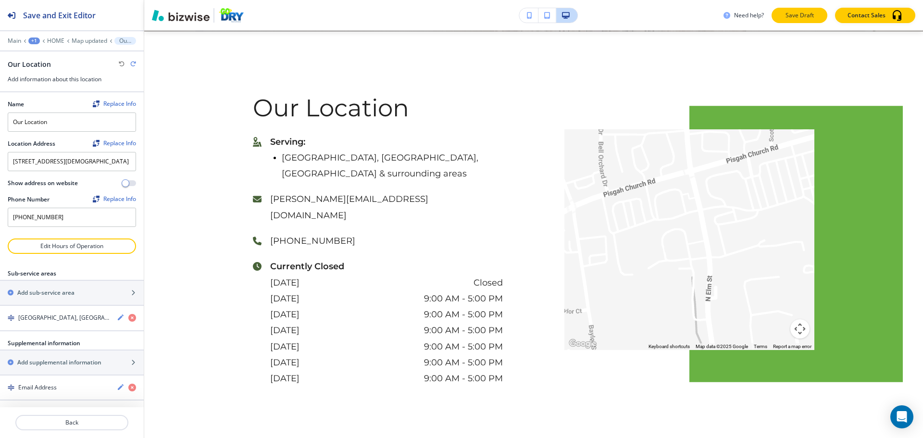
click at [781, 12] on button "Save Draft" at bounding box center [800, 15] width 56 height 15
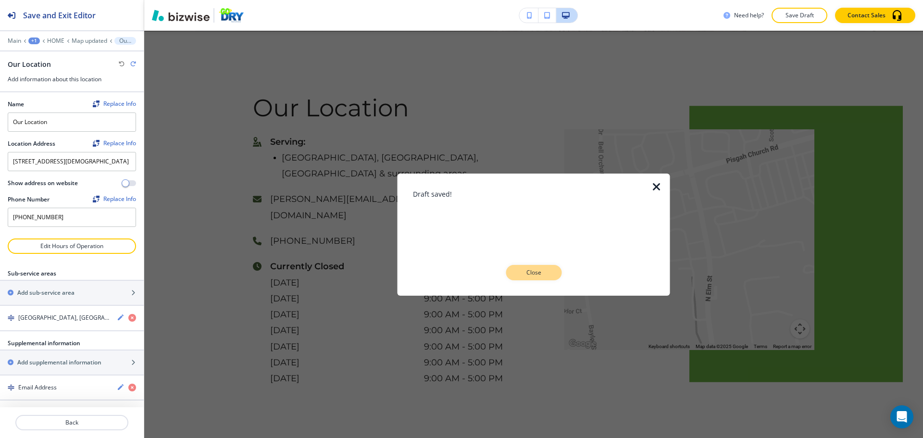
click at [545, 274] on p "Close" at bounding box center [533, 272] width 31 height 9
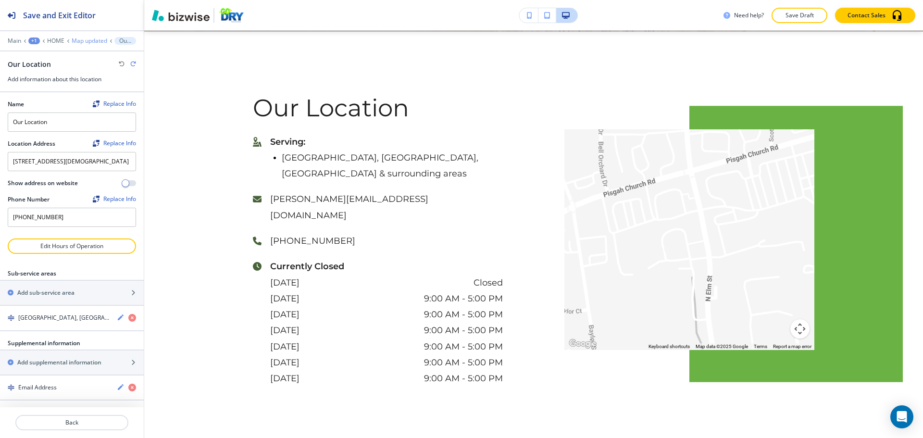
click at [95, 43] on p "Map updated" at bounding box center [90, 41] width 36 height 7
